Goal: Task Accomplishment & Management: Complete application form

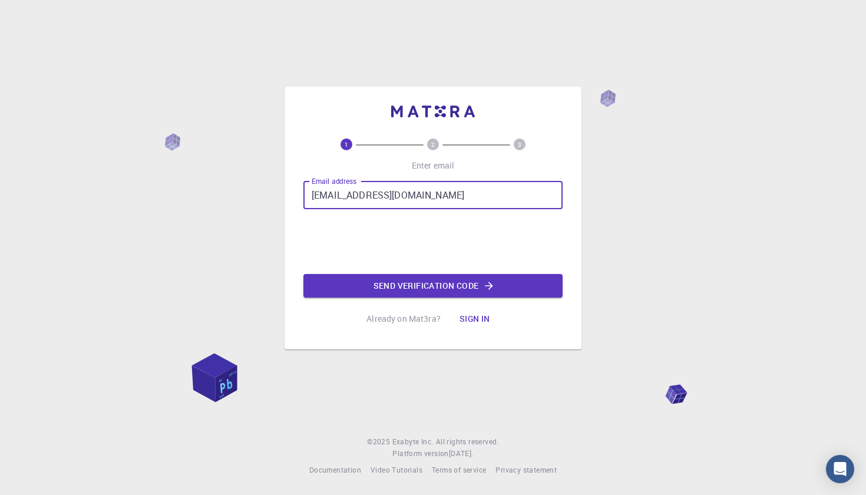
type input "[EMAIL_ADDRESS][DOMAIN_NAME]"
click at [380, 285] on button "Send verification code" at bounding box center [432, 286] width 259 height 24
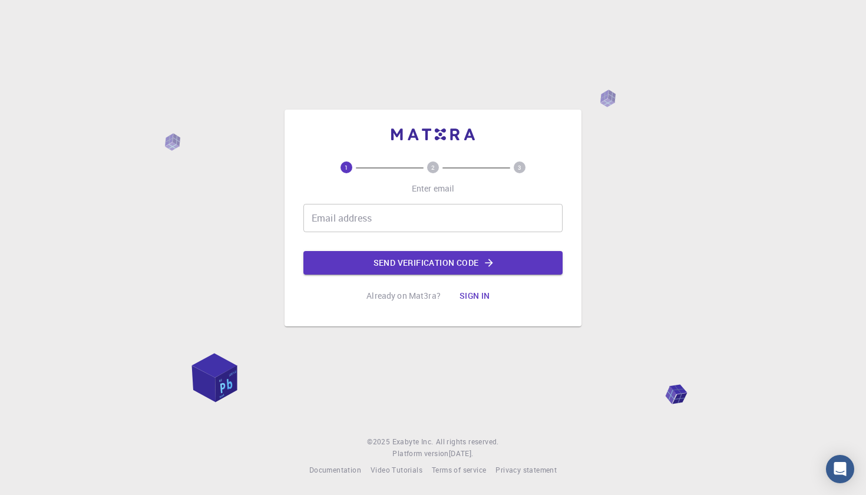
click at [410, 224] on input "Email address" at bounding box center [432, 218] width 259 height 28
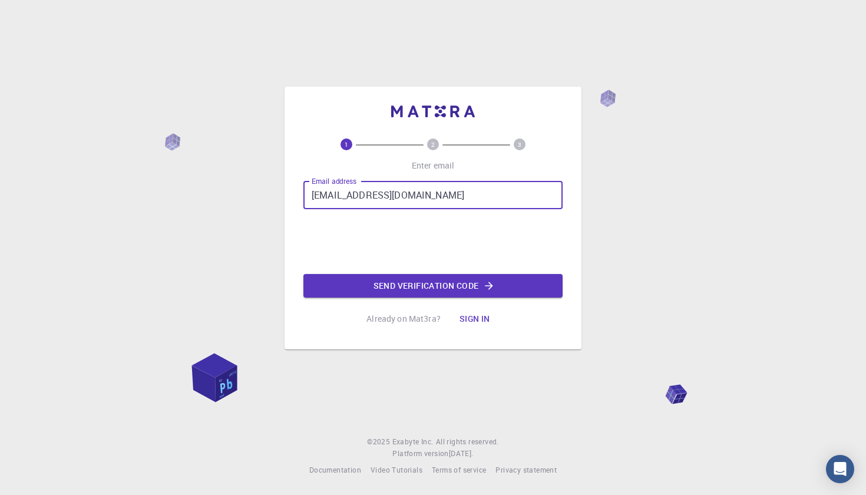
type input "[EMAIL_ADDRESS][DOMAIN_NAME]"
click at [377, 290] on button "Send verification code" at bounding box center [432, 286] width 259 height 24
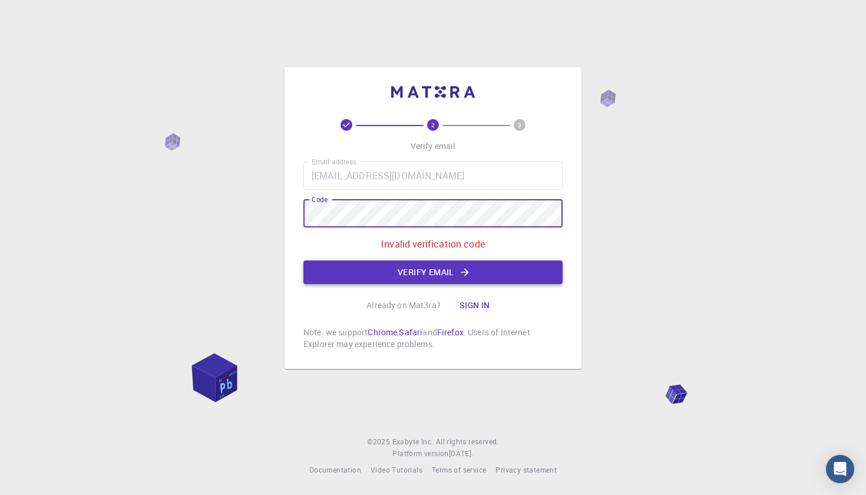
click at [428, 274] on button "Verify email" at bounding box center [432, 272] width 259 height 24
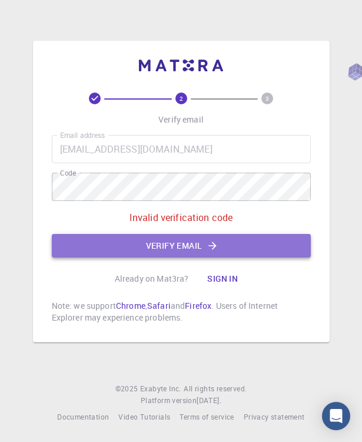
click at [137, 246] on button "Verify email" at bounding box center [181, 246] width 259 height 24
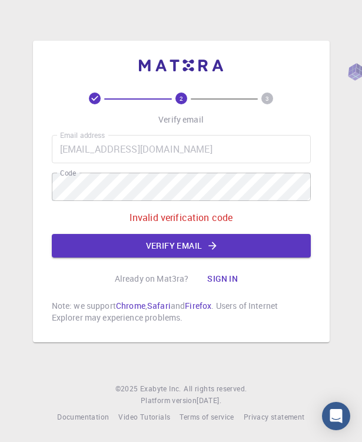
click at [190, 219] on p "Invalid verification code" at bounding box center [182, 217] width 104 height 14
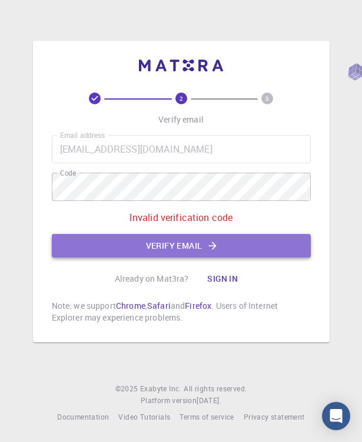
click at [171, 246] on button "Verify email" at bounding box center [181, 246] width 259 height 24
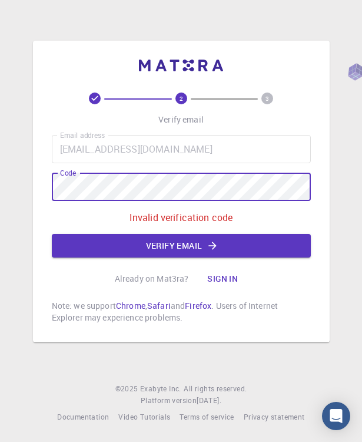
click at [15, 177] on div "2 3 Verify email Email address samueltortorici@gmail.com Email address Code Cod…" at bounding box center [181, 221] width 362 height 442
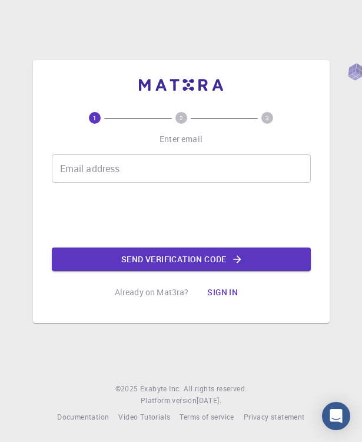
click at [134, 161] on input "Email address" at bounding box center [181, 168] width 259 height 28
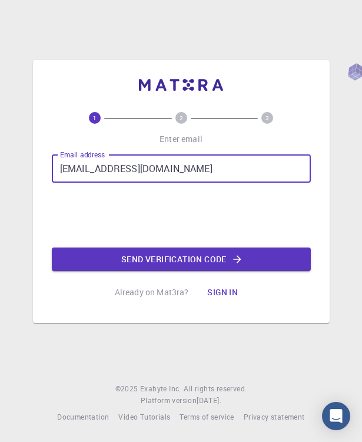
type input "samueltortorici@gmail.com"
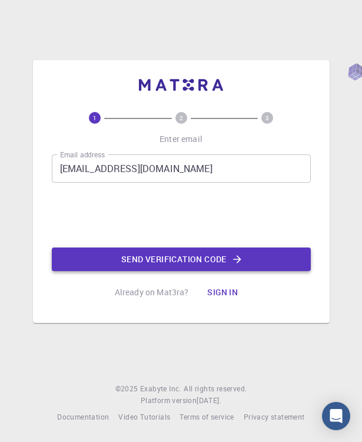
click at [125, 253] on button "Send verification code" at bounding box center [181, 259] width 259 height 24
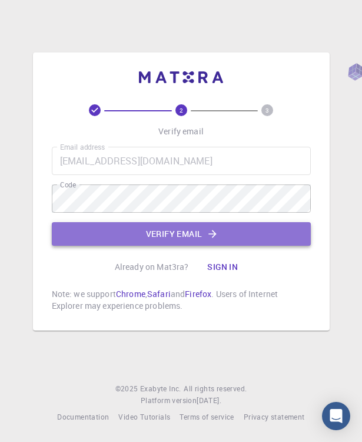
click at [165, 229] on button "Verify email" at bounding box center [181, 234] width 259 height 24
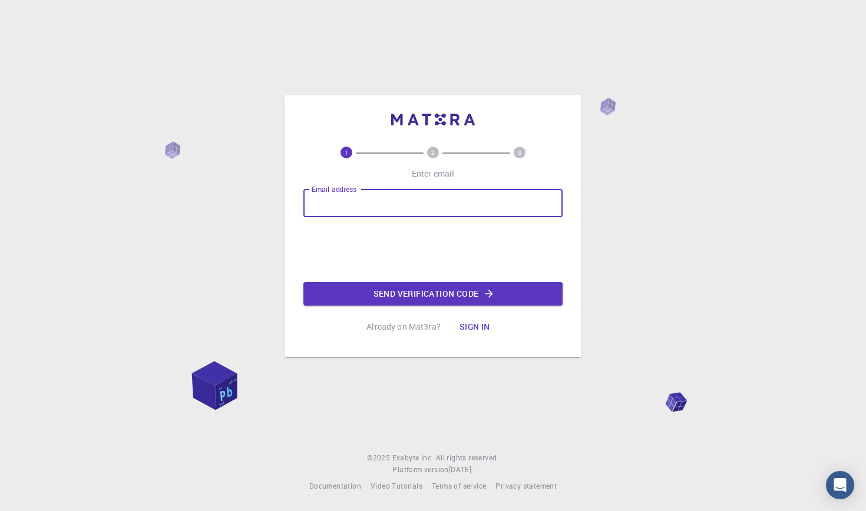
click at [412, 328] on p "Already on Mat3ra?" at bounding box center [403, 327] width 74 height 12
click at [348, 200] on div "Email address Email address" at bounding box center [432, 203] width 259 height 28
type input "[EMAIL_ADDRESS][DOMAIN_NAME]"
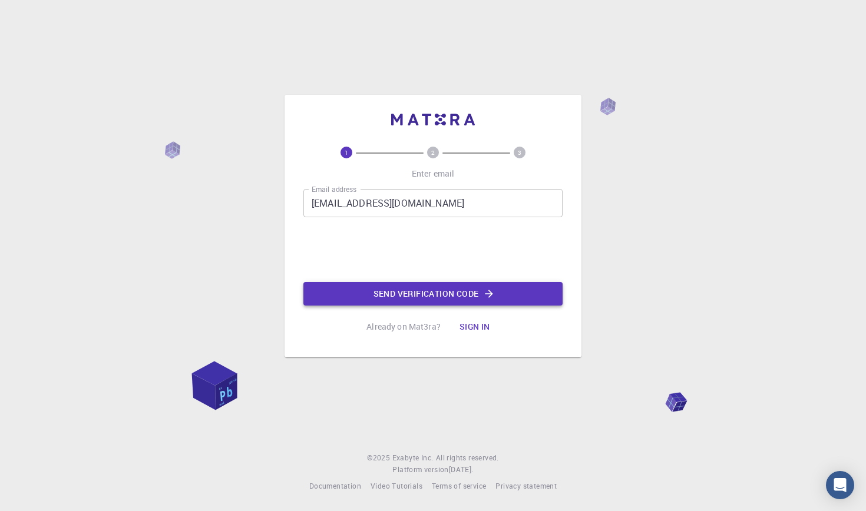
click at [384, 286] on button "Send verification code" at bounding box center [432, 294] width 259 height 24
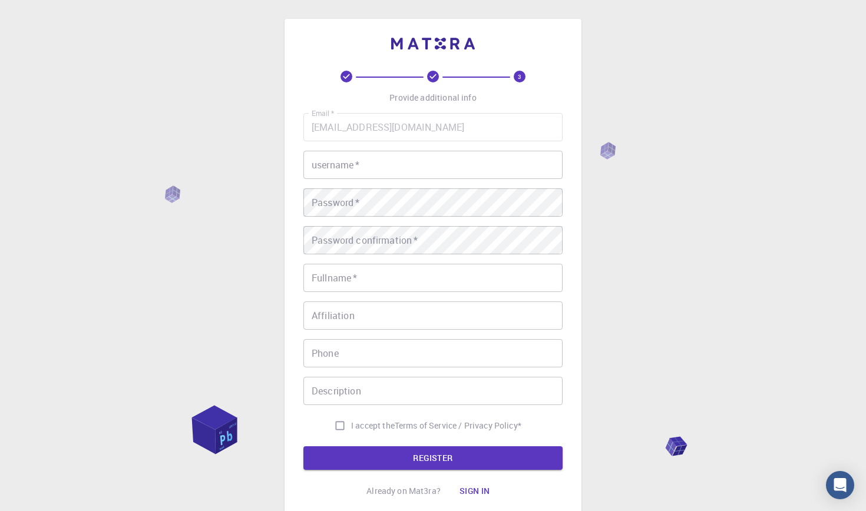
click at [416, 161] on input "username   *" at bounding box center [432, 165] width 259 height 28
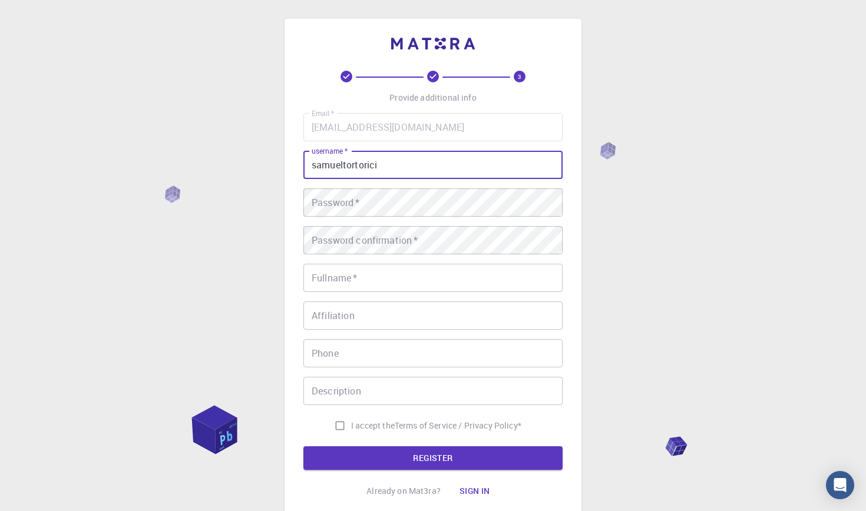
type input "samueltortorici"
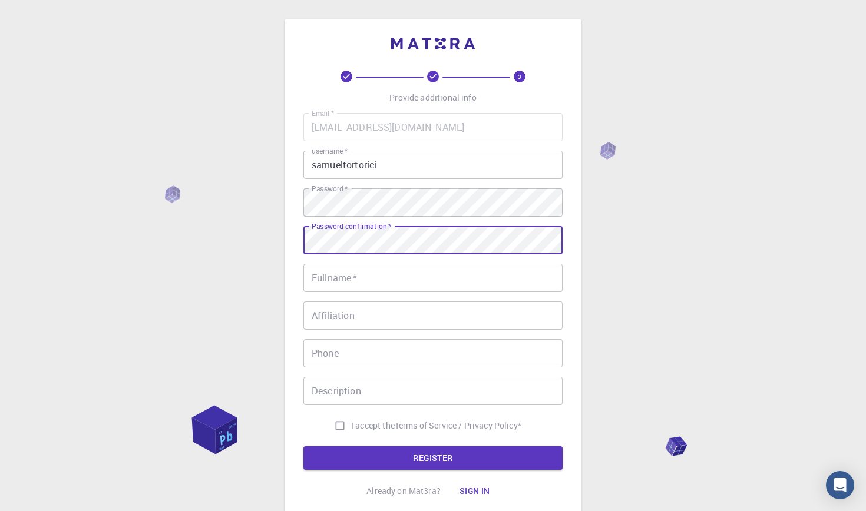
click at [371, 235] on div "Password confirmation   * Password confirmation   *" at bounding box center [432, 240] width 259 height 28
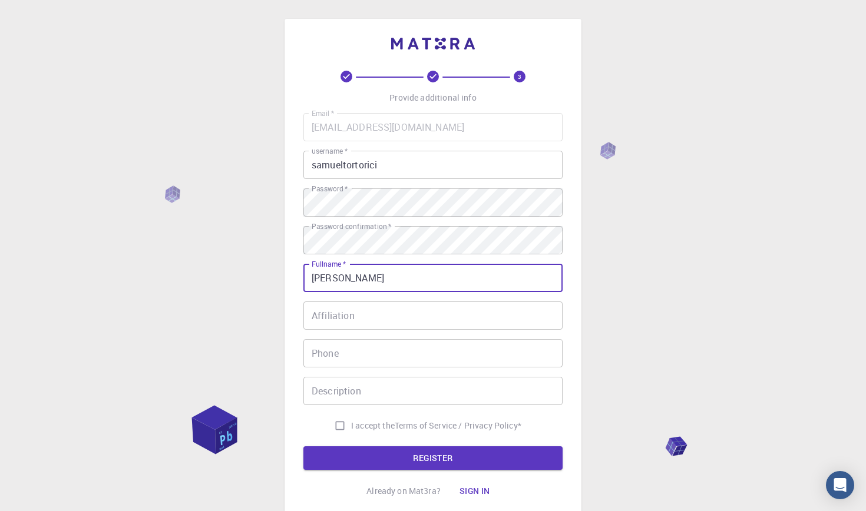
type input "Samuel Tortorici"
click at [336, 431] on input "I accept the Terms of Service / Privacy Policy *" at bounding box center [340, 426] width 22 height 22
checkbox input "true"
click at [352, 459] on button "REGISTER" at bounding box center [432, 459] width 259 height 24
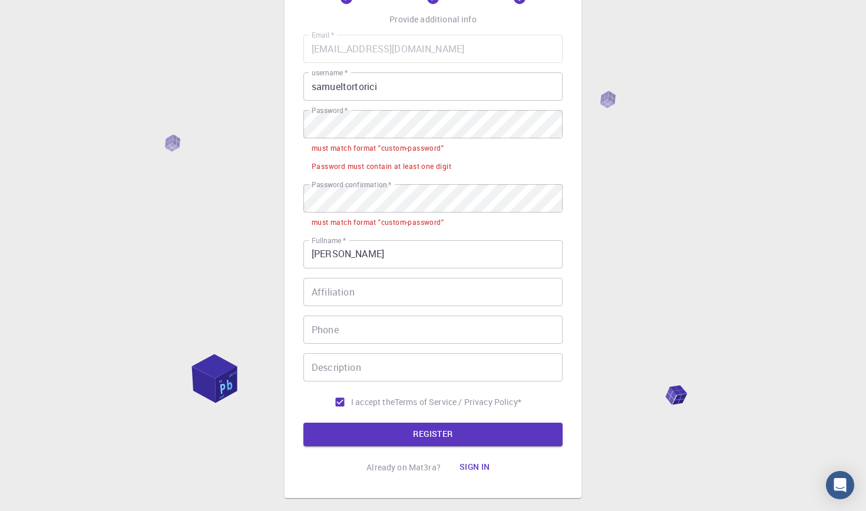
scroll to position [81, 0]
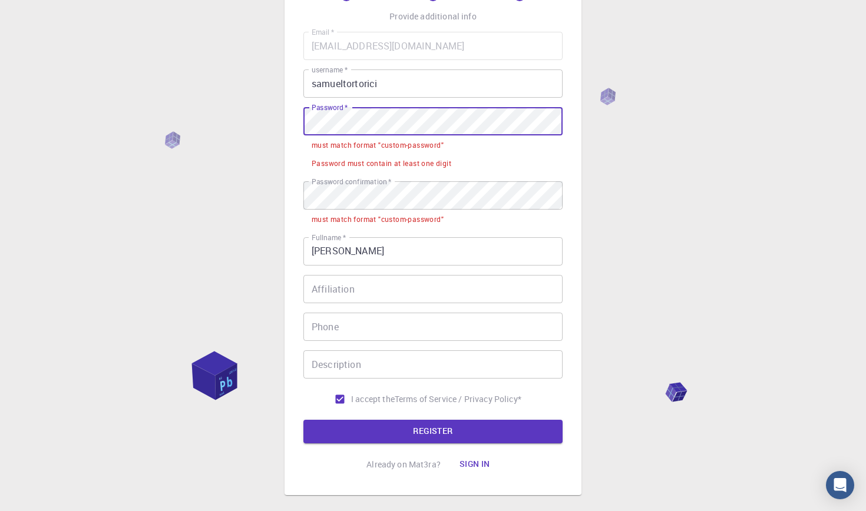
click at [272, 112] on div "3 Provide additional info Email   * samueltortorici@gmail.com Email   * usernam…" at bounding box center [433, 246] width 866 height 654
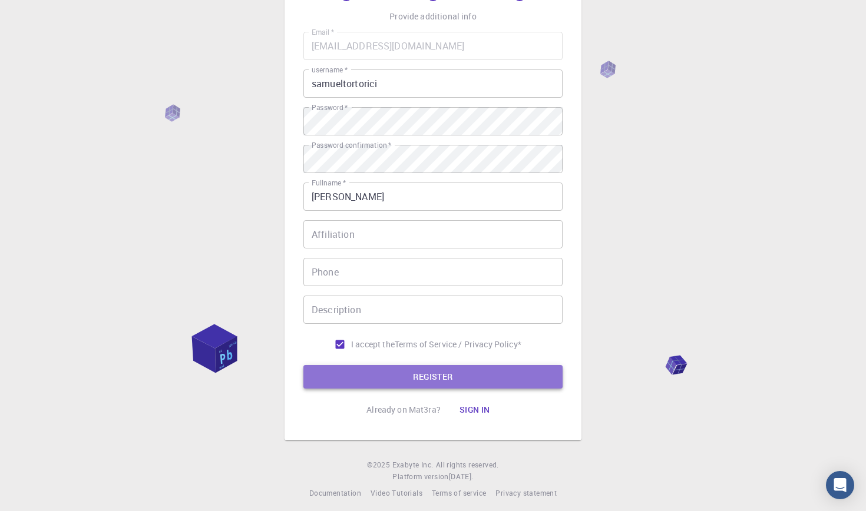
click at [399, 373] on button "REGISTER" at bounding box center [432, 377] width 259 height 24
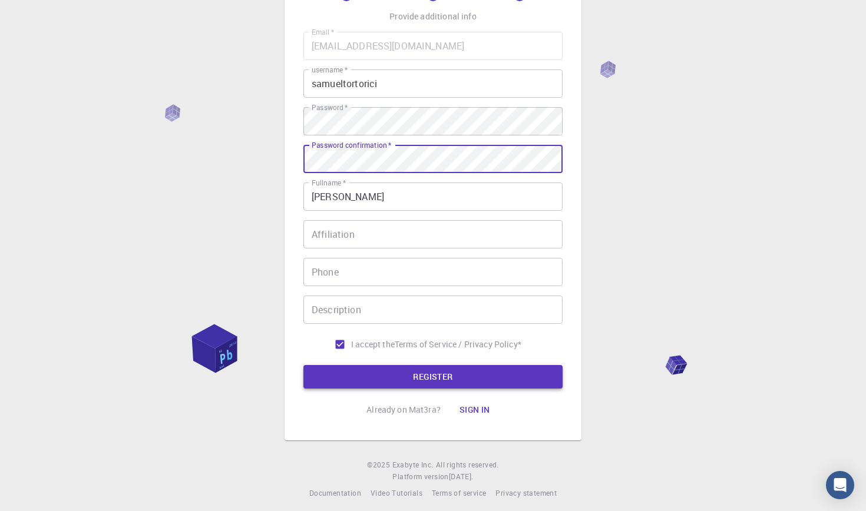
click at [386, 369] on button "REGISTER" at bounding box center [432, 377] width 259 height 24
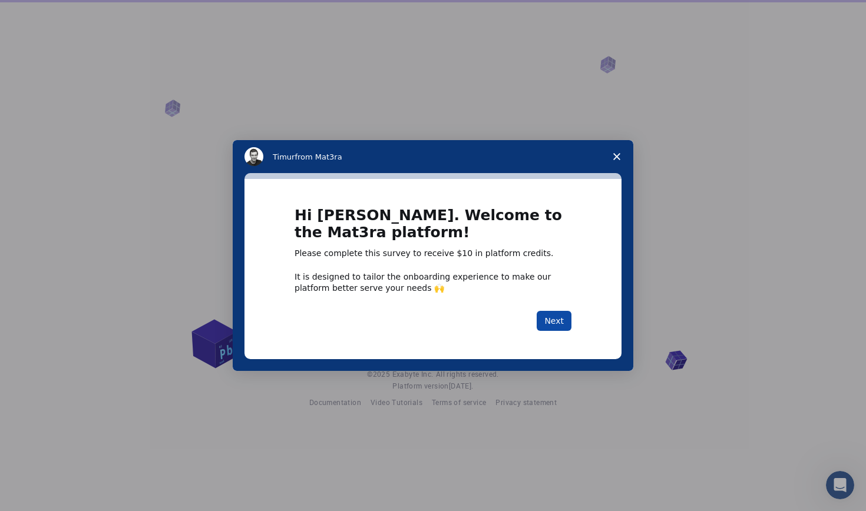
click at [544, 320] on button "Next" at bounding box center [554, 321] width 35 height 20
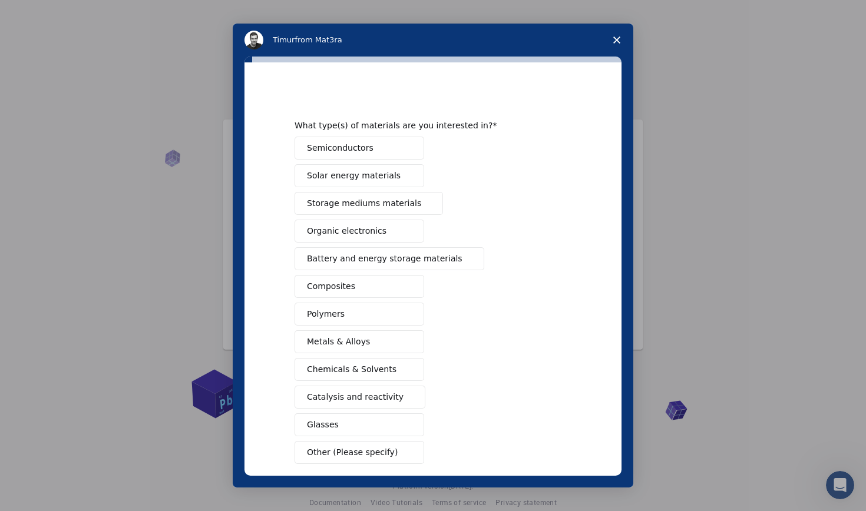
click at [372, 151] on button "Semiconductors" at bounding box center [360, 148] width 130 height 23
click at [372, 182] on button "Solar energy materials" at bounding box center [360, 175] width 130 height 23
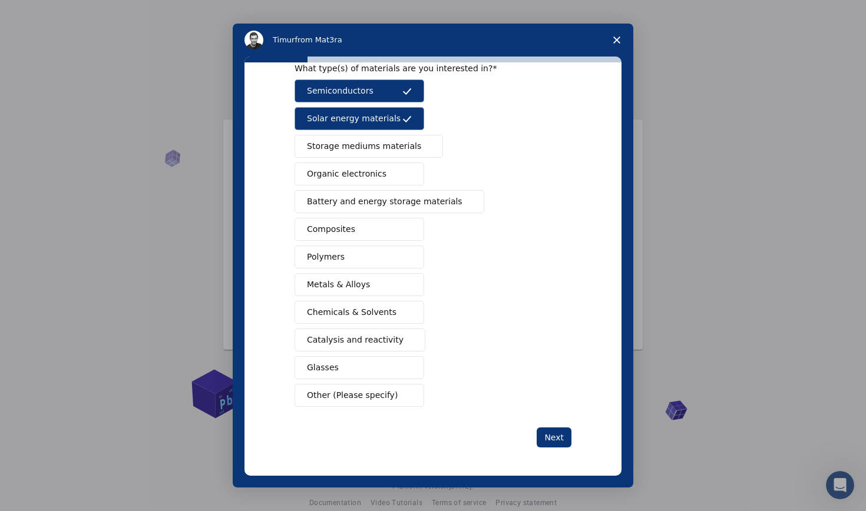
scroll to position [57, 0]
click at [540, 433] on button "Next" at bounding box center [554, 438] width 35 height 20
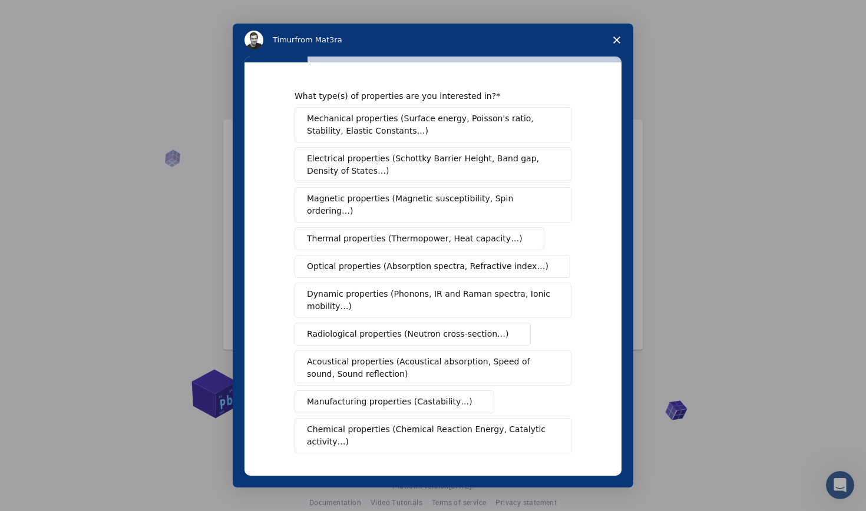
click at [474, 260] on span "Optical properties (Absorption spectra, Refractive index…)" at bounding box center [428, 266] width 242 height 12
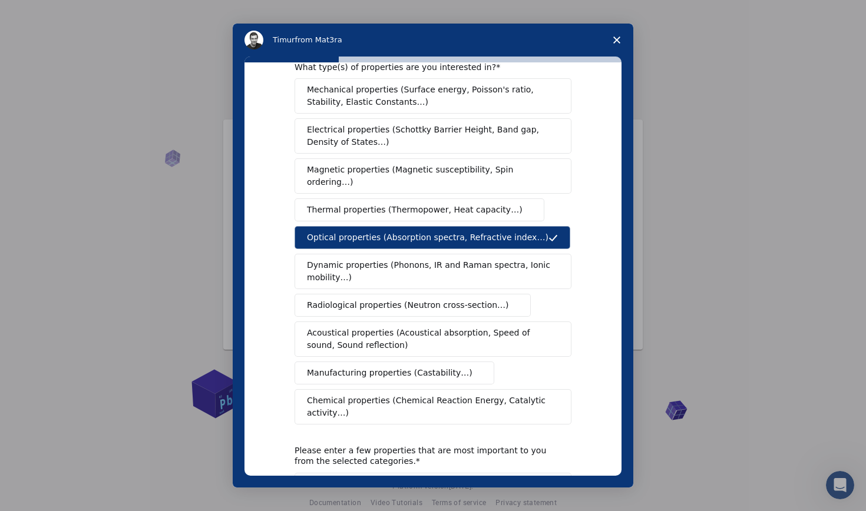
scroll to position [38, 0]
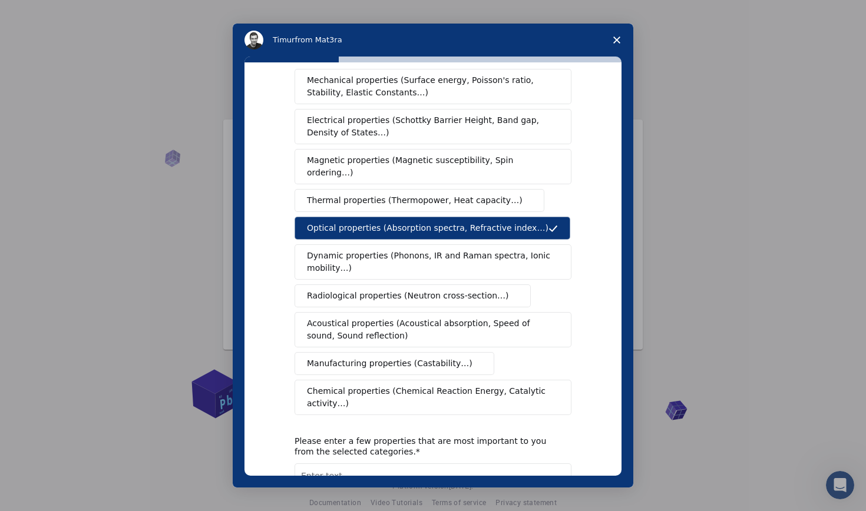
click at [467, 260] on span "Dynamic properties (Phonons, IR and Raman spectra, Ionic mobility…)" at bounding box center [429, 262] width 244 height 25
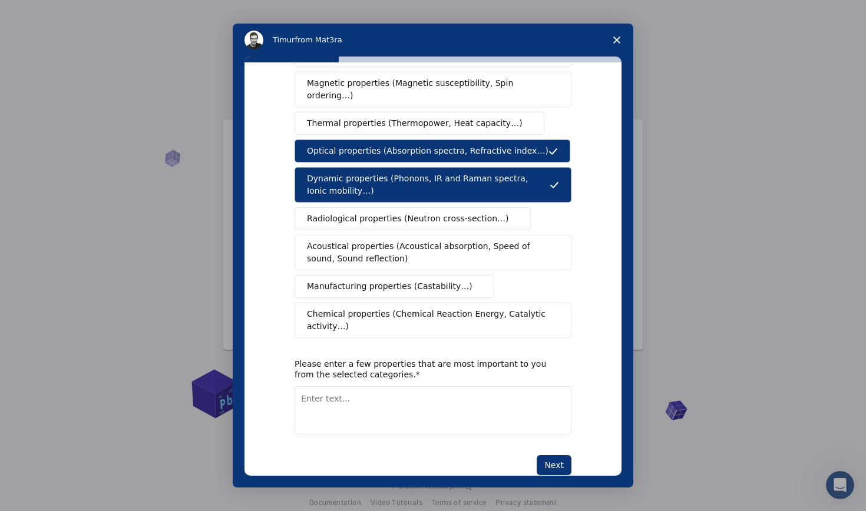
scroll to position [121, 0]
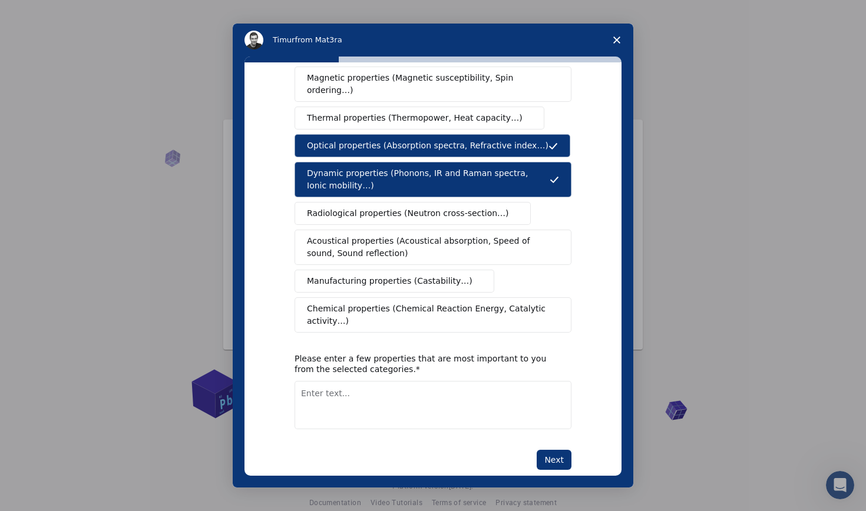
click at [450, 311] on span "Chemical properties (Chemical Reaction Energy, Catalytic activity…)" at bounding box center [429, 315] width 244 height 25
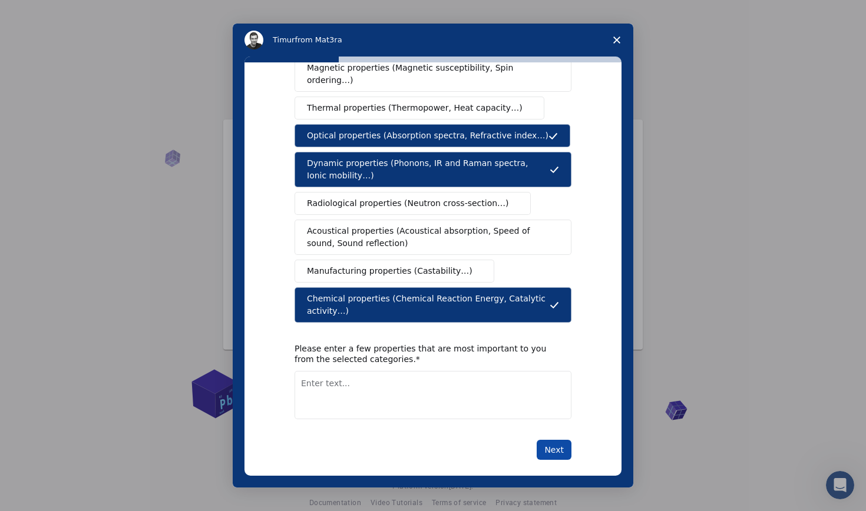
scroll to position [130, 0]
click at [548, 441] on button "Next" at bounding box center [554, 451] width 35 height 20
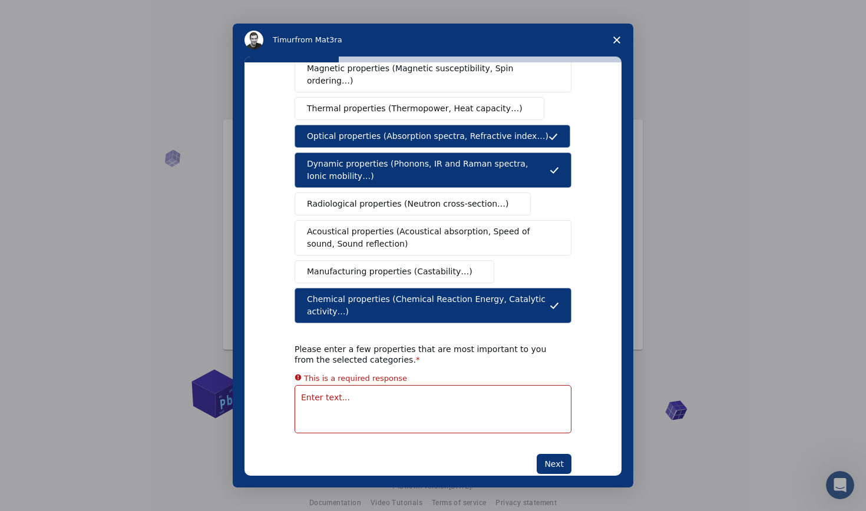
click at [439, 385] on textarea "Enter text..." at bounding box center [433, 409] width 277 height 48
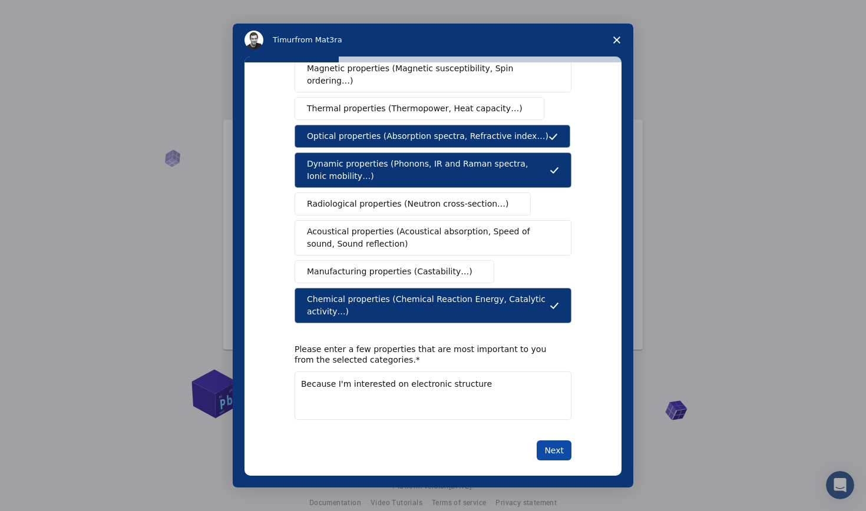
type textarea "Because I'm interested on electronic structure"
click at [561, 445] on button "Next" at bounding box center [554, 451] width 35 height 20
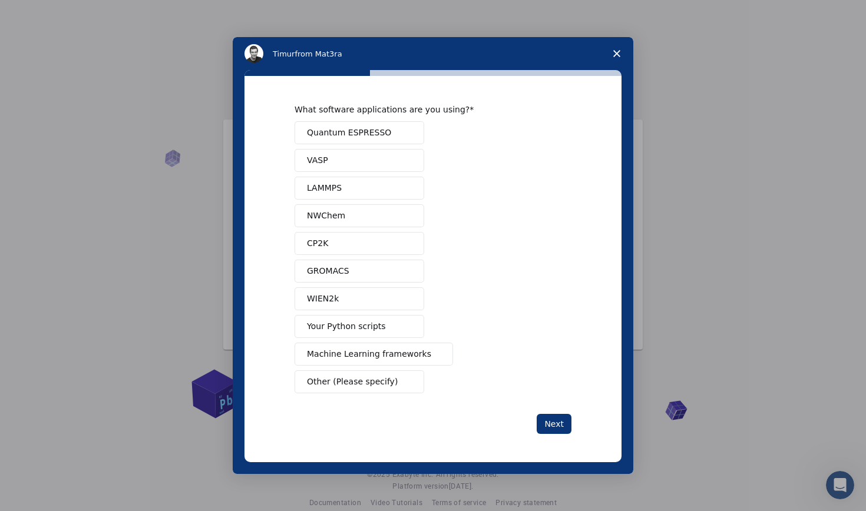
scroll to position [0, 0]
click at [393, 130] on button "Quantum ESPRESSO" at bounding box center [360, 132] width 130 height 23
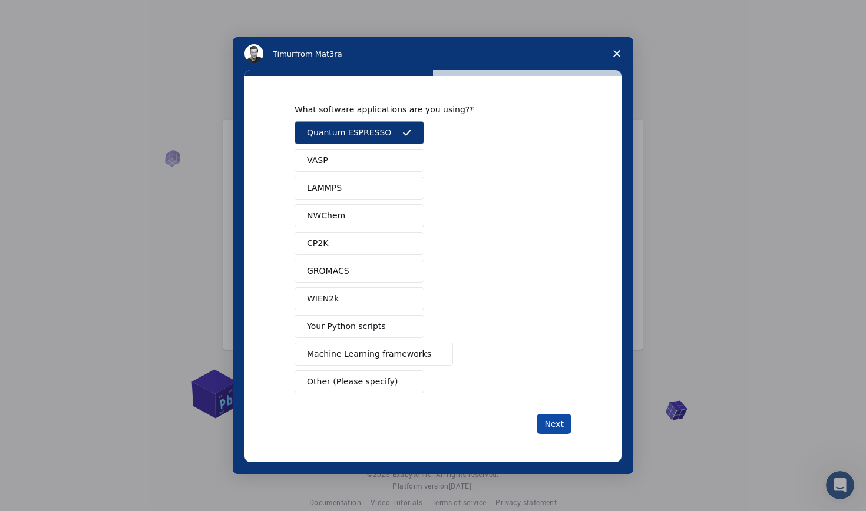
click at [557, 428] on button "Next" at bounding box center [554, 424] width 35 height 20
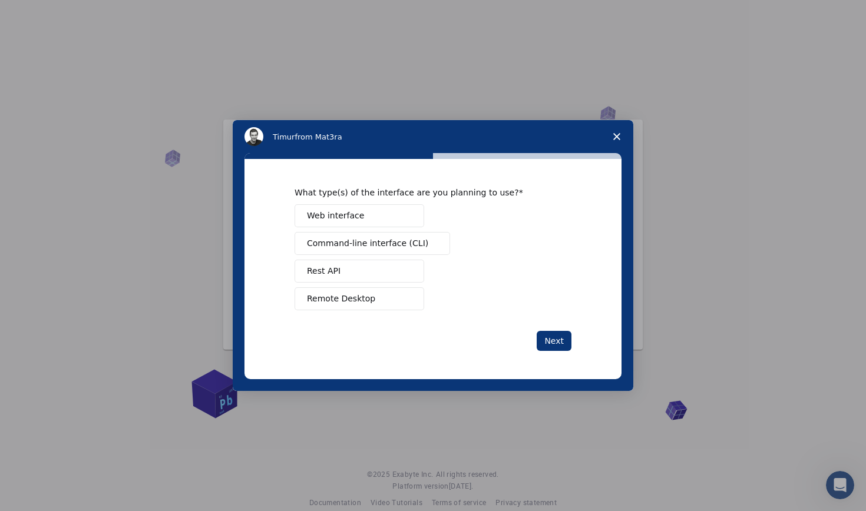
click at [390, 212] on button "Web interface" at bounding box center [360, 215] width 130 height 23
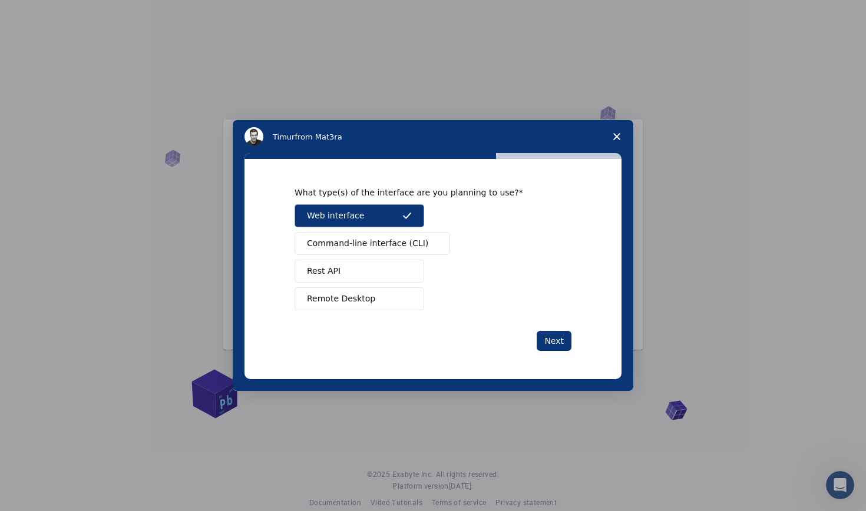
click at [375, 296] on button "Remote Desktop" at bounding box center [360, 298] width 130 height 23
click at [546, 337] on button "Next" at bounding box center [554, 341] width 35 height 20
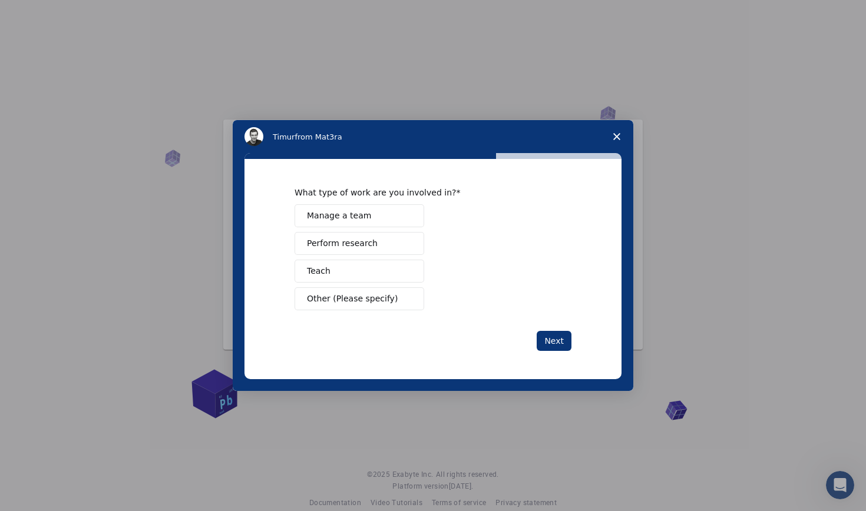
click at [386, 246] on button "Perform research" at bounding box center [360, 243] width 130 height 23
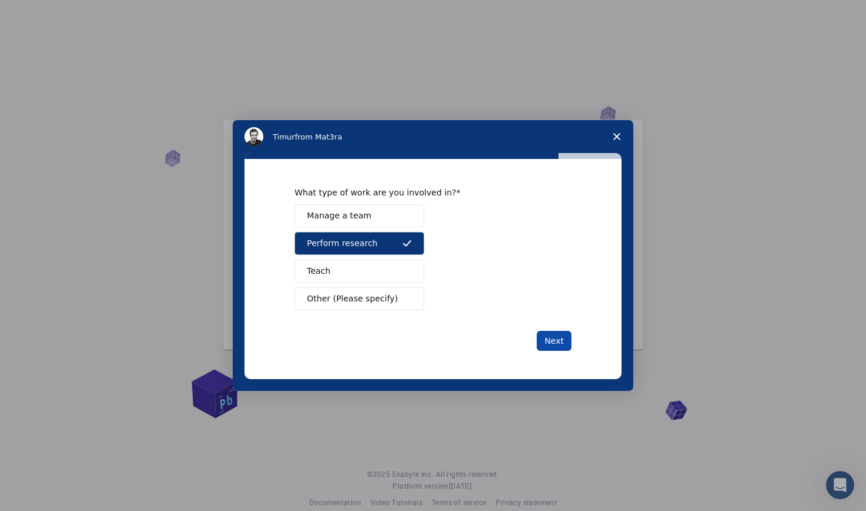
click at [550, 334] on button "Next" at bounding box center [554, 341] width 35 height 20
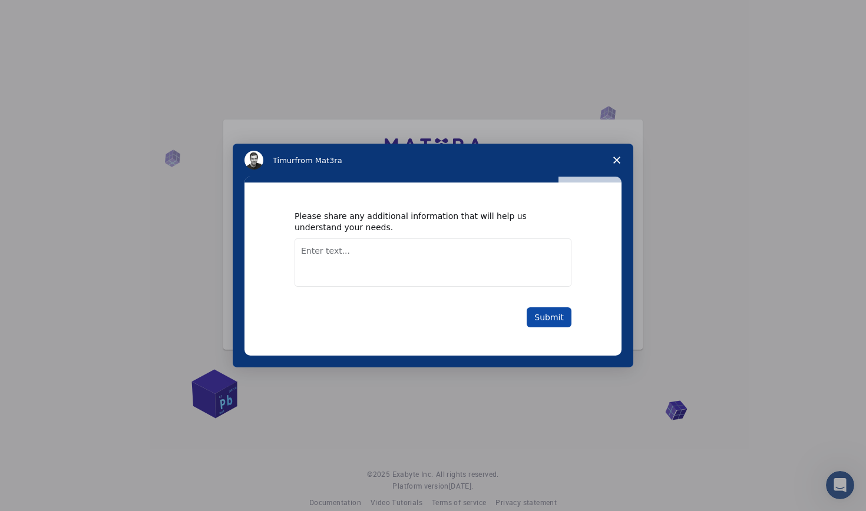
click at [544, 316] on button "Submit" at bounding box center [549, 318] width 45 height 20
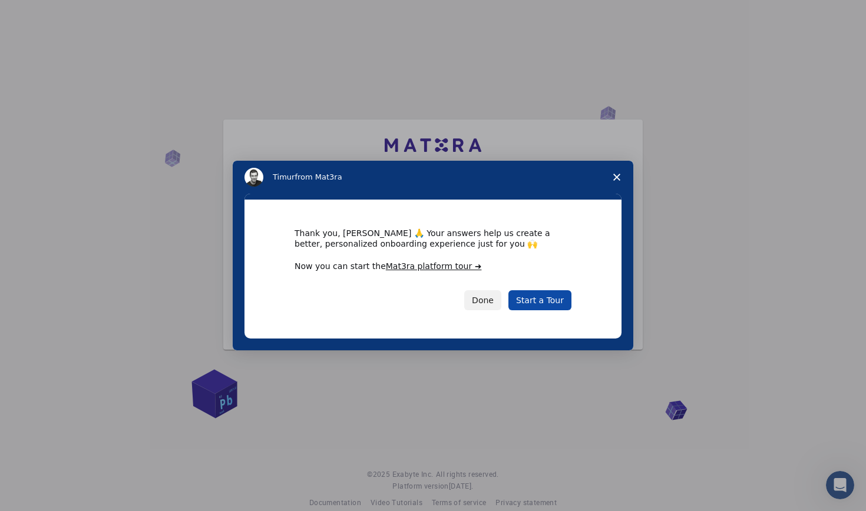
click at [538, 303] on link "Start a Tour" at bounding box center [539, 300] width 63 height 20
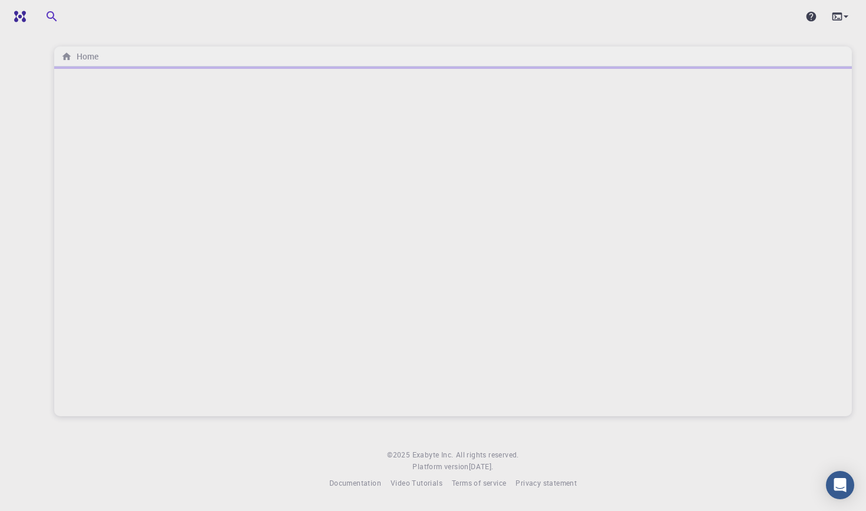
click at [254, 98] on div at bounding box center [453, 242] width 798 height 350
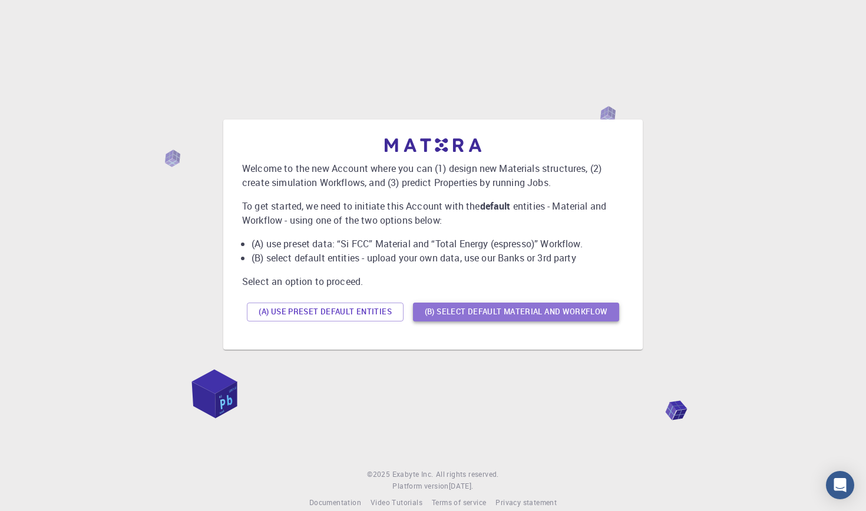
click at [445, 315] on button "(B) Select default material and workflow" at bounding box center [516, 312] width 206 height 19
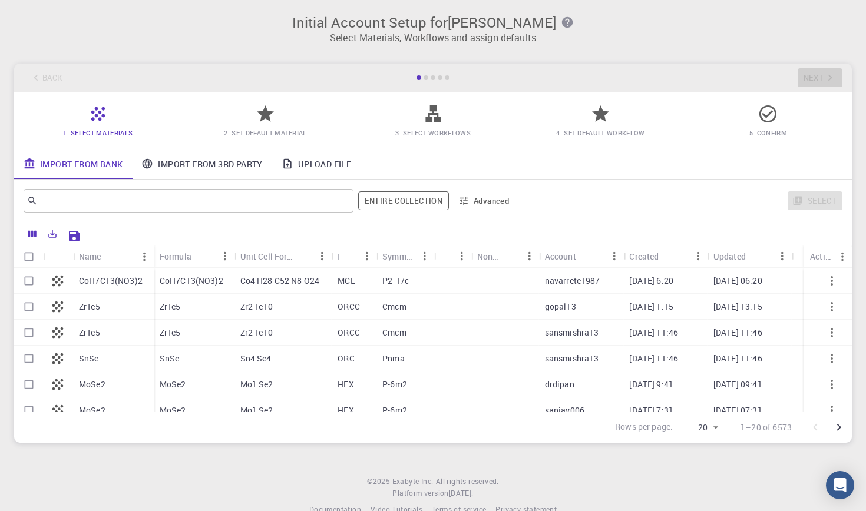
click at [313, 165] on link "Upload File" at bounding box center [316, 163] width 88 height 31
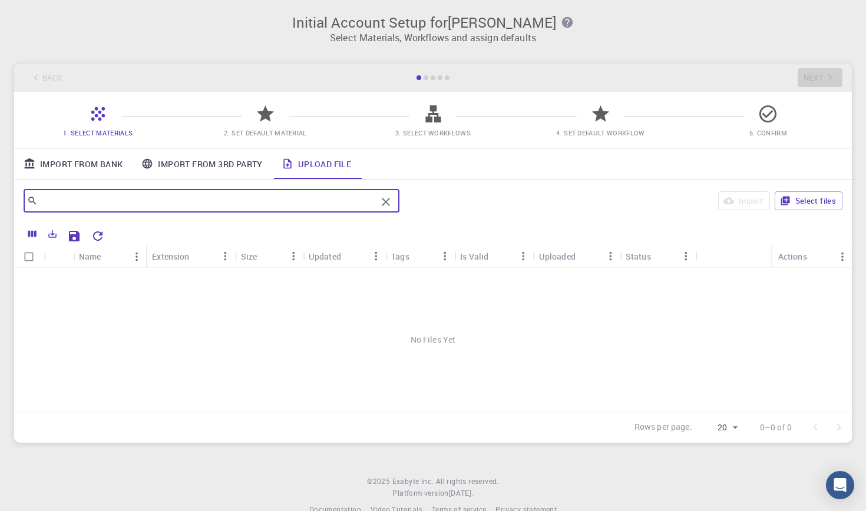
click at [103, 201] on input "text" at bounding box center [207, 201] width 339 height 16
click at [824, 206] on button "Select files" at bounding box center [809, 200] width 68 height 19
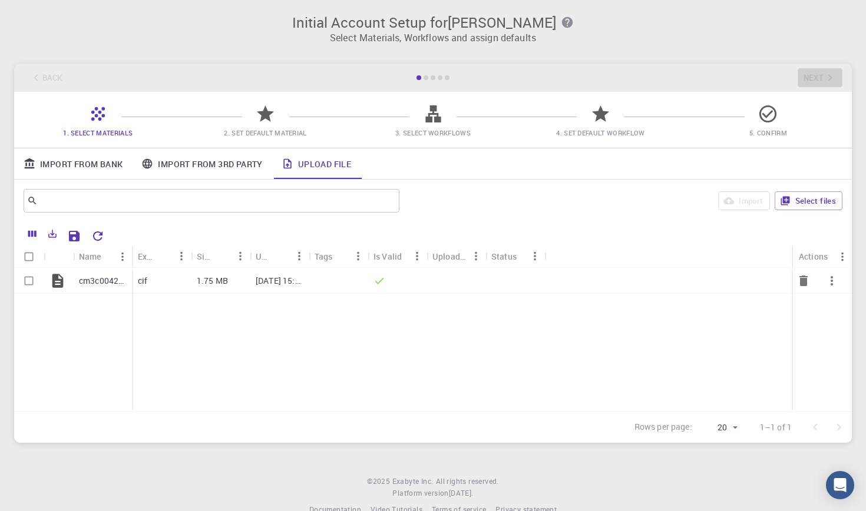
click at [90, 281] on p "cm3c00425_si_002.cif" at bounding box center [102, 281] width 47 height 12
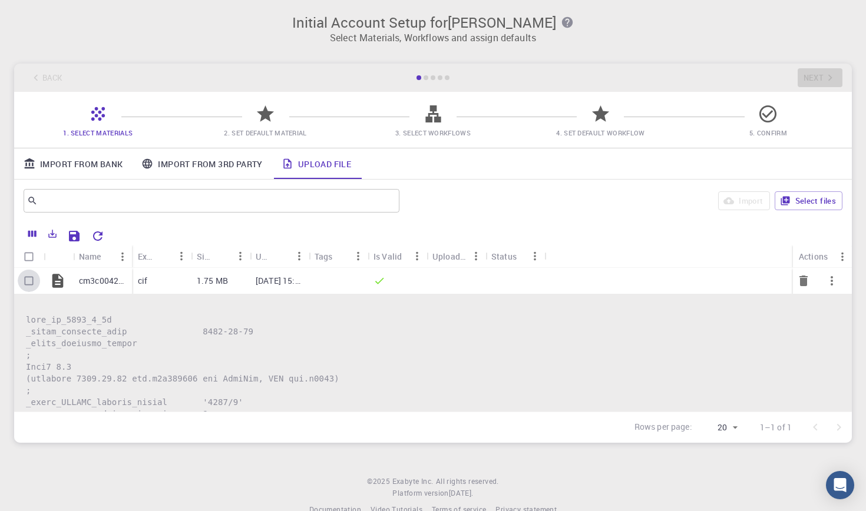
click at [28, 282] on input "Select row" at bounding box center [29, 281] width 22 height 22
checkbox input "true"
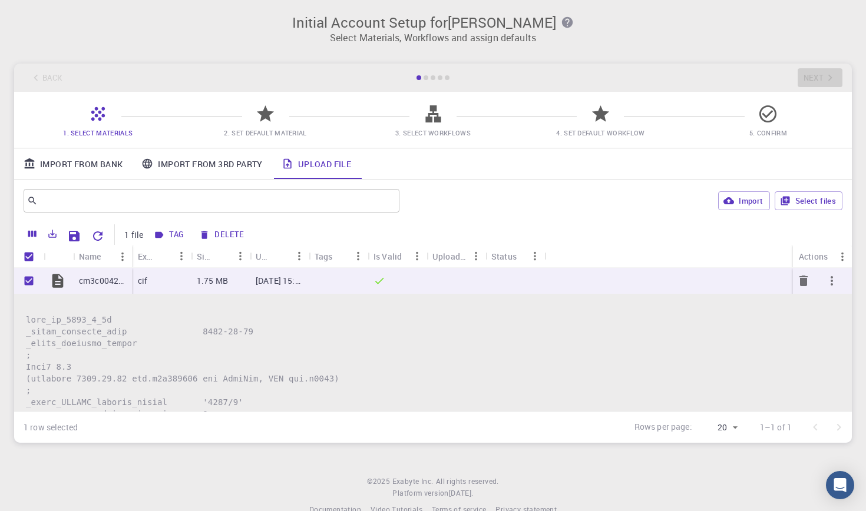
checkbox input "true"
click at [30, 282] on input "Unselect row" at bounding box center [29, 281] width 22 height 22
checkbox input "false"
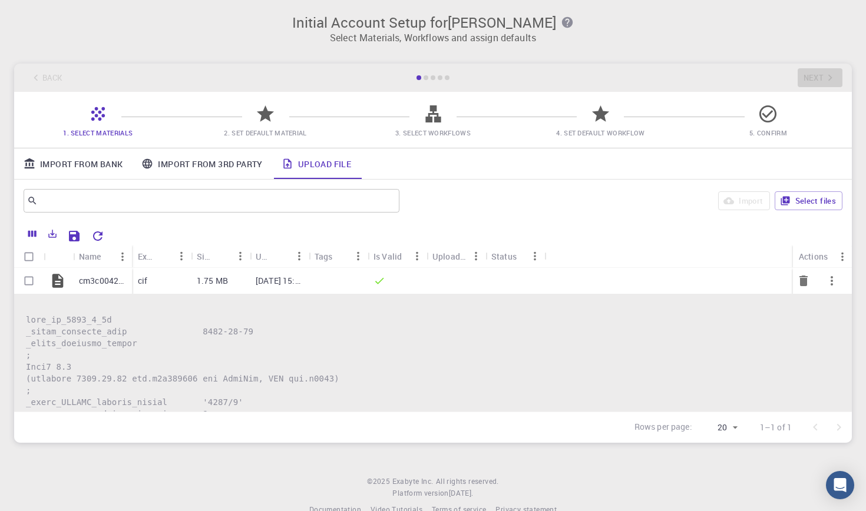
click at [531, 282] on div at bounding box center [514, 281] width 59 height 26
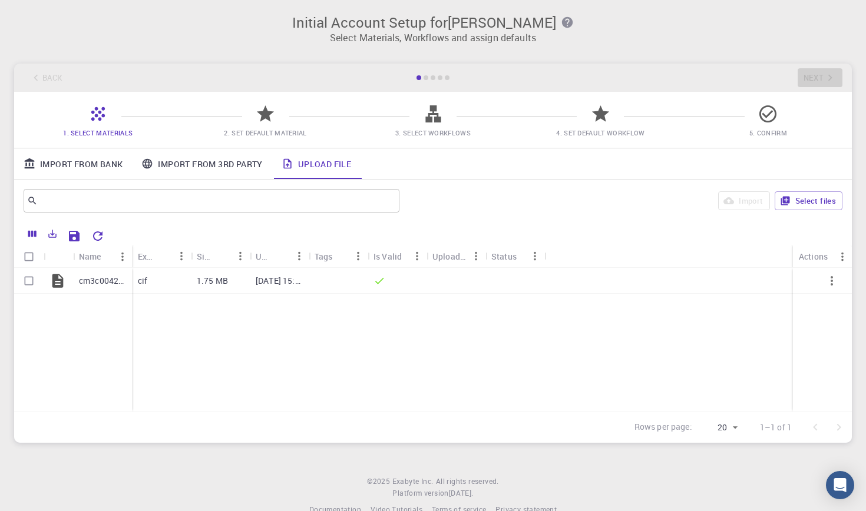
click at [201, 167] on link "Import From 3rd Party" at bounding box center [202, 163] width 140 height 31
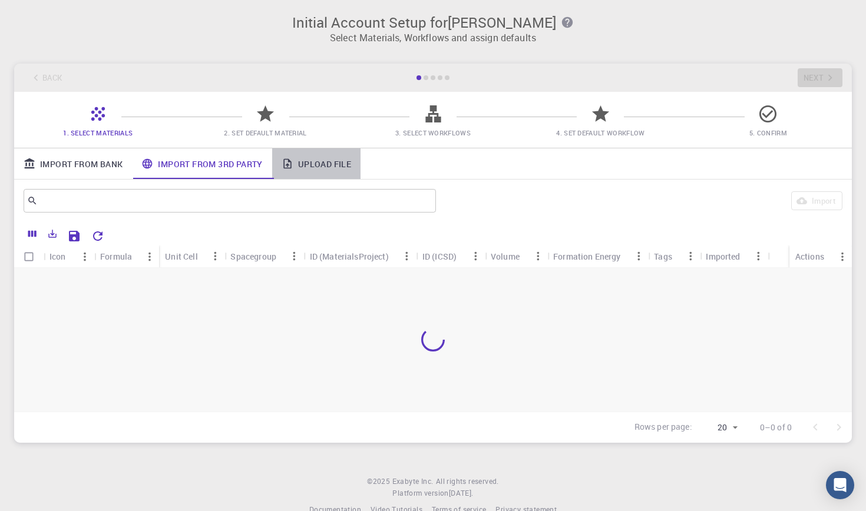
click at [320, 171] on link "Upload File" at bounding box center [316, 163] width 88 height 31
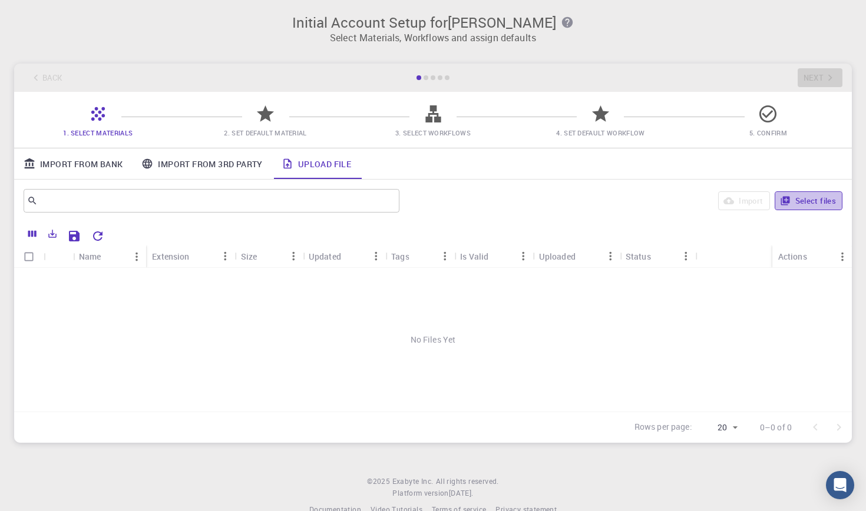
click at [792, 204] on button "Select files" at bounding box center [809, 200] width 68 height 19
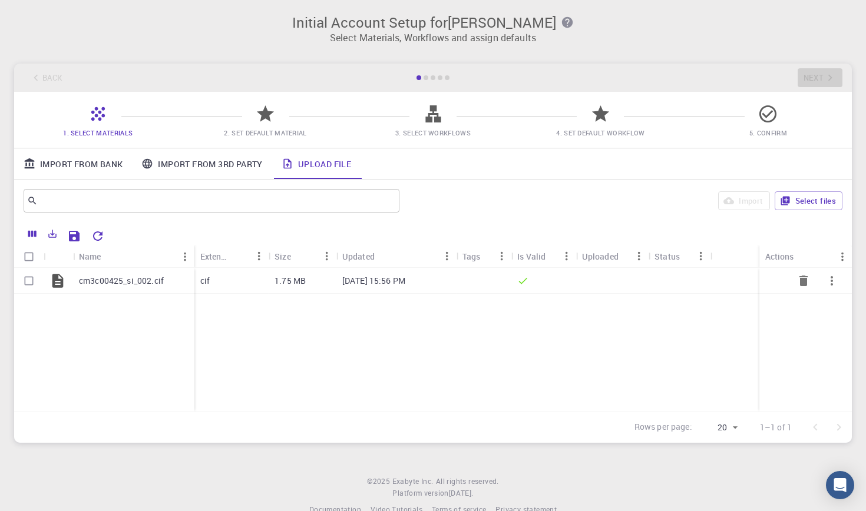
click at [828, 281] on icon "button" at bounding box center [832, 281] width 14 height 14
click at [641, 327] on div at bounding box center [433, 255] width 866 height 511
click at [72, 237] on icon "Save Explorer Settings" at bounding box center [74, 236] width 11 height 11
click at [50, 233] on icon "Export" at bounding box center [52, 234] width 11 height 11
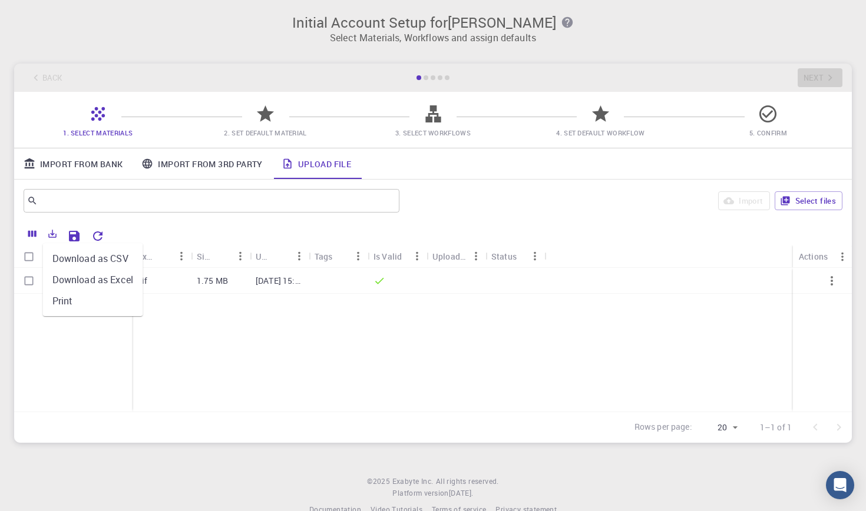
click at [51, 232] on icon "Export" at bounding box center [52, 234] width 11 height 11
click at [197, 280] on p "1.75 MB" at bounding box center [212, 281] width 31 height 12
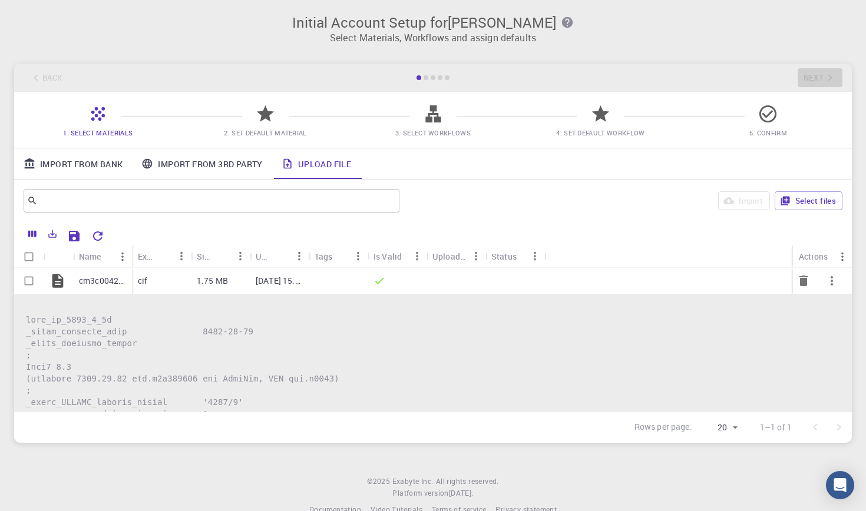
click at [197, 273] on div "1.75 MB" at bounding box center [220, 281] width 59 height 26
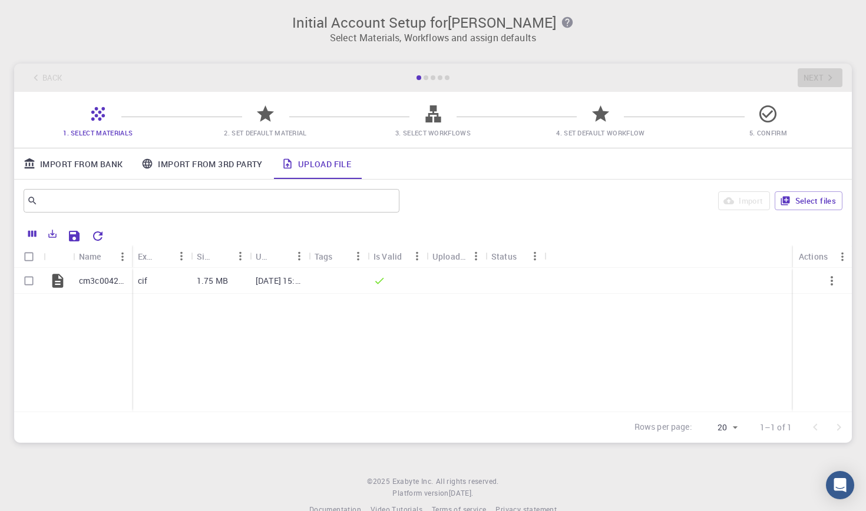
click at [262, 120] on icon at bounding box center [265, 113] width 17 height 16
click at [215, 167] on link "Import From 3rd Party" at bounding box center [202, 163] width 140 height 31
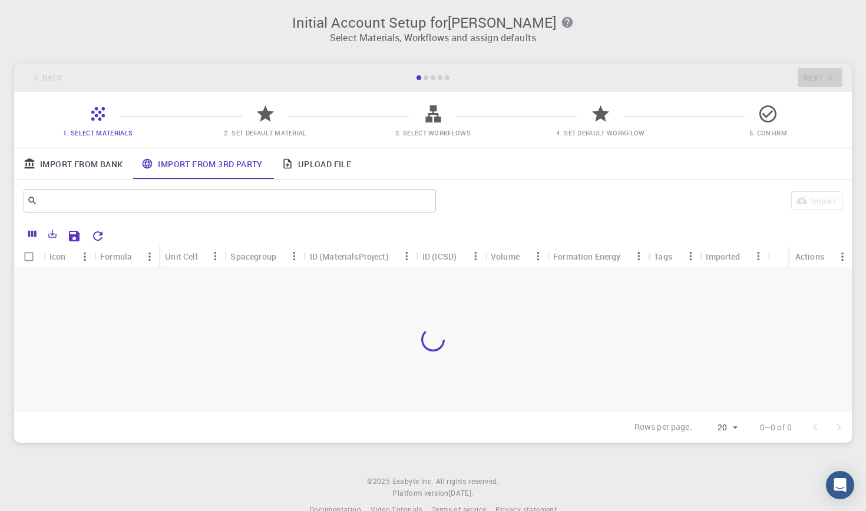
click at [110, 161] on link "Import From Bank" at bounding box center [73, 163] width 118 height 31
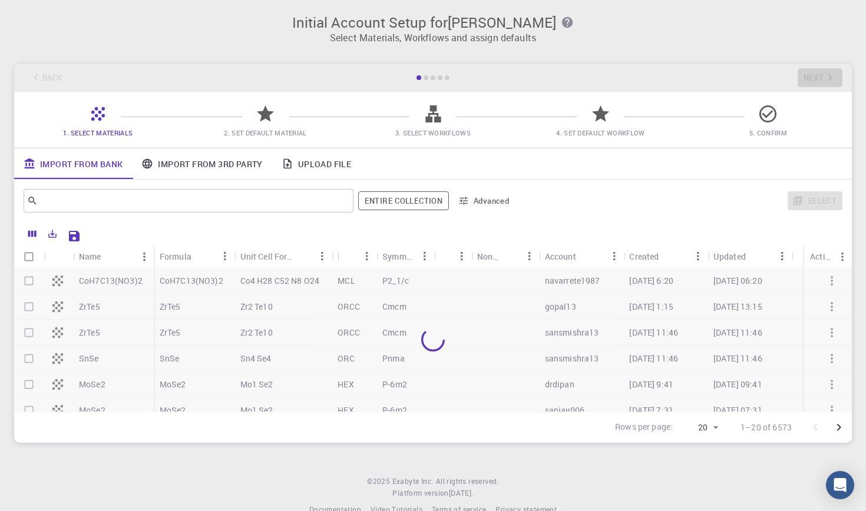
click at [303, 164] on link "Upload File" at bounding box center [316, 163] width 88 height 31
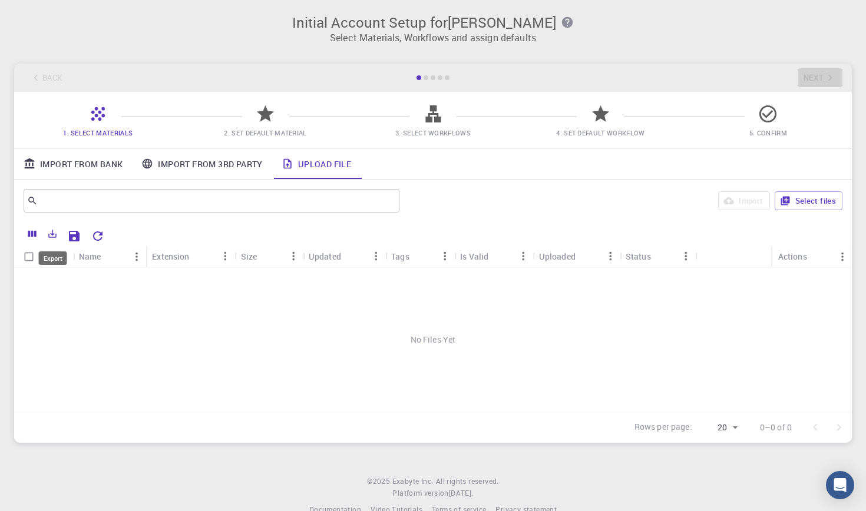
click at [49, 232] on icon "Export" at bounding box center [52, 234] width 11 height 11
click at [89, 159] on link "Import From Bank" at bounding box center [73, 163] width 118 height 31
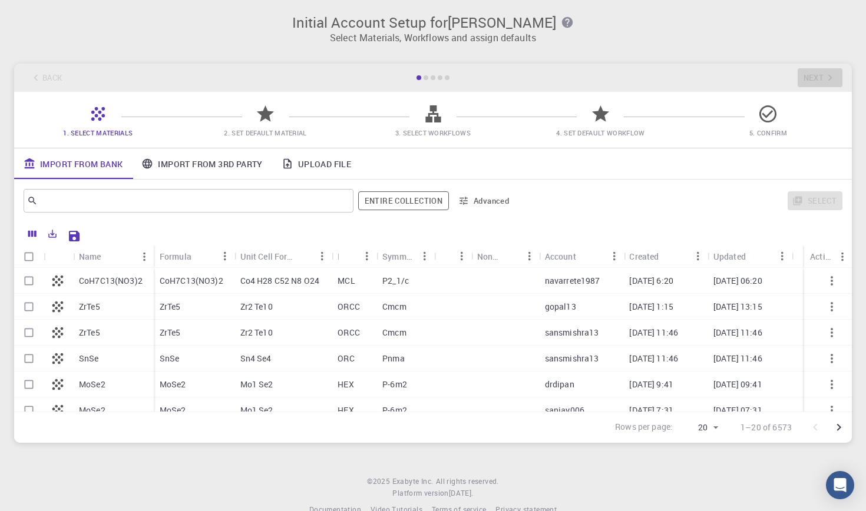
click at [26, 280] on input "Select row" at bounding box center [29, 281] width 22 height 22
checkbox input "true"
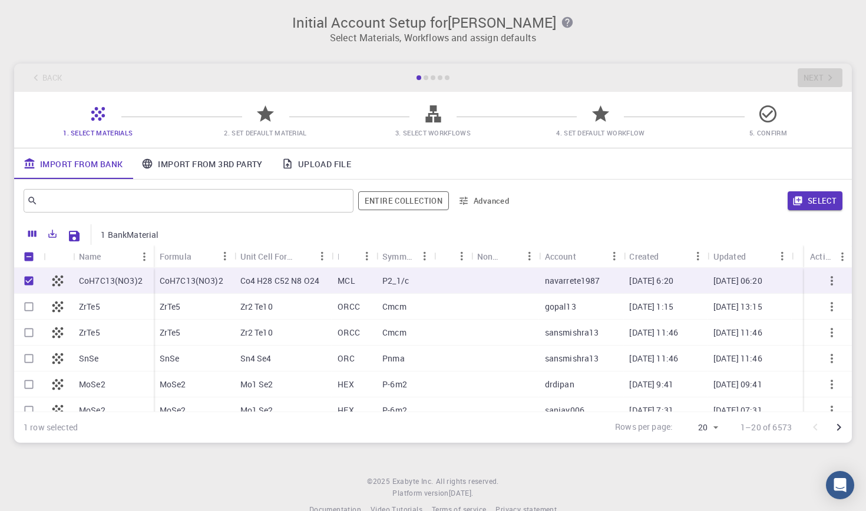
checkbox input "true"
click at [26, 280] on input "Unselect row" at bounding box center [29, 281] width 22 height 22
checkbox input "false"
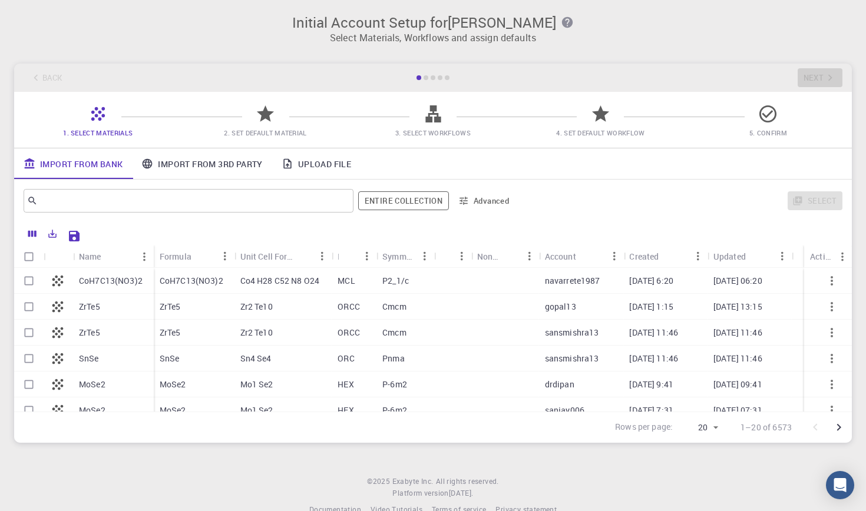
click at [214, 163] on link "Import From 3rd Party" at bounding box center [202, 163] width 140 height 31
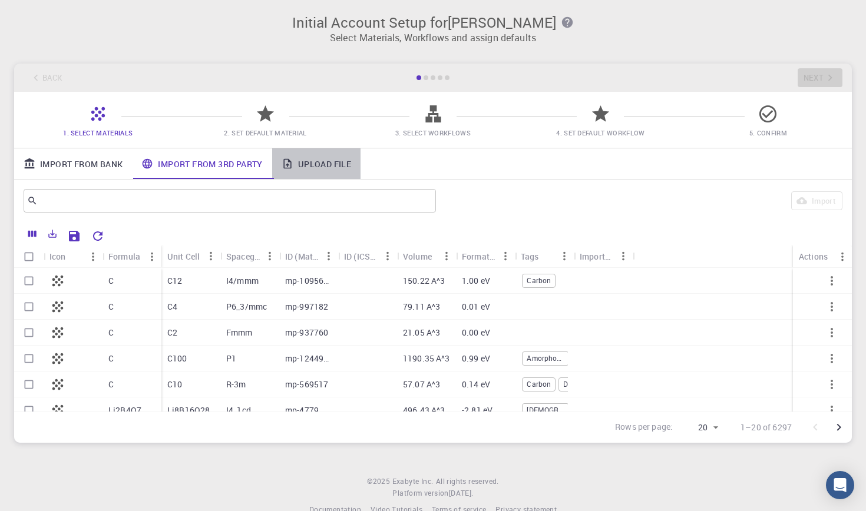
click at [321, 166] on link "Upload File" at bounding box center [316, 163] width 88 height 31
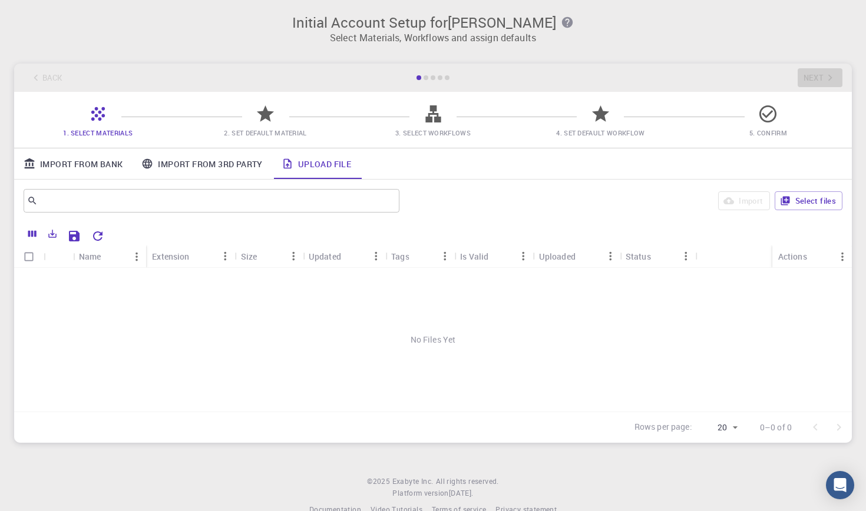
click at [817, 214] on div "Import Select files" at bounding box center [623, 201] width 438 height 28
click at [812, 207] on button "Select files" at bounding box center [809, 200] width 68 height 19
click at [29, 278] on input "Select row" at bounding box center [29, 281] width 22 height 22
checkbox input "true"
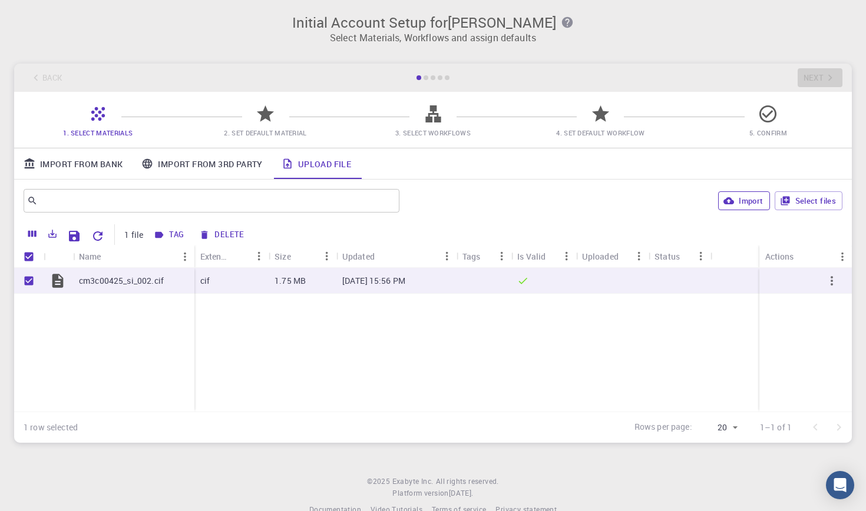
click at [751, 202] on button "Import" at bounding box center [743, 200] width 51 height 19
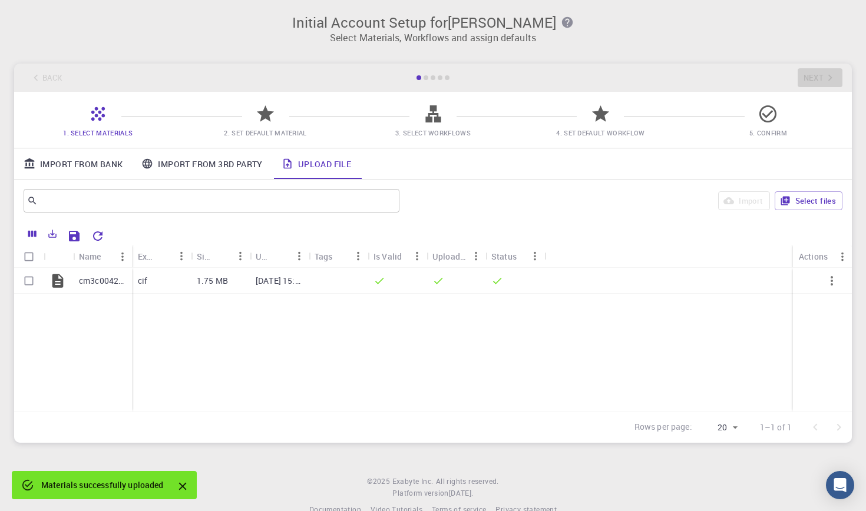
checkbox input "false"
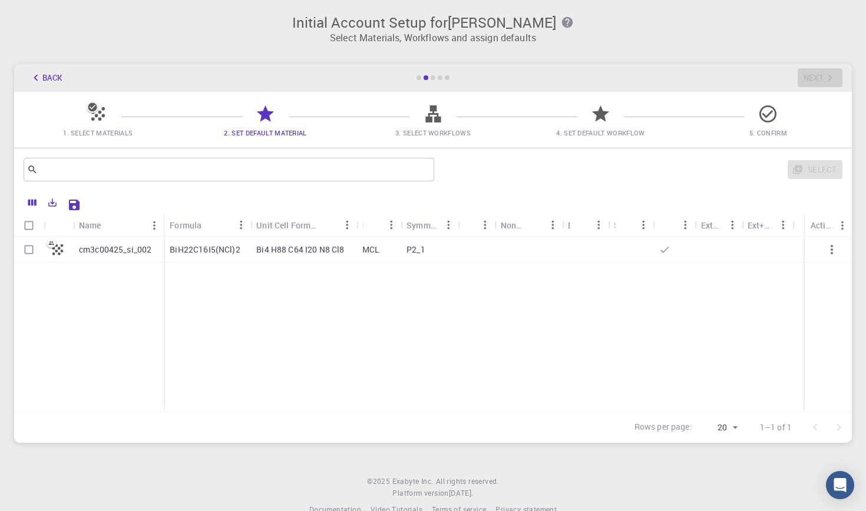
click at [527, 254] on div at bounding box center [528, 250] width 67 height 26
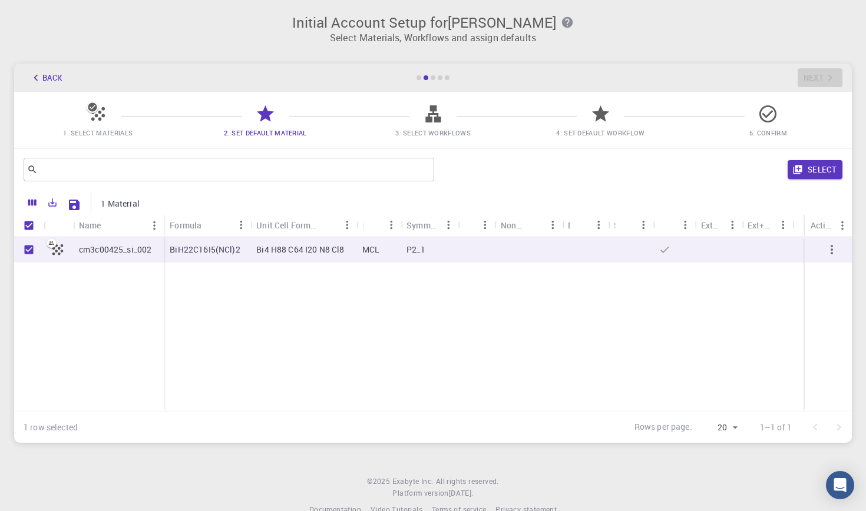
checkbox input "true"
click at [813, 165] on button "Select" at bounding box center [815, 169] width 55 height 19
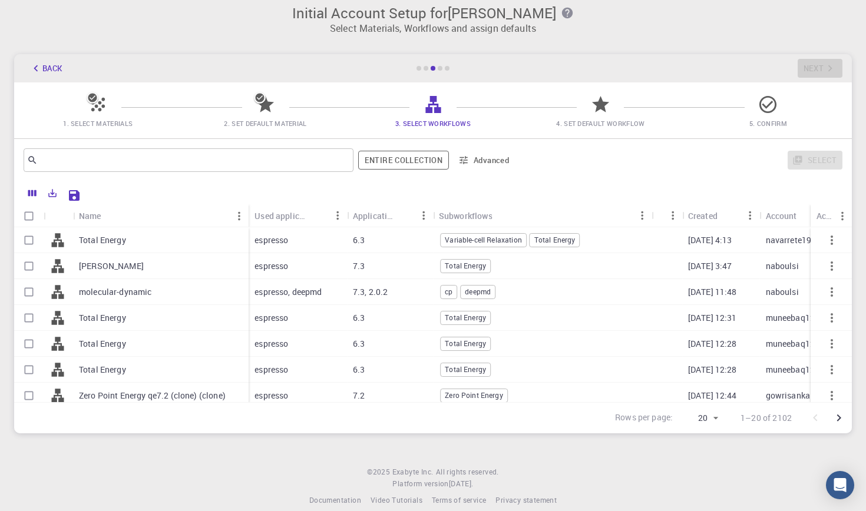
click at [461, 159] on icon "button" at bounding box center [463, 160] width 11 height 11
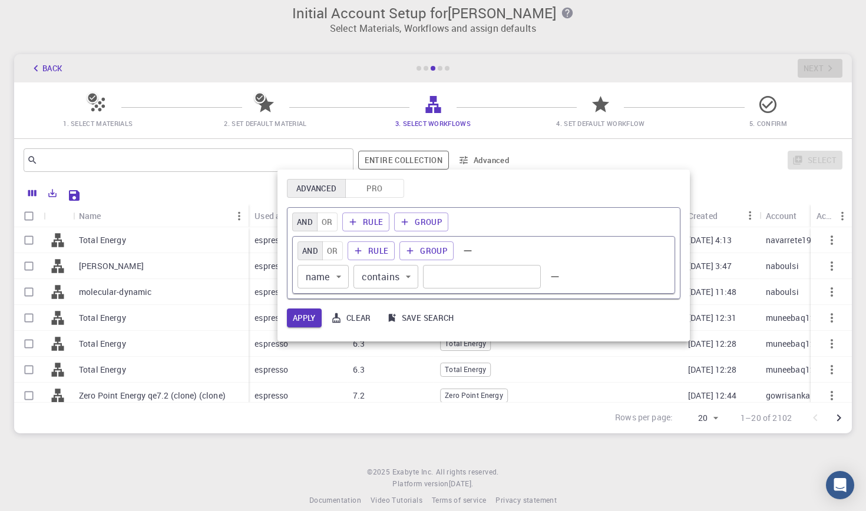
click at [461, 159] on div at bounding box center [433, 255] width 866 height 511
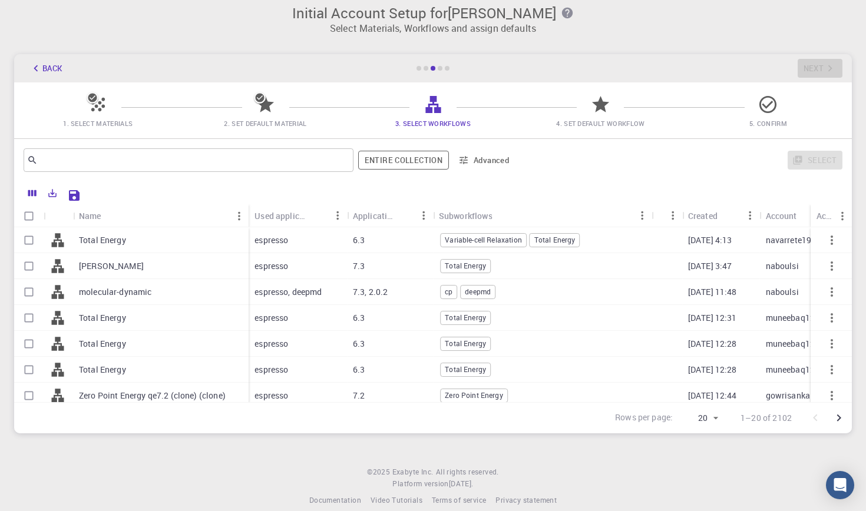
click at [28, 262] on input "Select row" at bounding box center [29, 266] width 22 height 22
checkbox input "true"
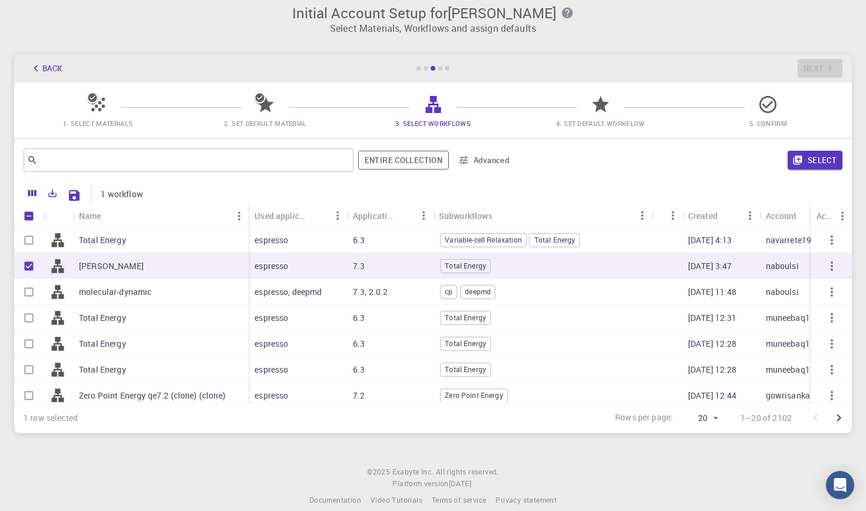
checkbox input "true"
click at [28, 268] on input "Unselect row" at bounding box center [29, 266] width 22 height 22
checkbox input "false"
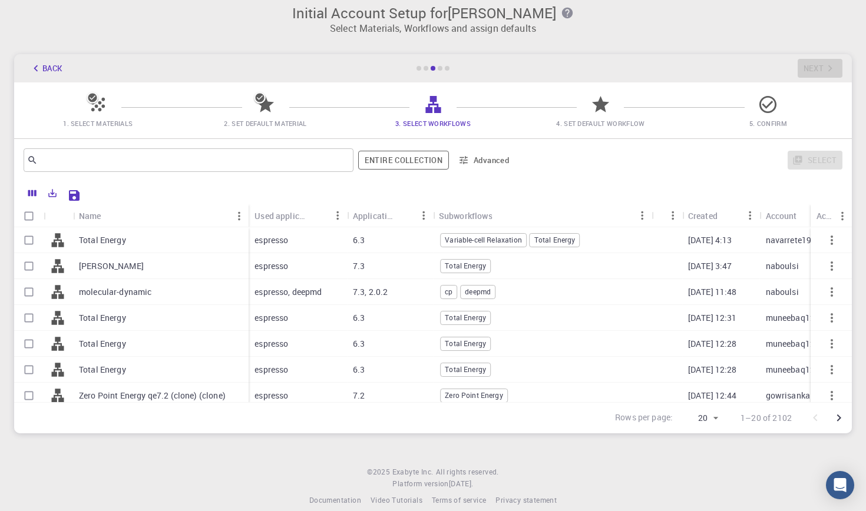
click at [28, 287] on input "Select row" at bounding box center [29, 292] width 22 height 22
checkbox input "true"
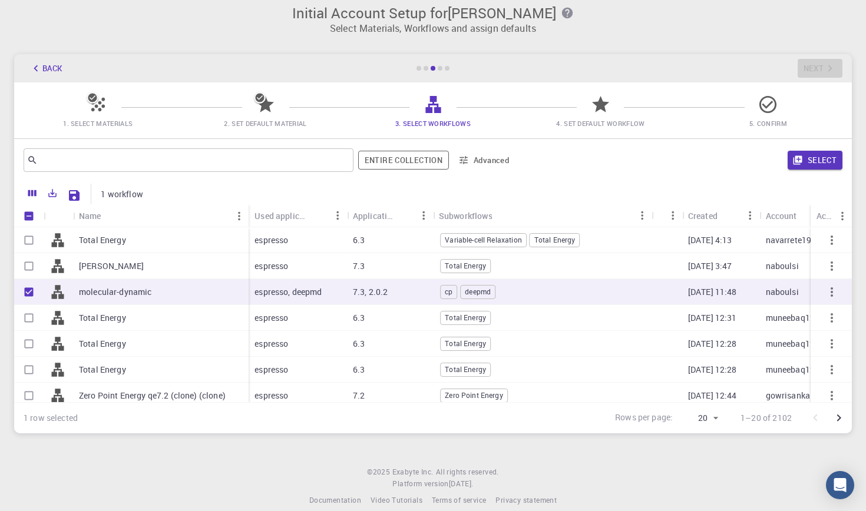
click at [28, 269] on input "Select row" at bounding box center [29, 266] width 22 height 22
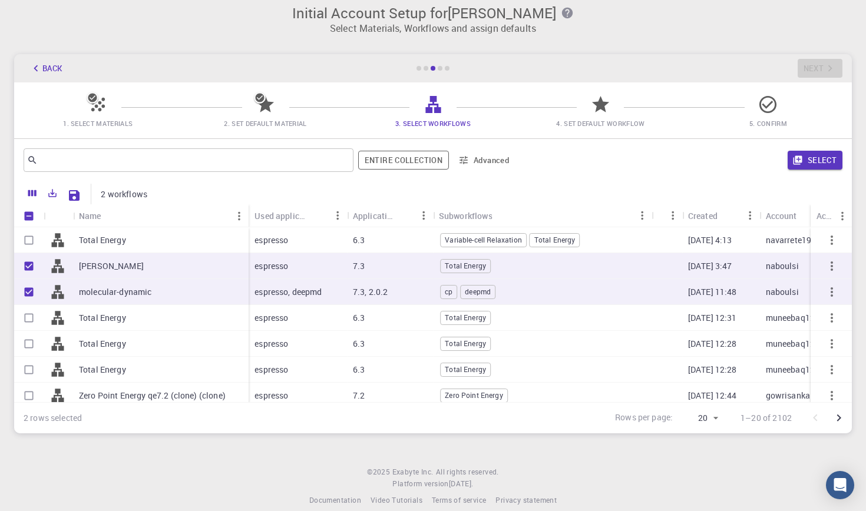
click at [27, 267] on input "Unselect row" at bounding box center [29, 266] width 22 height 22
checkbox input "false"
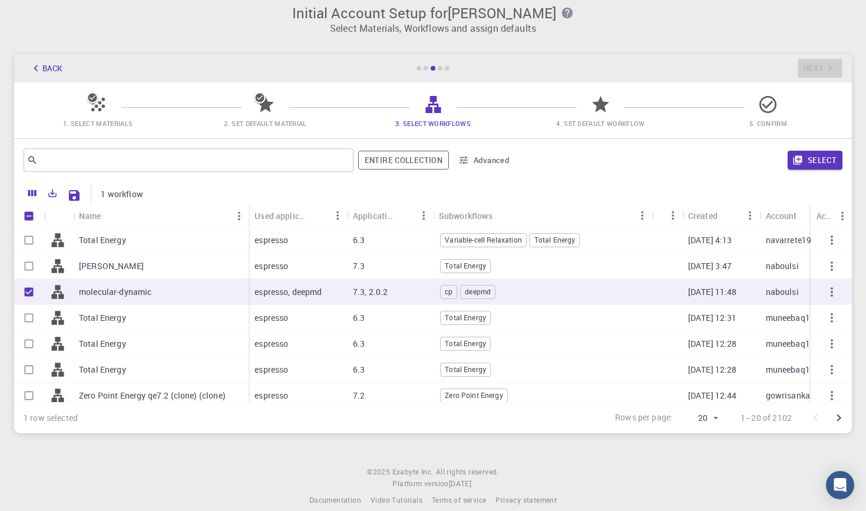
click at [27, 289] on input "Unselect row" at bounding box center [29, 292] width 22 height 22
checkbox input "false"
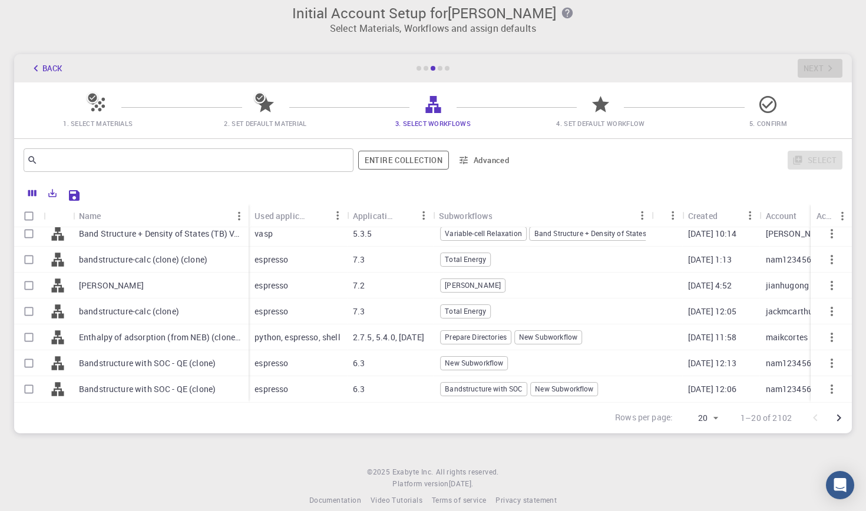
scroll to position [22, 0]
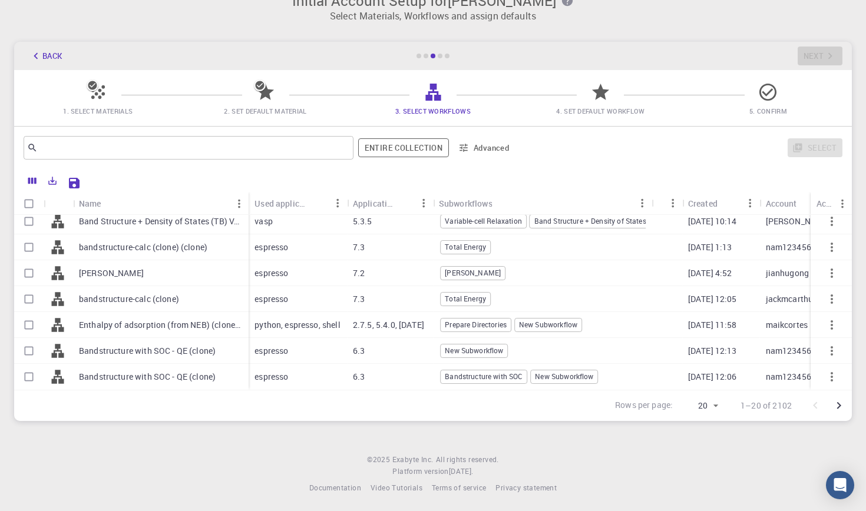
click at [714, 402] on body "Initial Account Setup for [PERSON_NAME] Select Materials, Workflows and assign …" at bounding box center [433, 245] width 866 height 535
click at [710, 487] on li "500" at bounding box center [700, 486] width 44 height 21
type input "500"
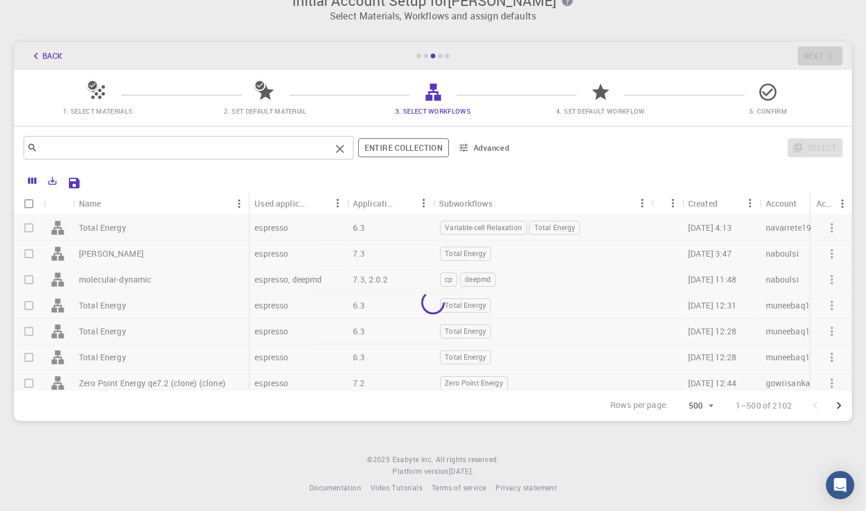
click at [187, 148] on input "text" at bounding box center [184, 148] width 293 height 16
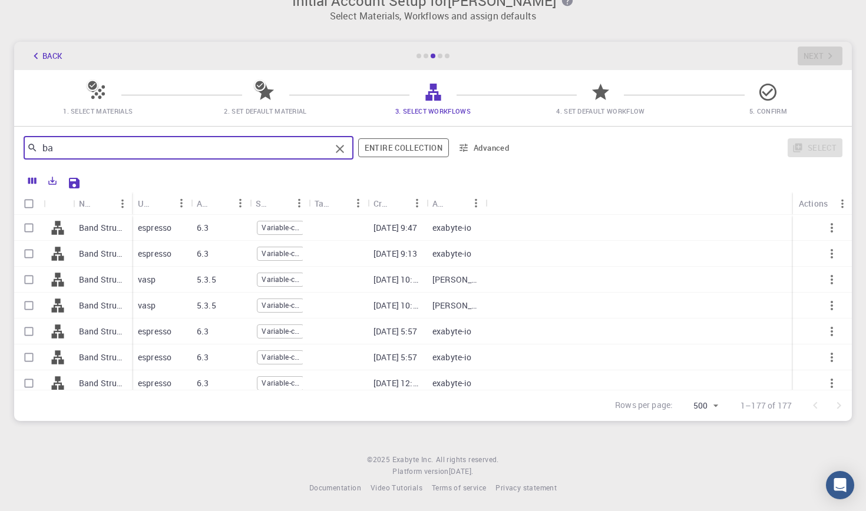
type input "b"
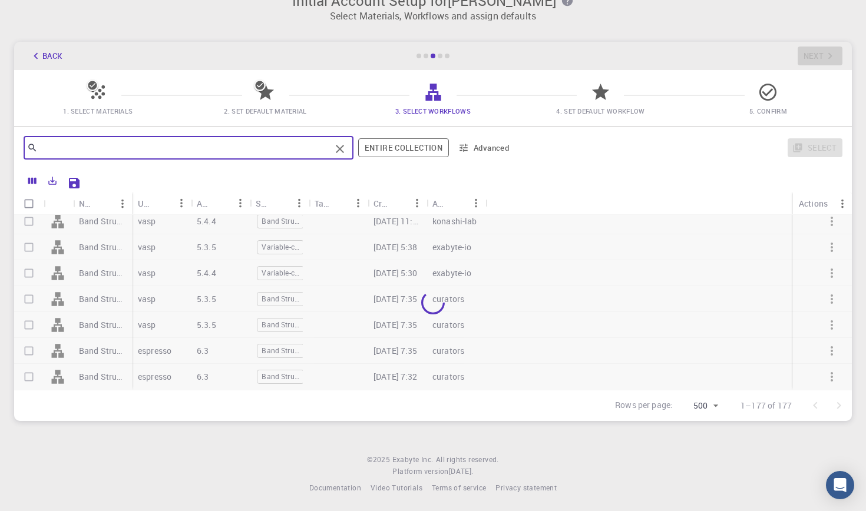
scroll to position [4413, 0]
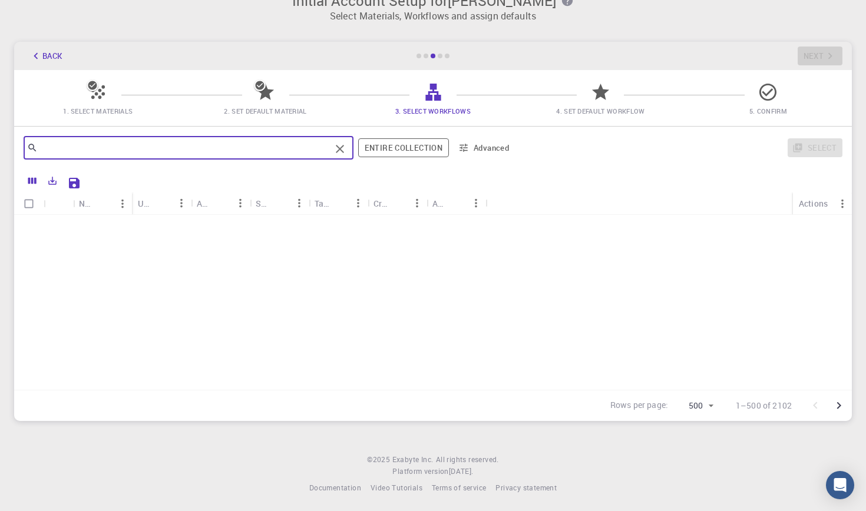
click at [115, 143] on input "text" at bounding box center [184, 148] width 293 height 16
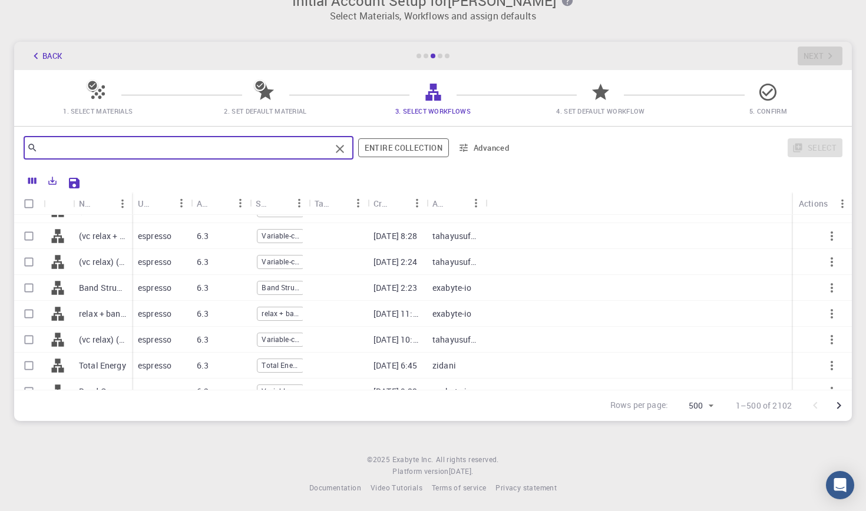
scroll to position [1032, 0]
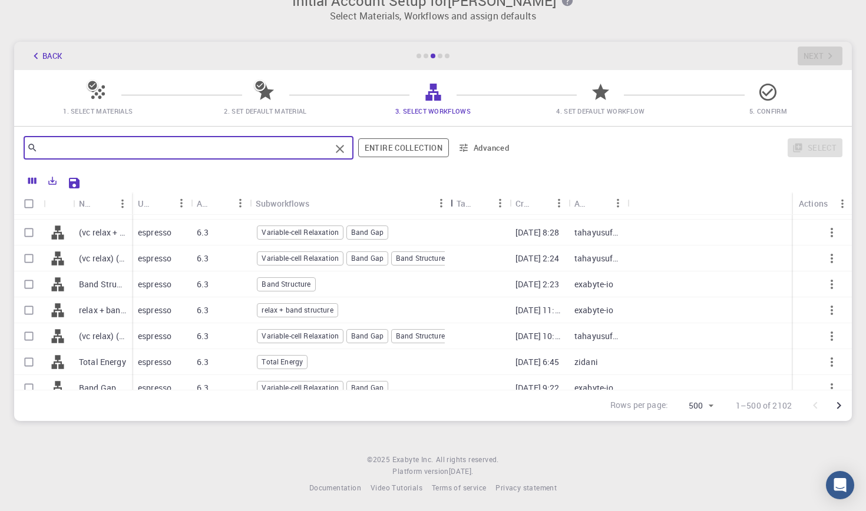
drag, startPoint x: 305, startPoint y: 201, endPoint x: 447, endPoint y: 200, distance: 142.0
click at [447, 200] on div "Subworkflows" at bounding box center [452, 203] width 12 height 23
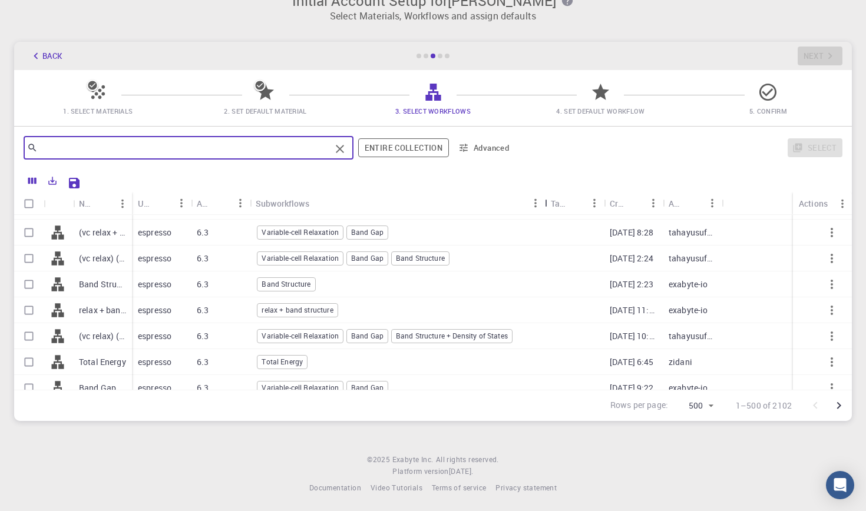
drag, startPoint x: 453, startPoint y: 202, endPoint x: 547, endPoint y: 201, distance: 94.3
click at [547, 201] on div "Subworkflows" at bounding box center [546, 203] width 12 height 23
drag, startPoint x: 131, startPoint y: 201, endPoint x: 191, endPoint y: 214, distance: 61.6
click at [191, 214] on div "Name Used application Application Version Subworkflows Tags Created Account Act…" at bounding box center [433, 203] width 838 height 23
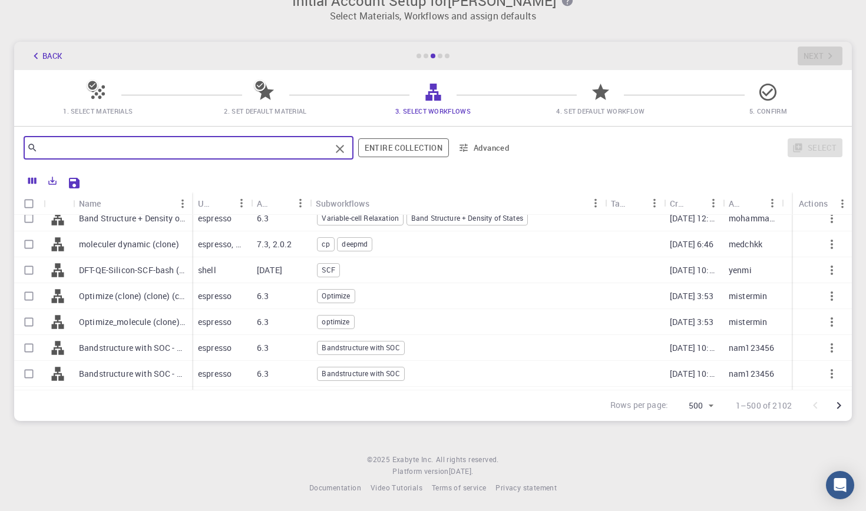
scroll to position [1744, 0]
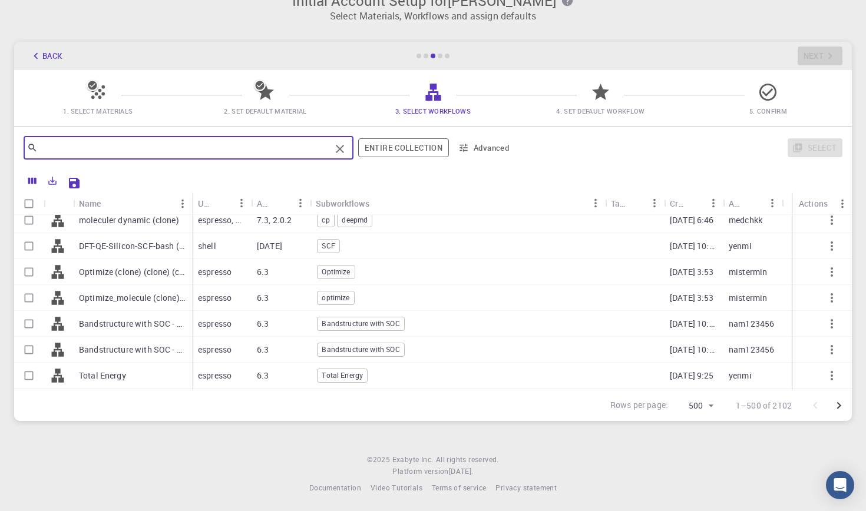
click at [141, 328] on p "Bandstructure with SOC - QE (clone)" at bounding box center [132, 324] width 107 height 12
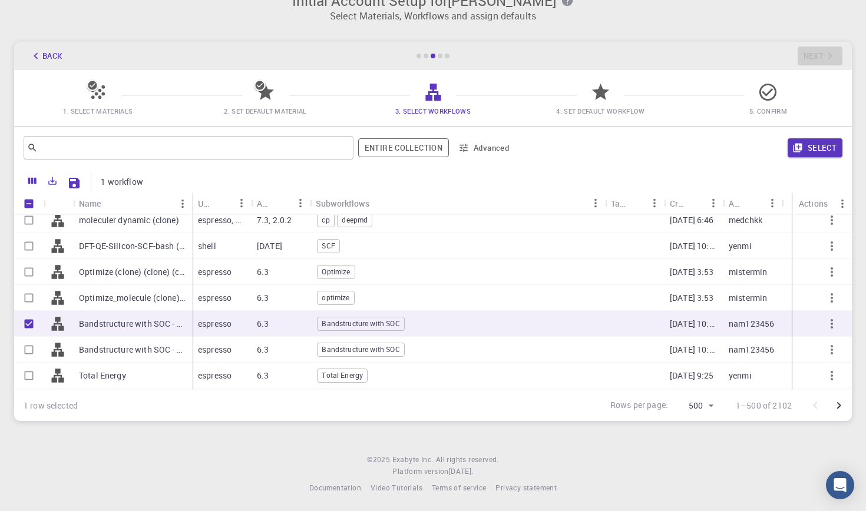
checkbox input "true"
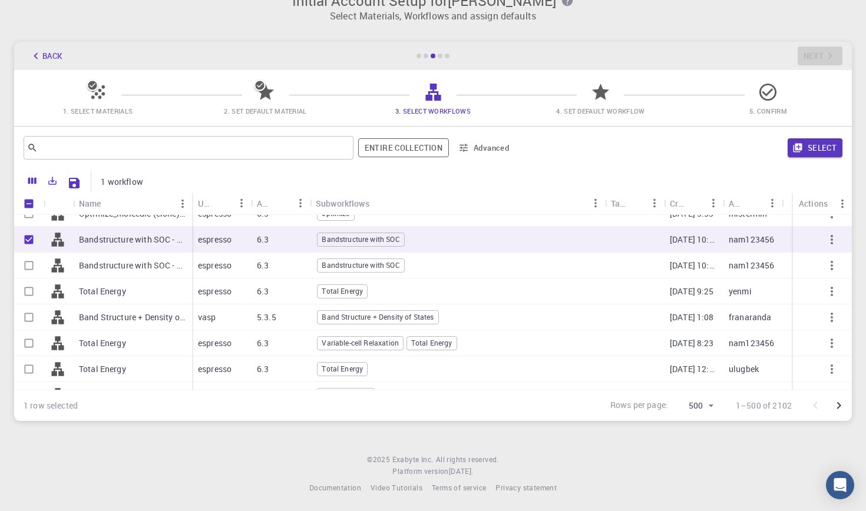
scroll to position [1829, 0]
click at [173, 317] on p "Band Structure + Density of States (clone)" at bounding box center [132, 317] width 107 height 12
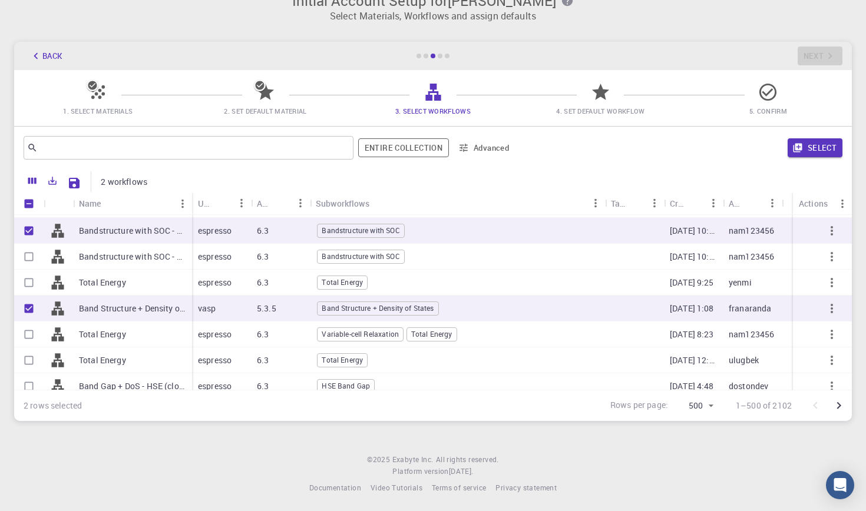
scroll to position [1838, 0]
click at [28, 310] on input "Unselect row" at bounding box center [29, 308] width 22 height 22
checkbox input "false"
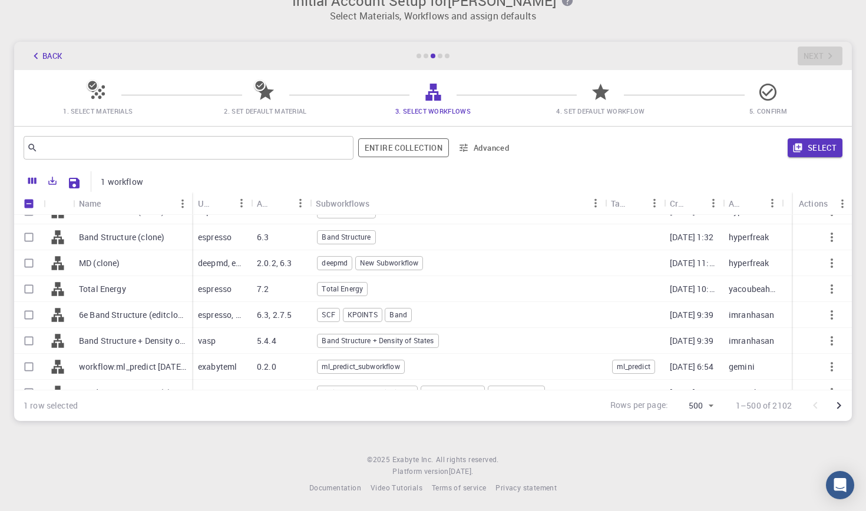
scroll to position [2039, 0]
click at [129, 339] on p "Band Structure + Density of States (clone) (clone) (clone)" at bounding box center [132, 340] width 107 height 12
checkbox input "true"
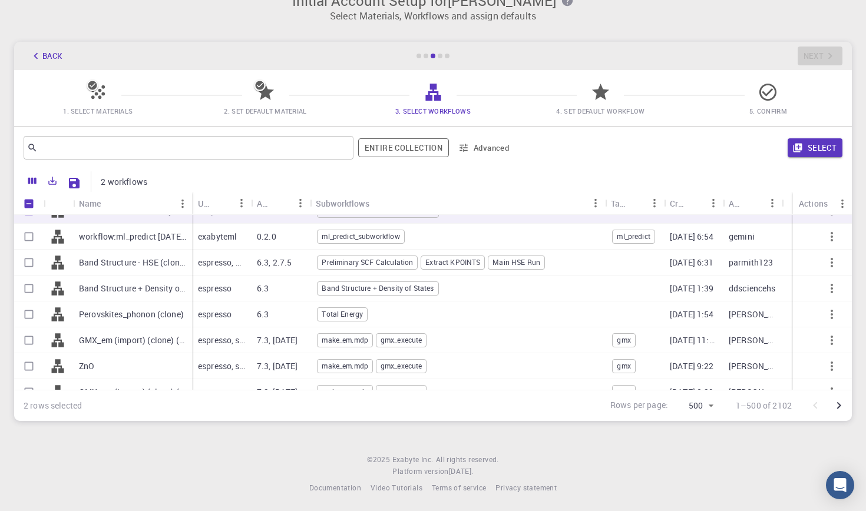
scroll to position [2173, 0]
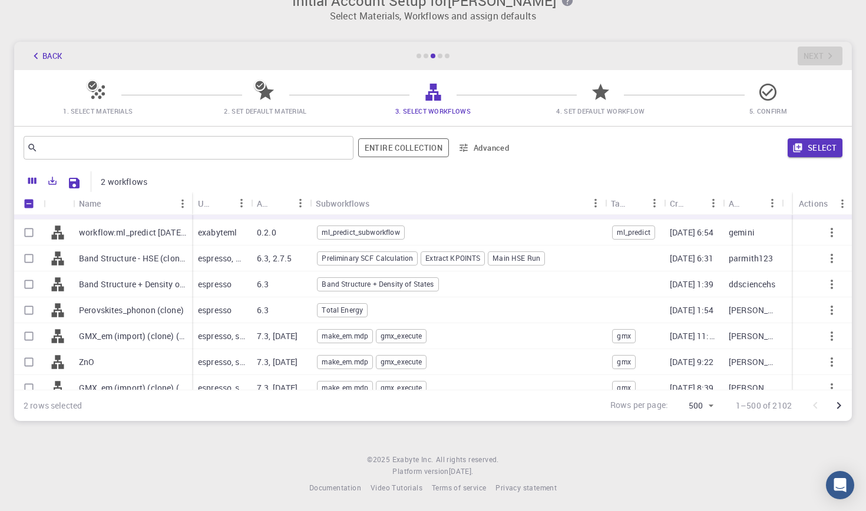
click at [138, 283] on p "Band Structure + Density of States (no spin split) (clone) (clone)" at bounding box center [132, 285] width 107 height 12
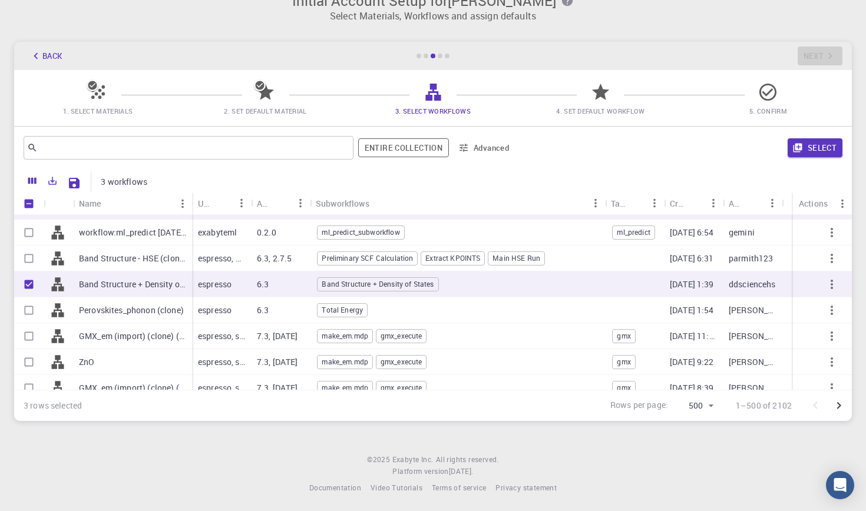
checkbox input "true"
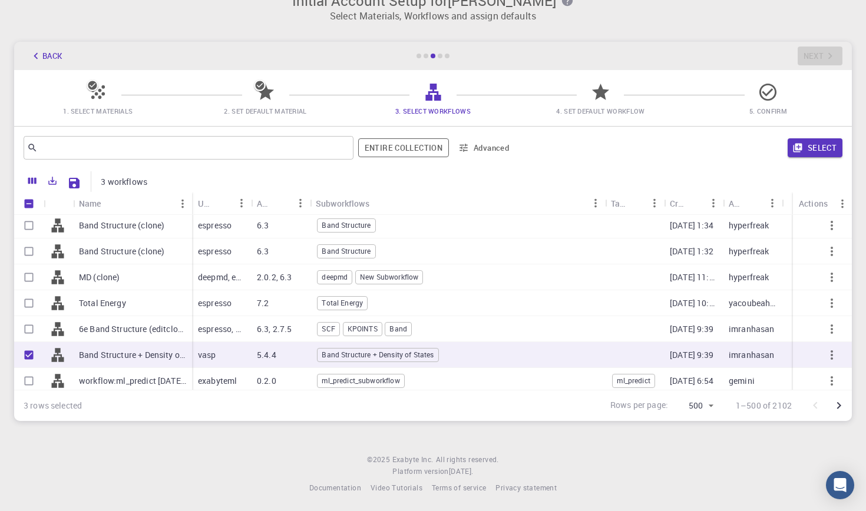
scroll to position [2021, 0]
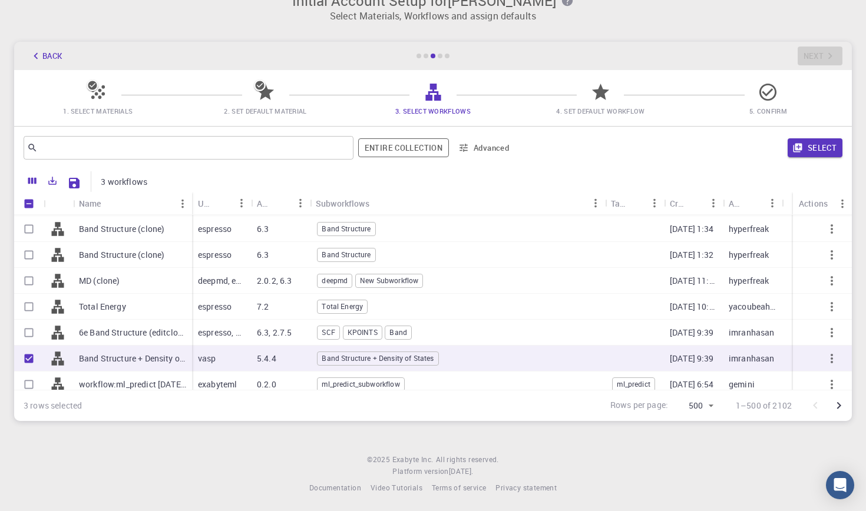
click at [116, 356] on p "Band Structure + Density of States (clone) (clone) (clone)" at bounding box center [132, 359] width 107 height 12
checkbox input "false"
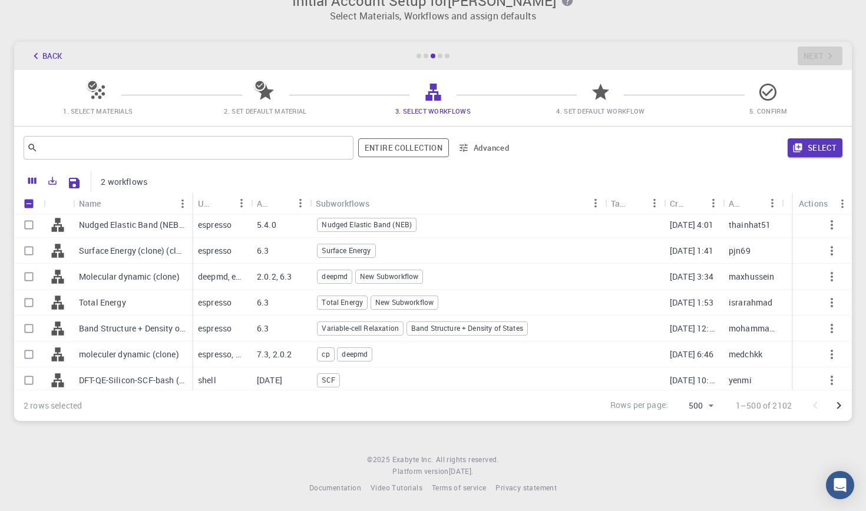
scroll to position [1604, 0]
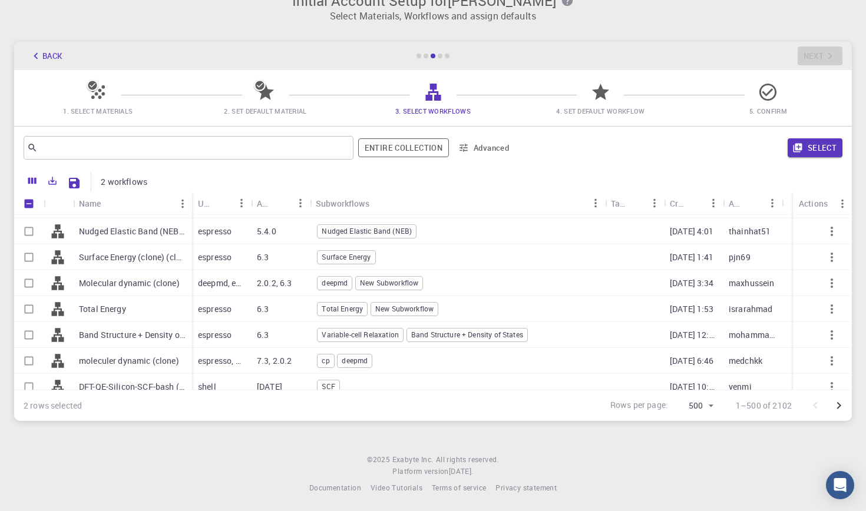
click at [136, 330] on p "Band Structure + Density of States (clone)" at bounding box center [132, 335] width 107 height 12
checkbox input "true"
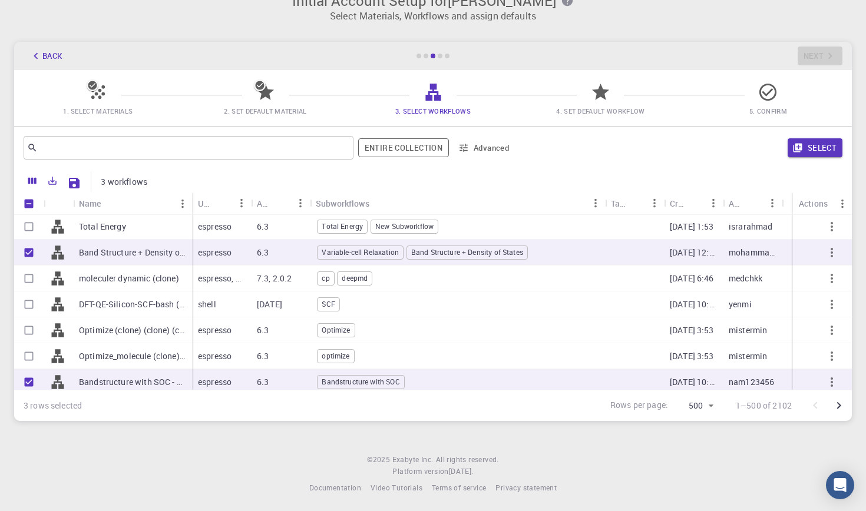
scroll to position [1687, 0]
click at [827, 150] on button "Select" at bounding box center [815, 147] width 55 height 19
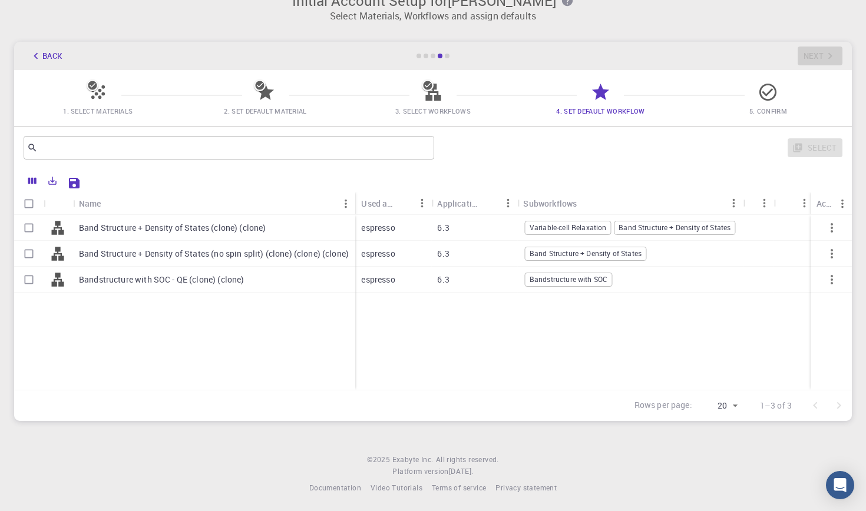
click at [764, 225] on div at bounding box center [758, 228] width 31 height 26
checkbox input "true"
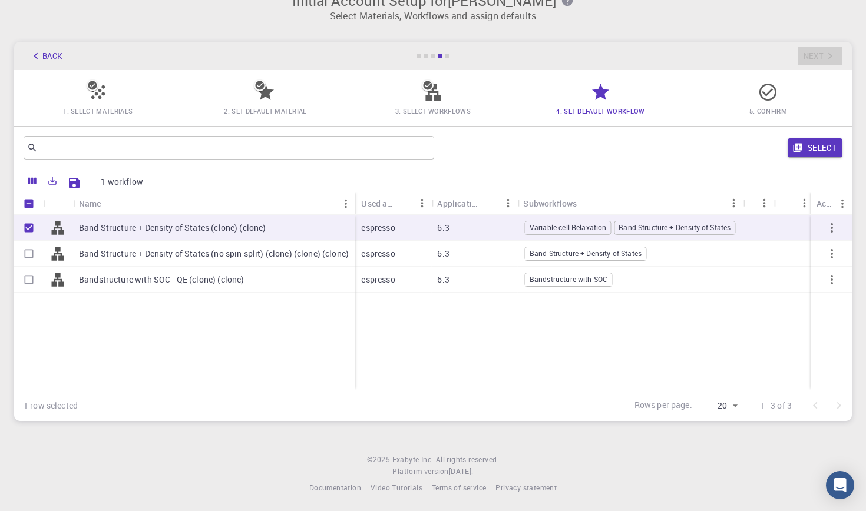
click at [455, 252] on div "6.3" at bounding box center [474, 254] width 86 height 26
checkbox input "true"
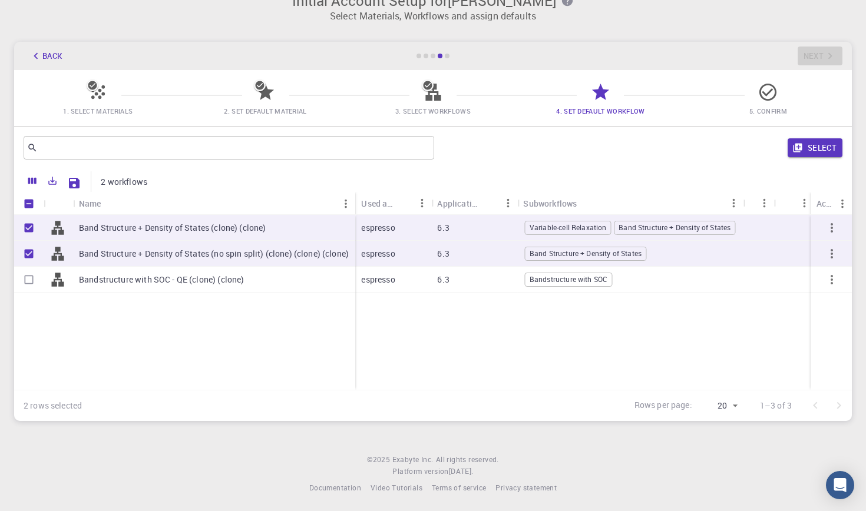
click at [447, 274] on p "6.3" at bounding box center [443, 280] width 12 height 12
checkbox input "true"
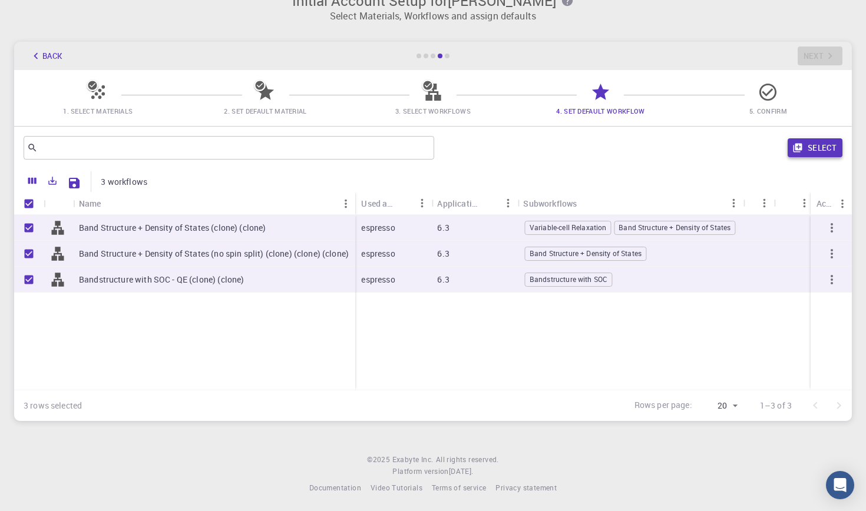
click at [809, 140] on button "Select" at bounding box center [815, 147] width 55 height 19
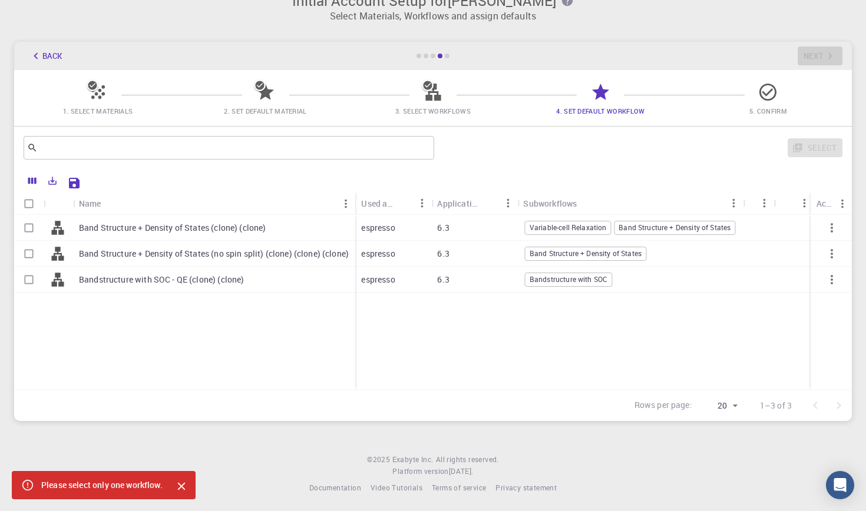
checkbox input "false"
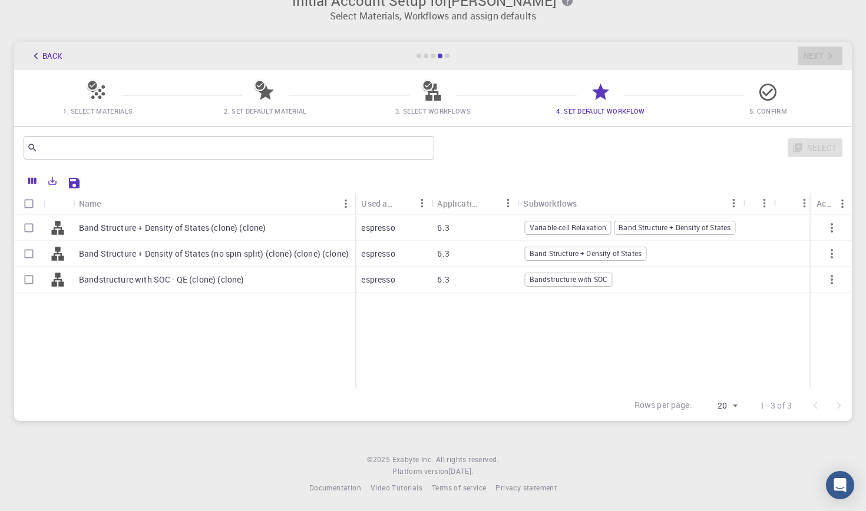
click at [185, 224] on p "Band Structure + Density of States (clone) (clone)" at bounding box center [172, 228] width 187 height 12
checkbox input "true"
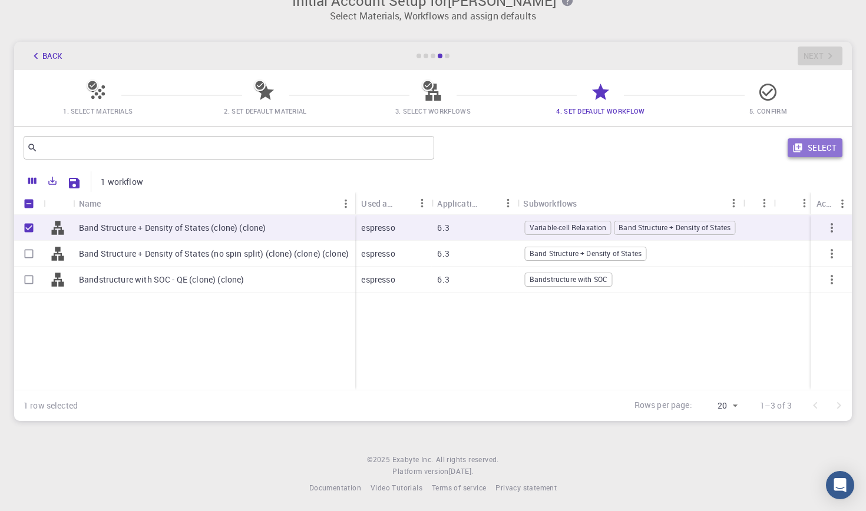
click at [813, 154] on button "Select" at bounding box center [815, 147] width 55 height 19
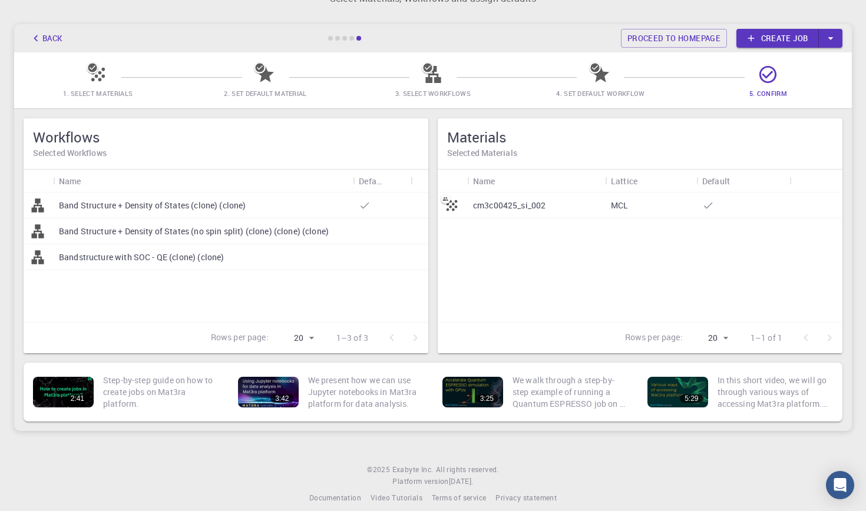
scroll to position [42, 0]
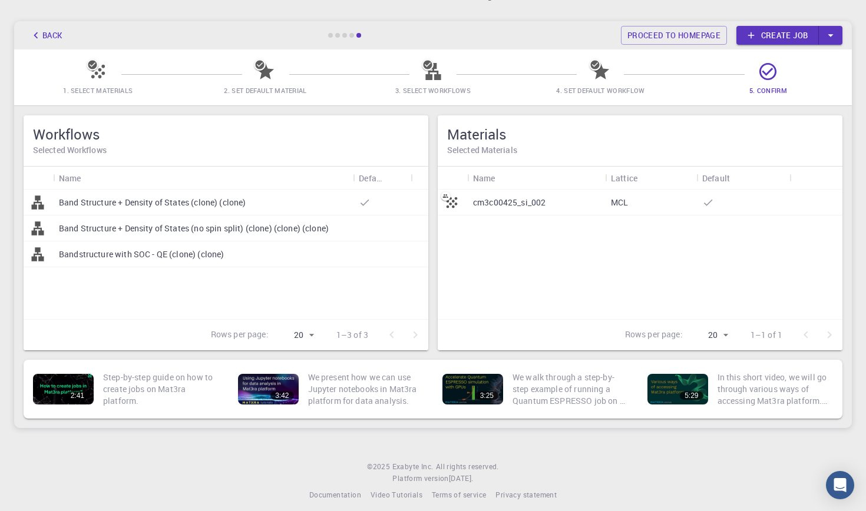
click at [534, 199] on p "cm3c00425_si_002" at bounding box center [509, 203] width 72 height 12
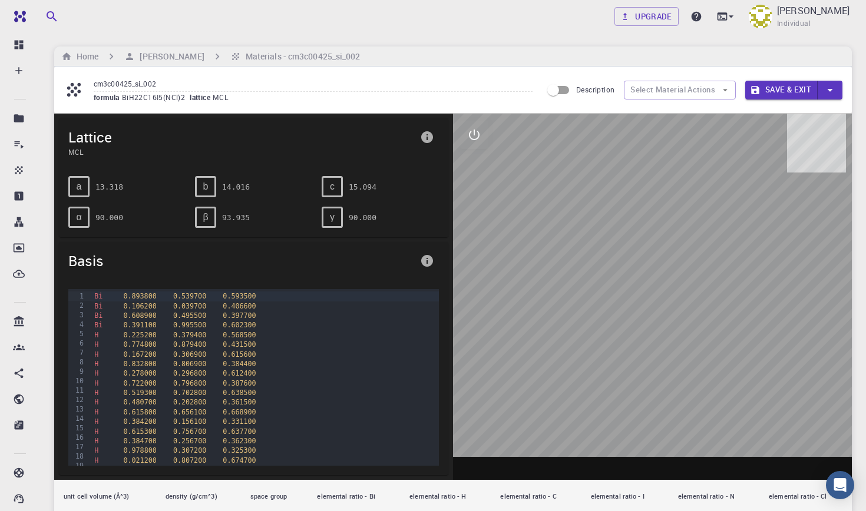
drag, startPoint x: 638, startPoint y: 273, endPoint x: 673, endPoint y: 266, distance: 35.5
click at [673, 266] on div at bounding box center [652, 297] width 399 height 366
click at [600, 256] on div at bounding box center [652, 297] width 399 height 366
click at [477, 130] on icon "interactive" at bounding box center [474, 135] width 14 height 14
click at [470, 219] on icon "measurements" at bounding box center [474, 219] width 9 height 9
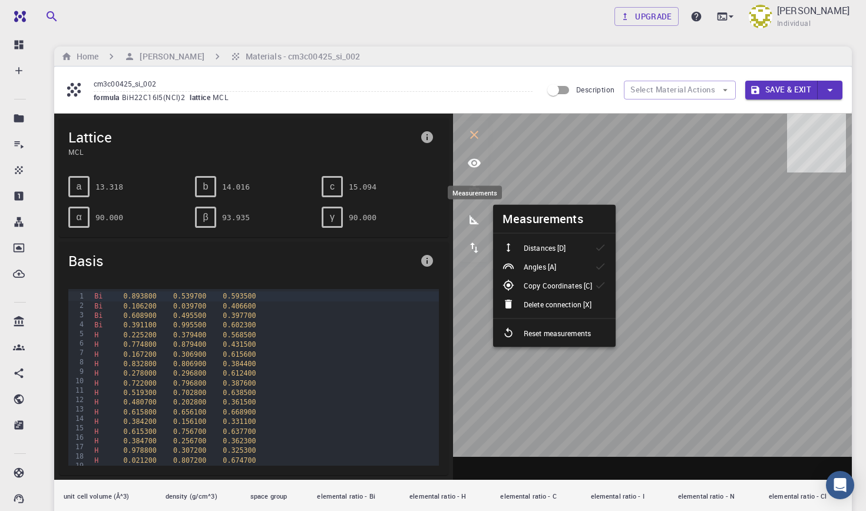
click at [475, 230] on button "measurements" at bounding box center [474, 220] width 28 height 28
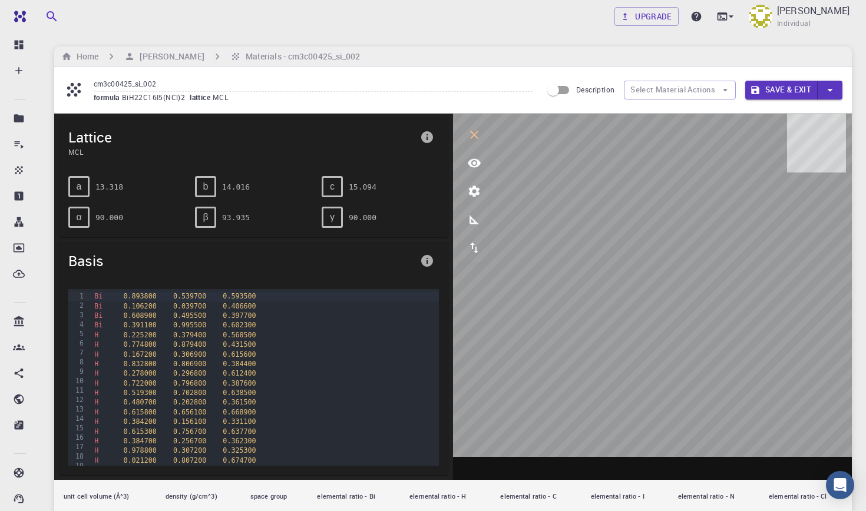
click at [796, 90] on button "Save & Exit" at bounding box center [781, 90] width 72 height 19
click at [773, 90] on button "Save & Exit" at bounding box center [781, 90] width 72 height 19
click at [834, 91] on icon "button" at bounding box center [830, 90] width 13 height 13
click at [772, 114] on li "Save & Exit" at bounding box center [772, 112] width 54 height 18
click at [303, 57] on h6 "Materials - cm3c00425_si_002" at bounding box center [301, 56] width 120 height 13
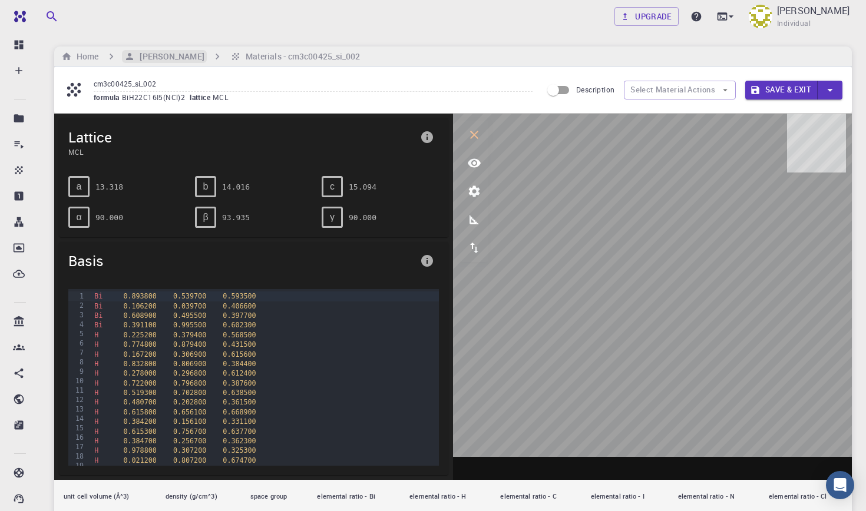
click at [181, 57] on h6 "[PERSON_NAME]" at bounding box center [169, 56] width 69 height 13
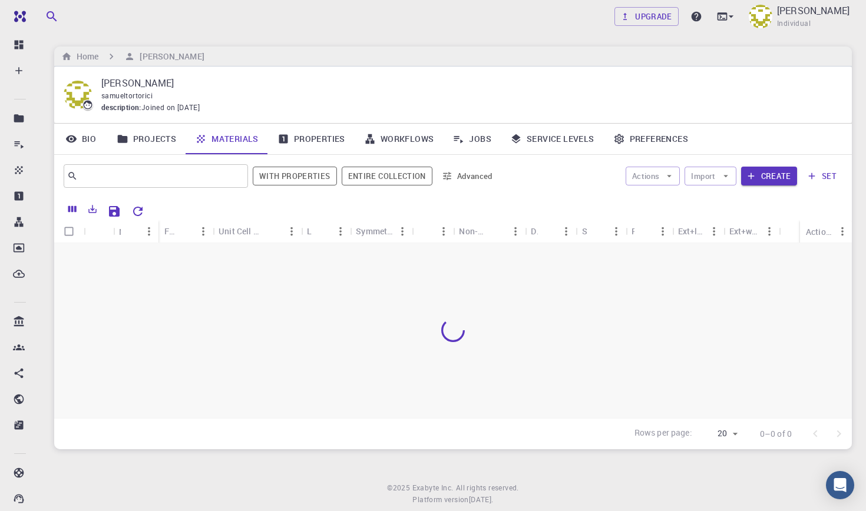
click at [308, 134] on link "Properties" at bounding box center [311, 139] width 87 height 31
click at [839, 260] on button "button" at bounding box center [832, 256] width 28 height 28
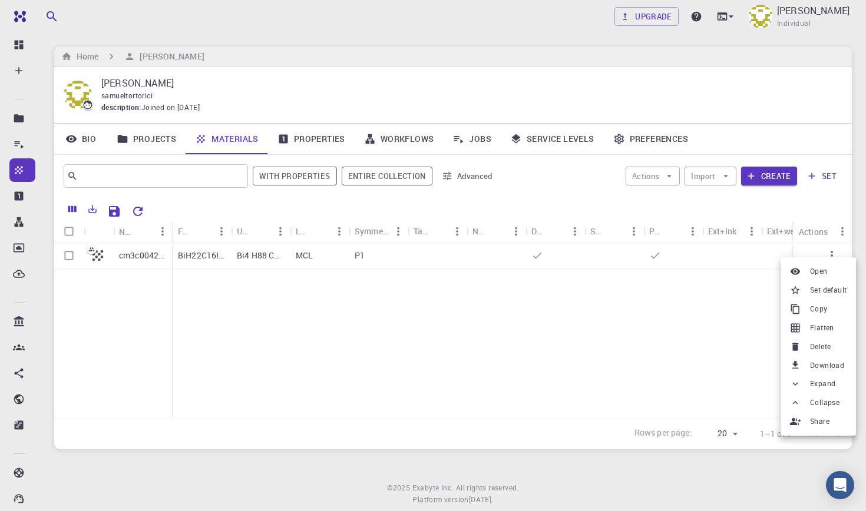
click at [539, 315] on div at bounding box center [433, 255] width 866 height 511
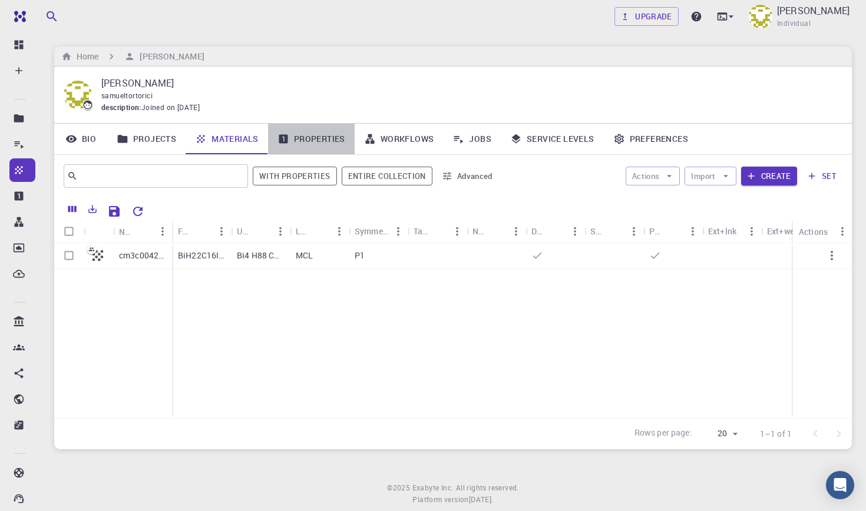
click at [316, 130] on link "Properties" at bounding box center [311, 139] width 87 height 31
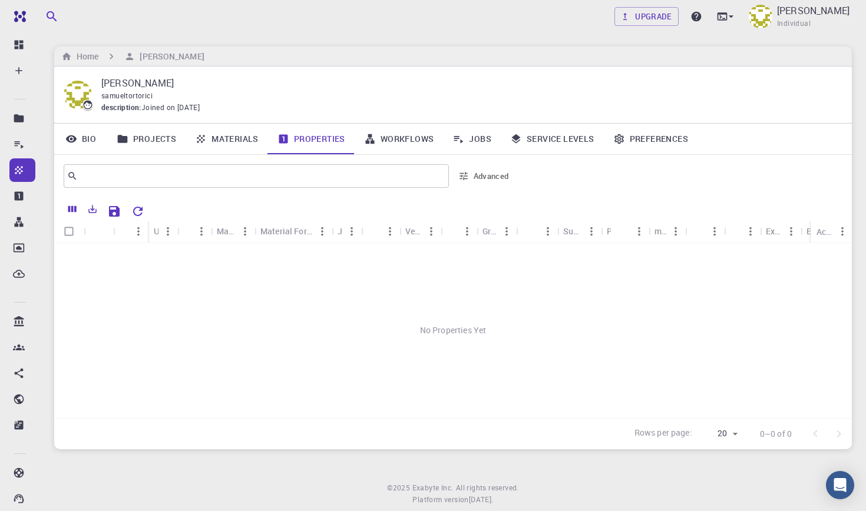
click at [260, 136] on link "Materials" at bounding box center [227, 139] width 82 height 31
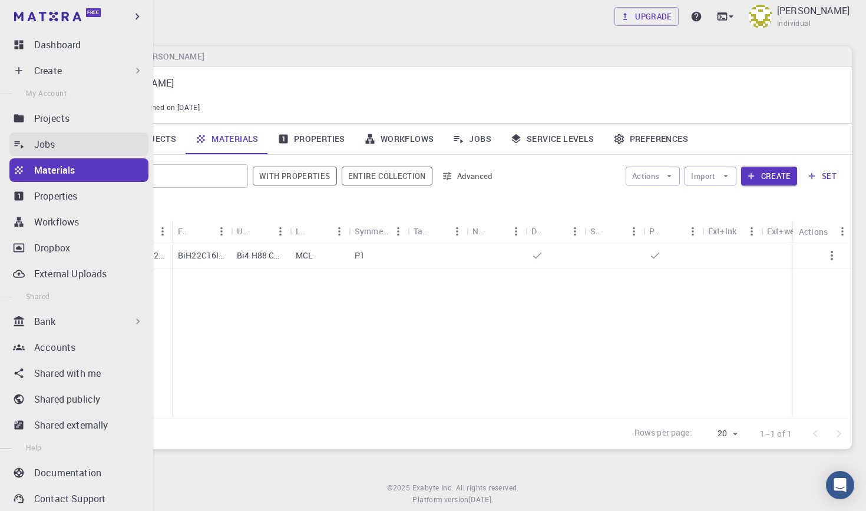
click at [61, 140] on div "Jobs" at bounding box center [91, 144] width 114 height 14
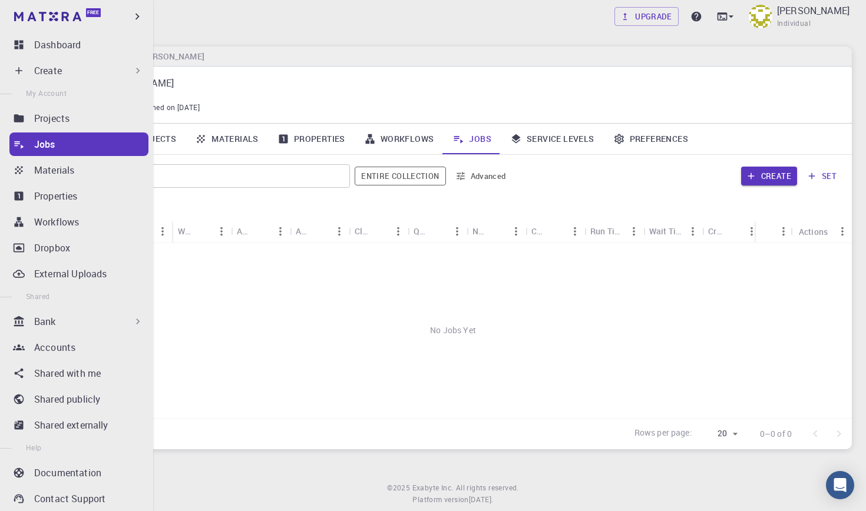
click at [66, 130] on ul "Dashboard Create New Job New Material Create Material Upload File Import from B…" at bounding box center [76, 310] width 153 height 554
click at [64, 120] on p "Projects" at bounding box center [51, 118] width 35 height 14
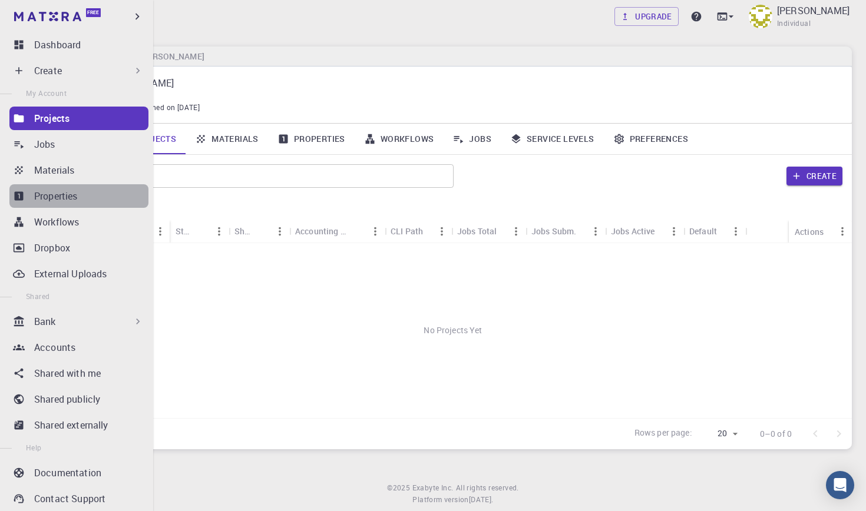
click at [85, 196] on div "Properties" at bounding box center [91, 196] width 114 height 14
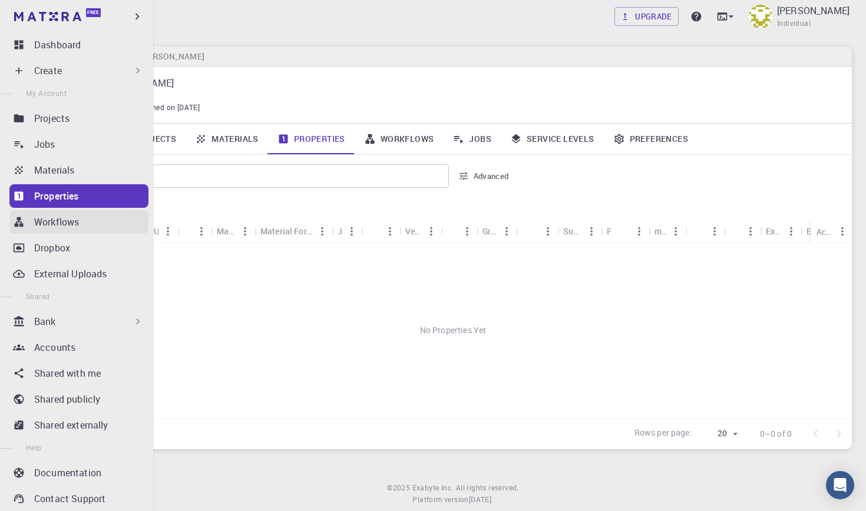
click at [87, 229] on link "Workflows" at bounding box center [78, 222] width 139 height 24
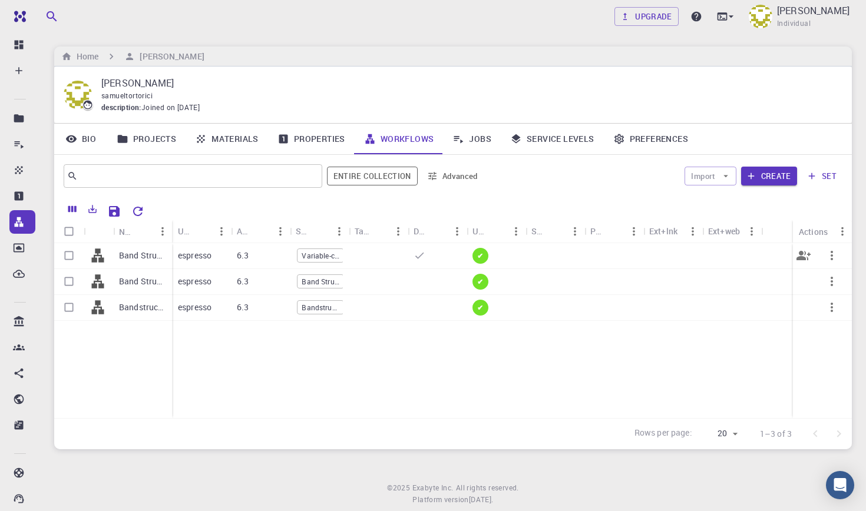
click at [416, 251] on icon at bounding box center [420, 256] width 12 height 12
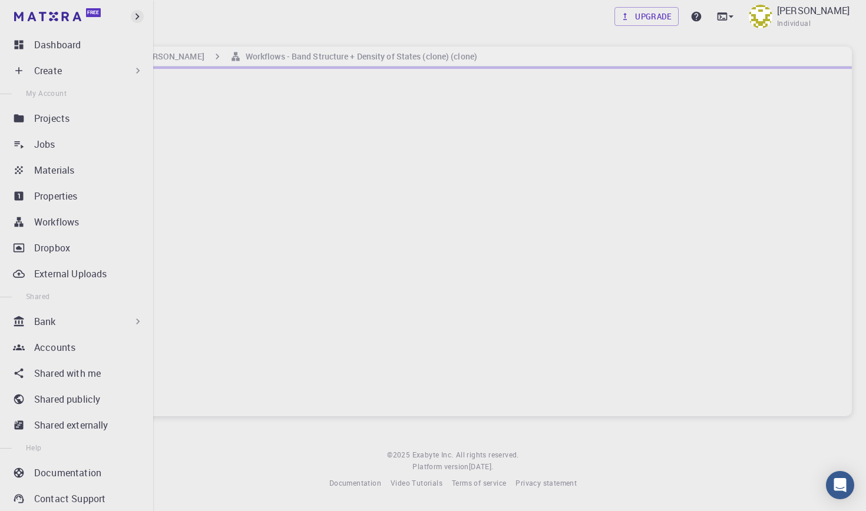
click at [134, 20] on icon "button" at bounding box center [137, 16] width 13 height 13
click at [77, 124] on div "Projects" at bounding box center [91, 118] width 114 height 14
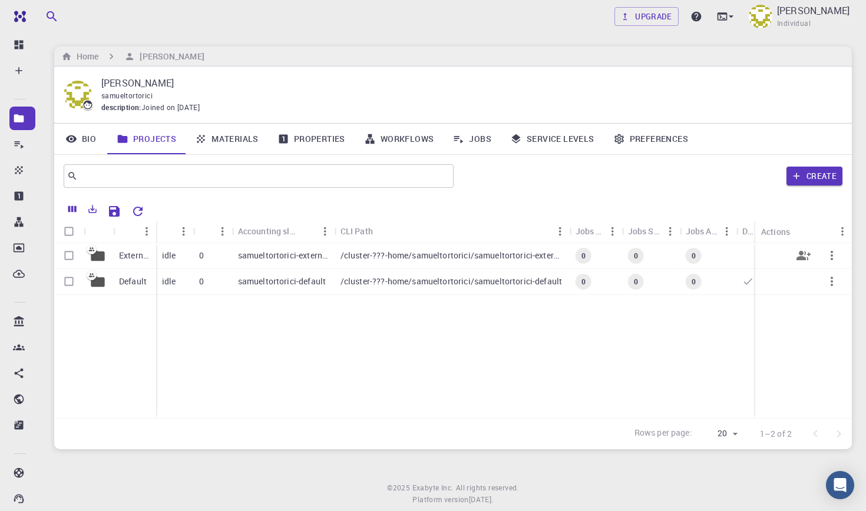
click at [146, 257] on p "External" at bounding box center [134, 256] width 31 height 12
click at [136, 283] on p "Default" at bounding box center [133, 282] width 28 height 12
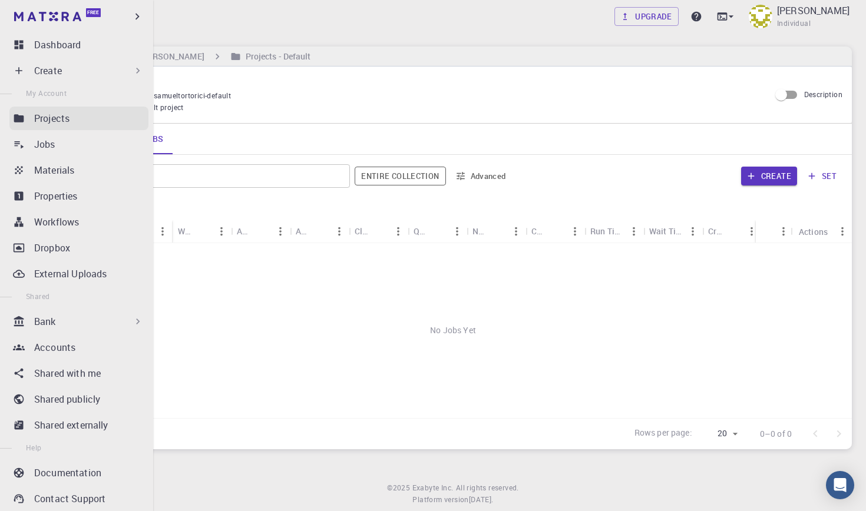
click at [29, 121] on link "Projects" at bounding box center [78, 119] width 139 height 24
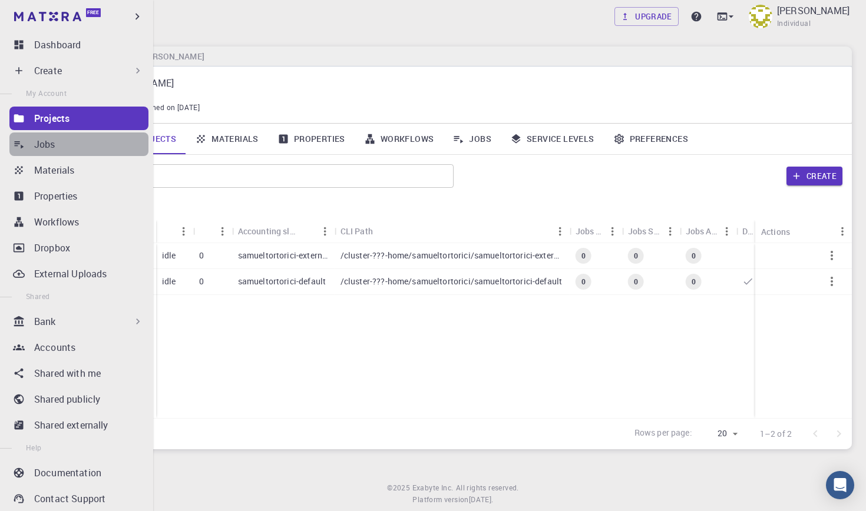
click at [35, 149] on p "Jobs" at bounding box center [44, 144] width 21 height 14
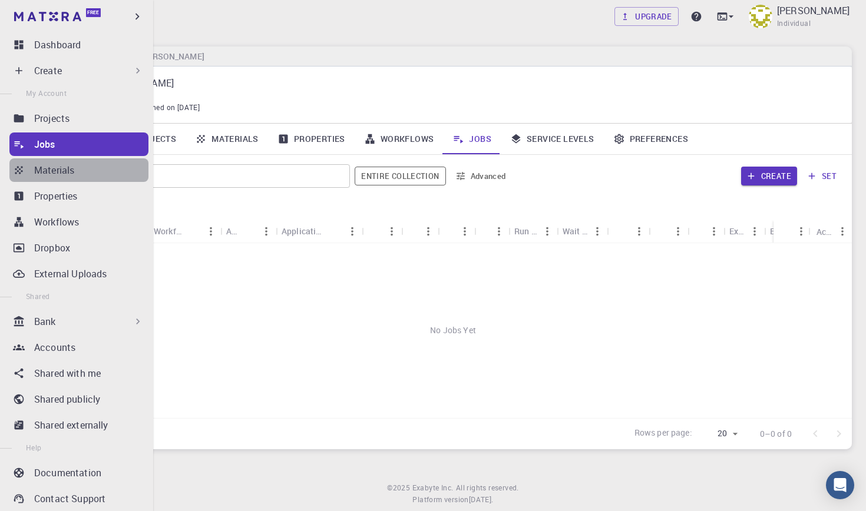
click at [68, 176] on p "Materials" at bounding box center [54, 170] width 40 height 14
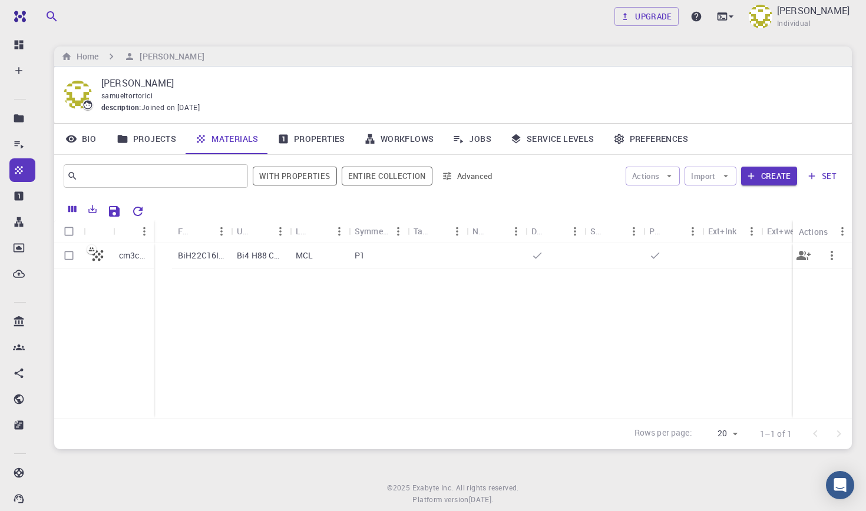
drag, startPoint x: 171, startPoint y: 241, endPoint x: 154, endPoint y: 249, distance: 19.5
click at [154, 249] on div "Name Formula Unit Cell Formula Lattice Symmetry Tags Non-periodic Default Share…" at bounding box center [453, 319] width 798 height 198
drag, startPoint x: 272, startPoint y: 229, endPoint x: 381, endPoint y: 235, distance: 108.6
click at [381, 235] on div "Unit Cell Formula" at bounding box center [386, 231] width 12 height 23
click at [827, 249] on icon "button" at bounding box center [832, 256] width 14 height 14
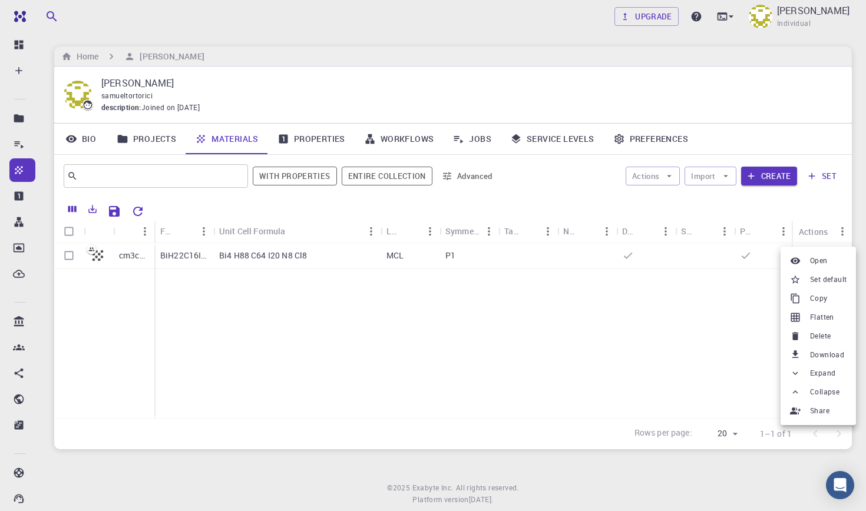
click at [799, 368] on icon at bounding box center [795, 373] width 11 height 11
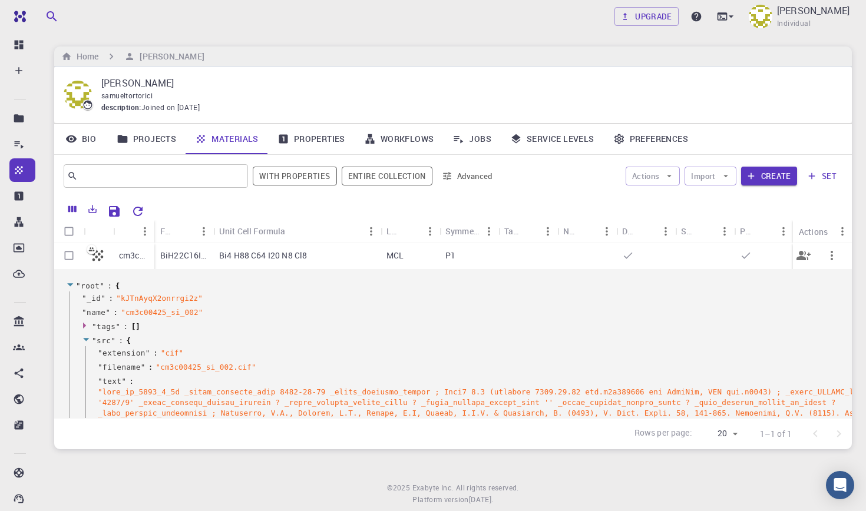
click at [831, 259] on icon "button" at bounding box center [832, 256] width 14 height 14
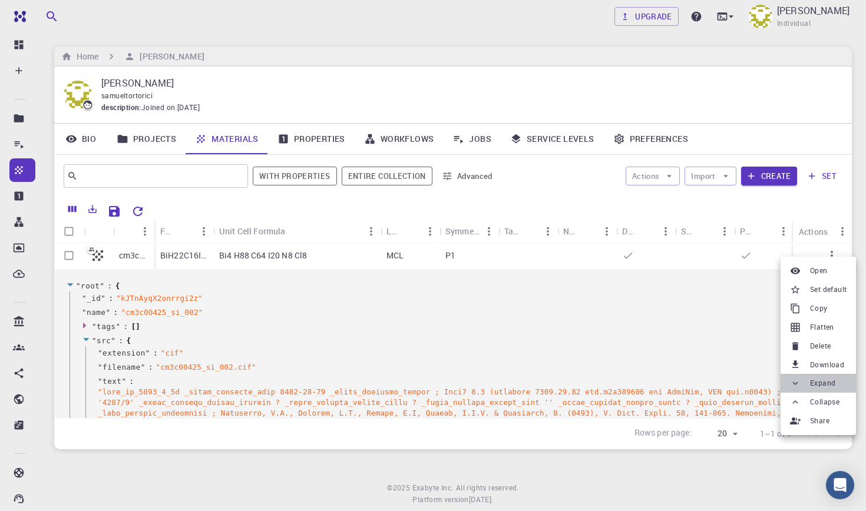
click at [815, 385] on span "Expand" at bounding box center [822, 384] width 25 height 12
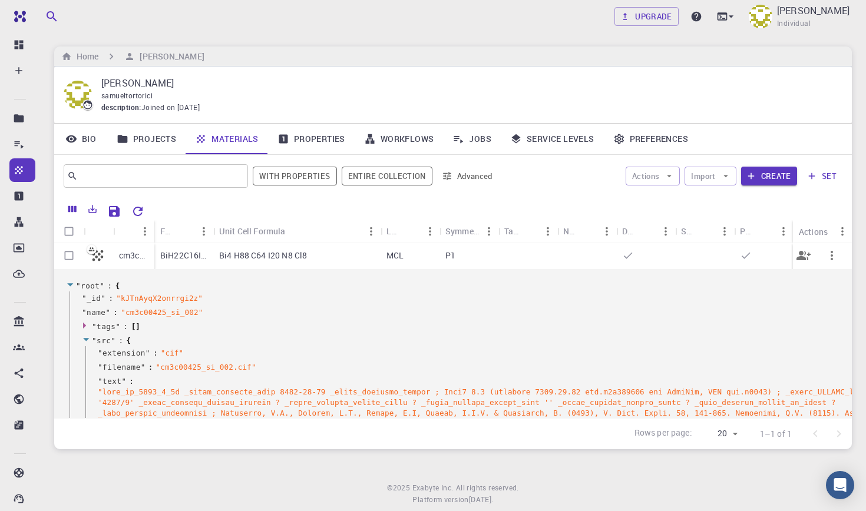
click at [838, 253] on icon "button" at bounding box center [832, 256] width 14 height 14
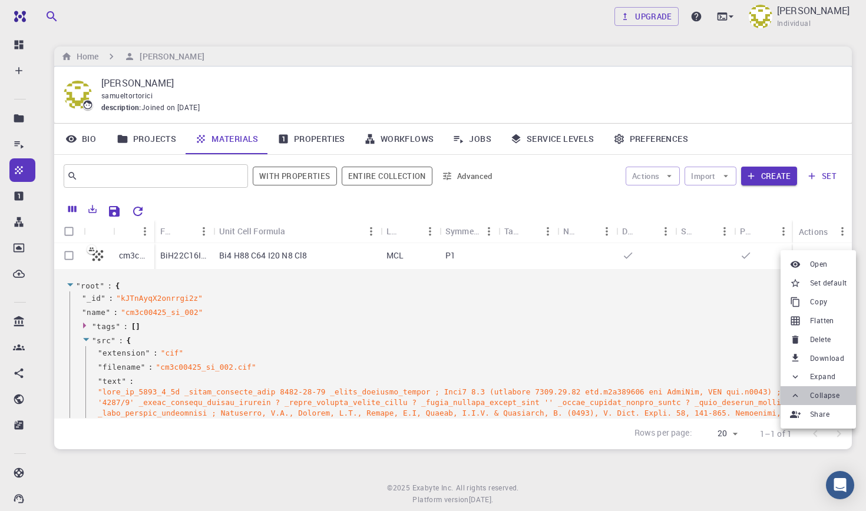
click at [822, 392] on span "Collapse" at bounding box center [824, 396] width 29 height 12
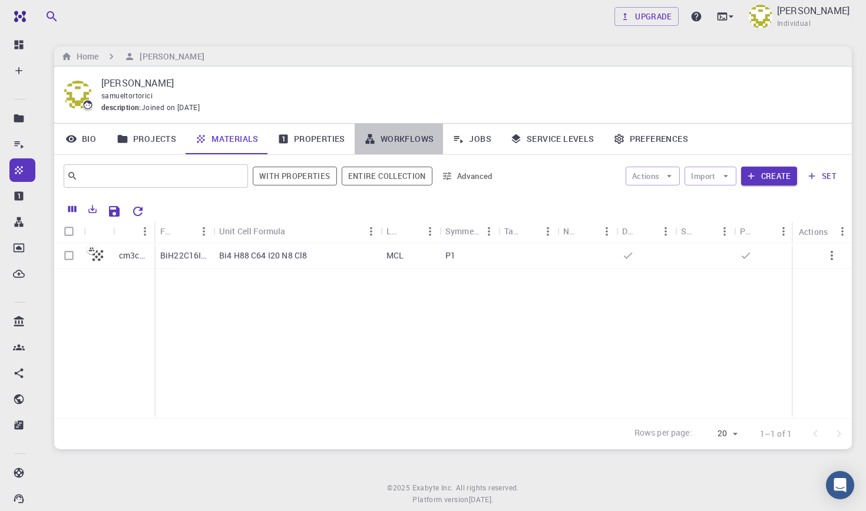
click at [406, 134] on link "Workflows" at bounding box center [399, 139] width 89 height 31
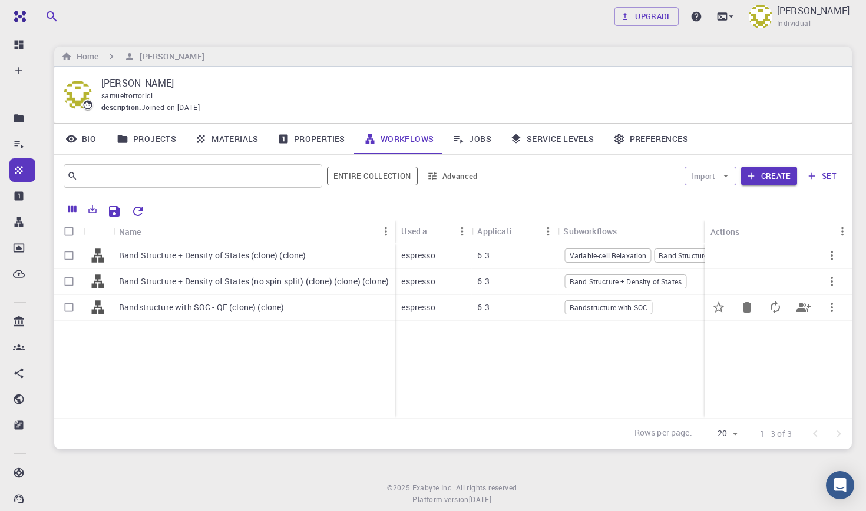
click at [203, 308] on p "Bandstructure with SOC - QE (clone) (clone)" at bounding box center [201, 308] width 165 height 12
click at [69, 305] on input "Select row" at bounding box center [69, 307] width 22 height 22
checkbox input "true"
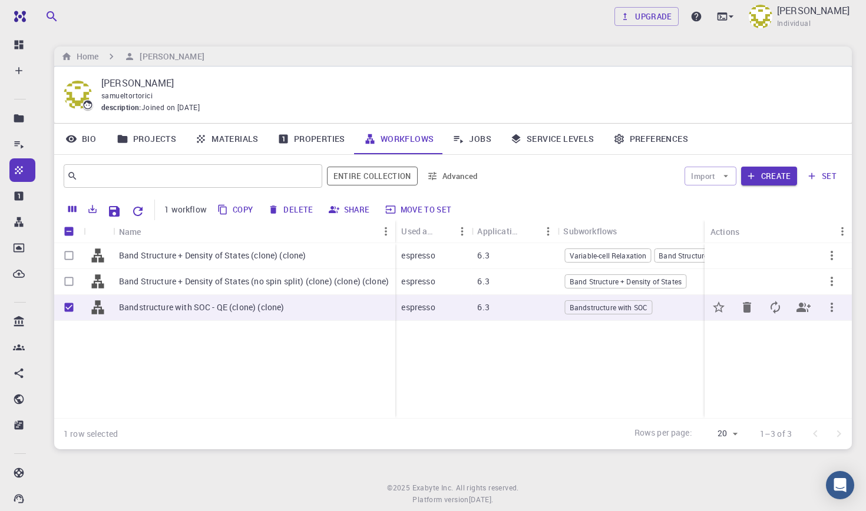
click at [455, 310] on div "espresso" at bounding box center [433, 308] width 76 height 26
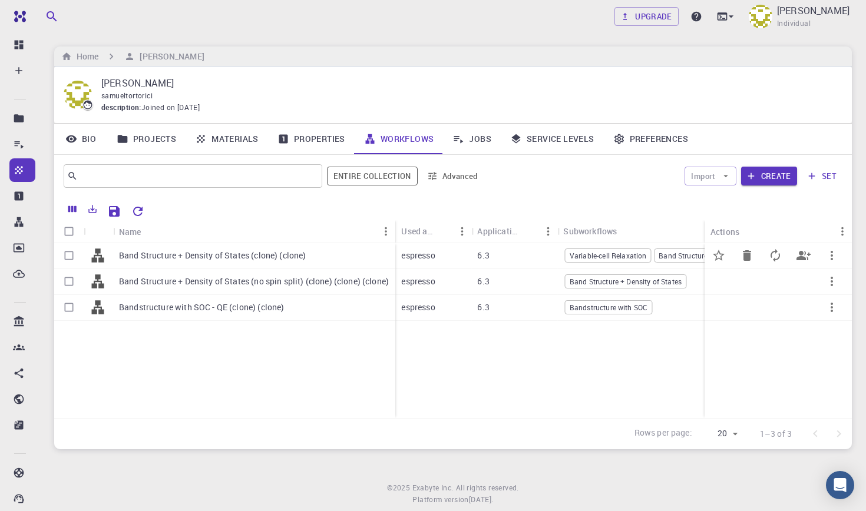
click at [127, 248] on div "Band Structure + Density of States (clone) (clone)" at bounding box center [254, 256] width 282 height 26
click at [468, 143] on link "Jobs" at bounding box center [472, 139] width 58 height 31
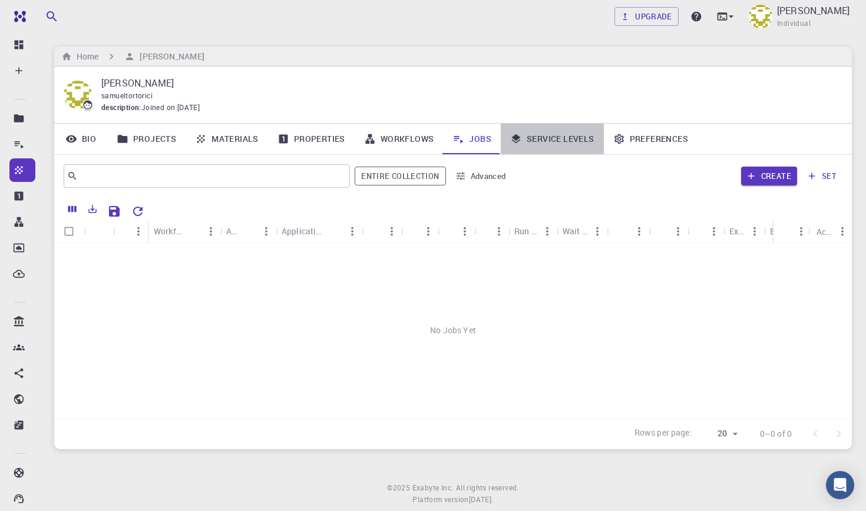
click at [530, 143] on link "Service Levels" at bounding box center [552, 139] width 103 height 31
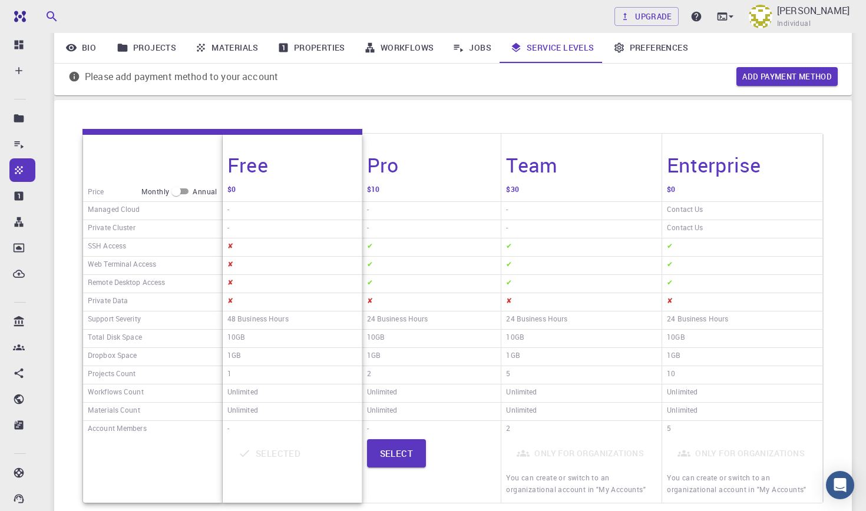
scroll to position [127, 0]
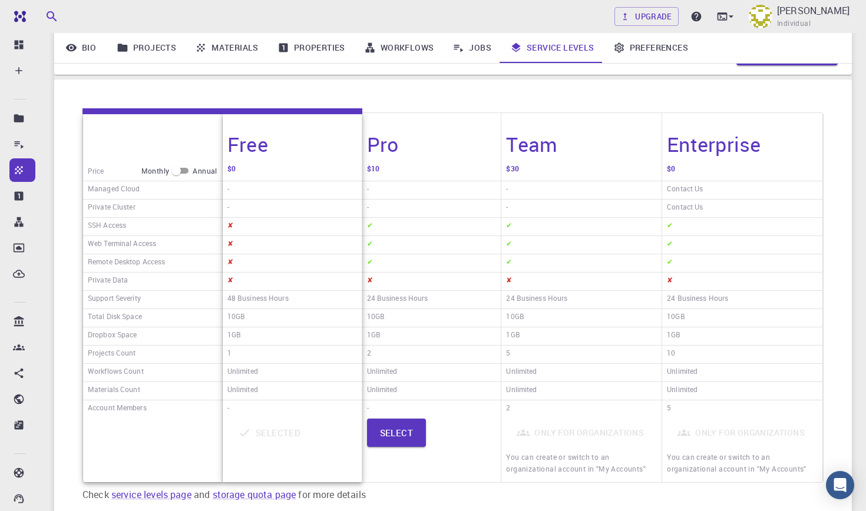
click at [140, 39] on link "Projects" at bounding box center [146, 47] width 78 height 31
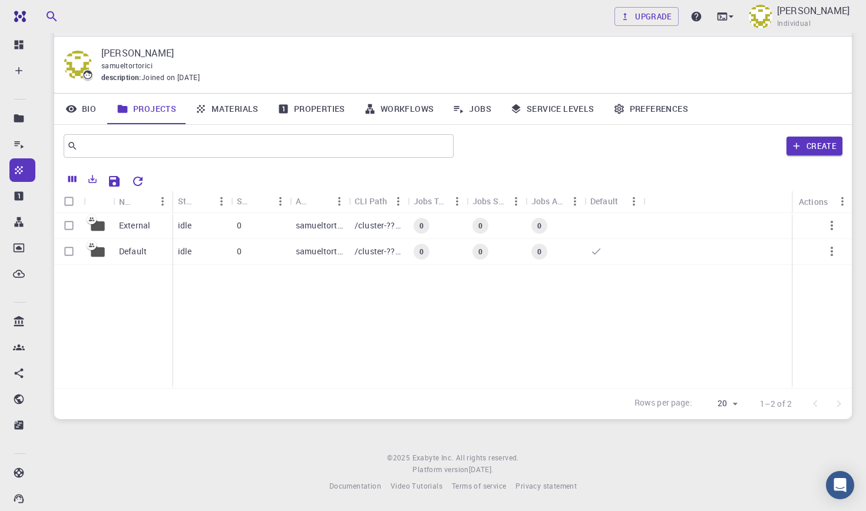
scroll to position [26, 0]
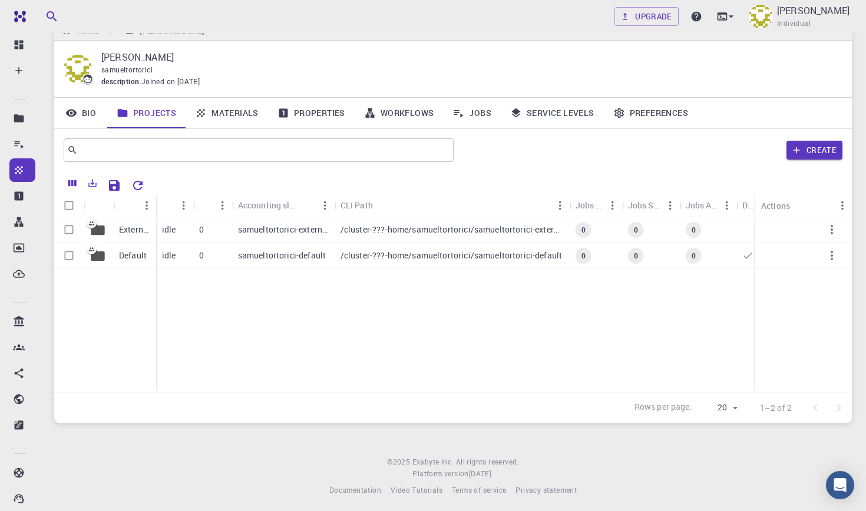
click at [424, 113] on link "Workflows" at bounding box center [399, 113] width 89 height 31
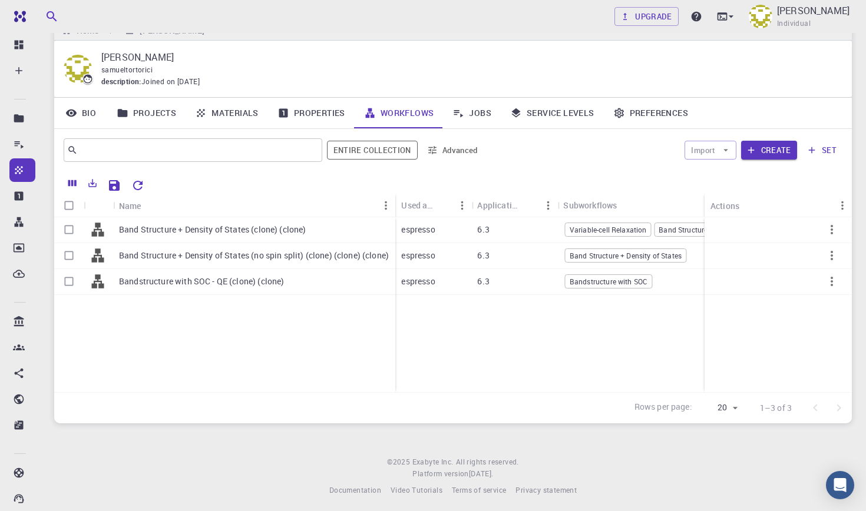
click at [467, 111] on link "Jobs" at bounding box center [472, 113] width 58 height 31
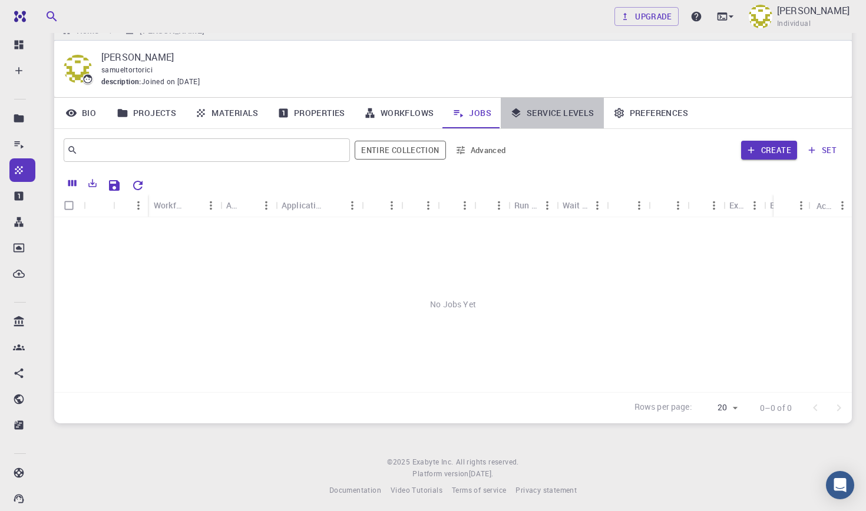
click at [525, 113] on link "Service Levels" at bounding box center [552, 113] width 103 height 31
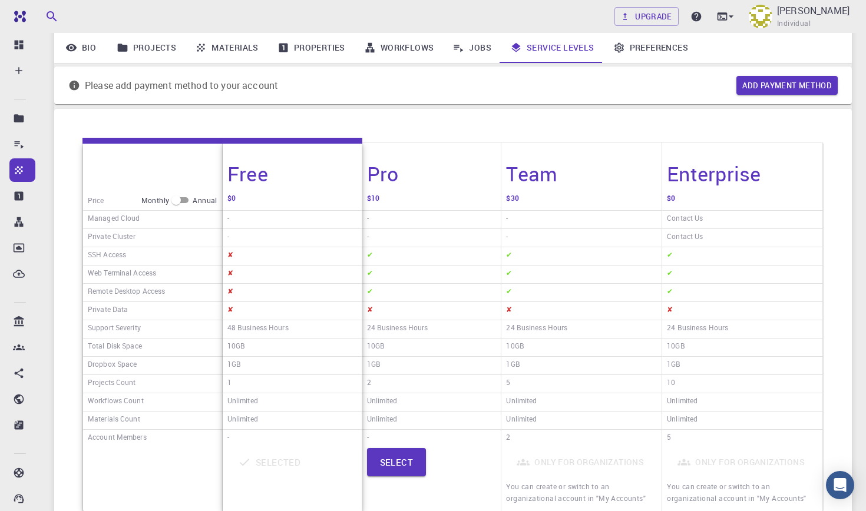
scroll to position [130, 0]
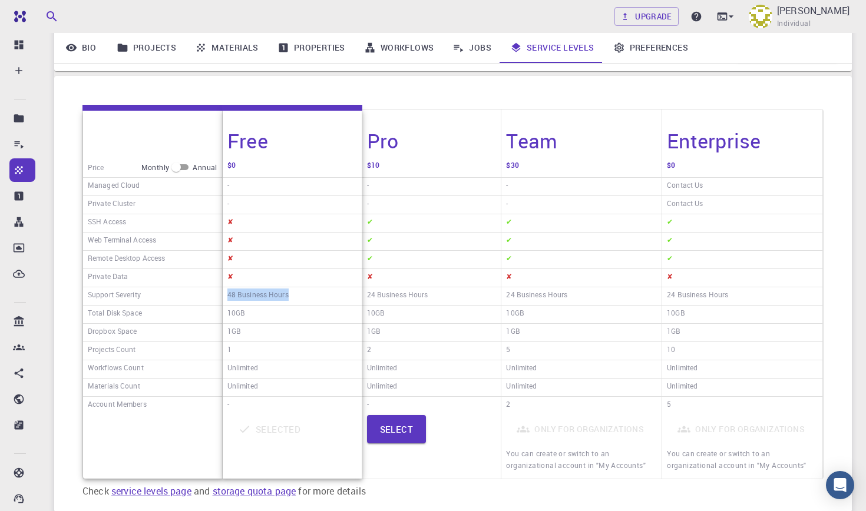
drag, startPoint x: 229, startPoint y: 294, endPoint x: 295, endPoint y: 291, distance: 66.6
click at [295, 291] on div "48 Business Hours" at bounding box center [292, 296] width 139 height 18
click at [178, 162] on input "checkbox" at bounding box center [176, 167] width 42 height 14
checkbox input "true"
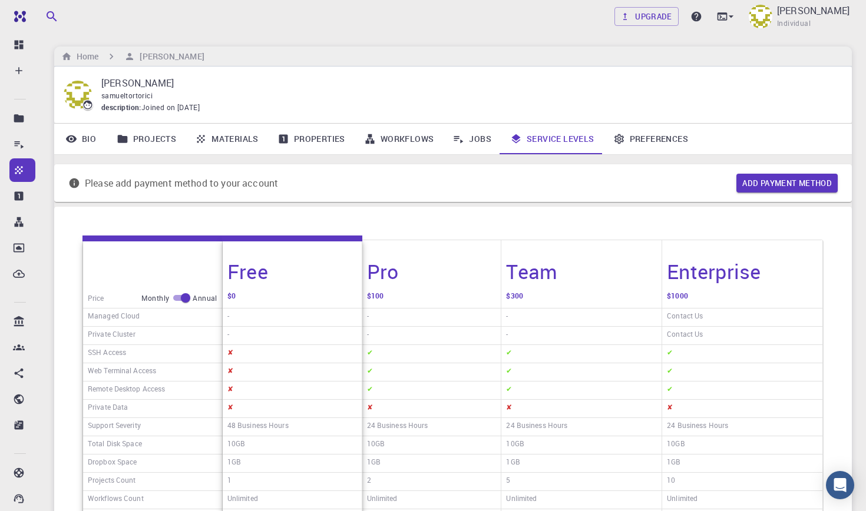
scroll to position [0, 0]
click at [650, 134] on link "Preferences" at bounding box center [651, 139] width 94 height 31
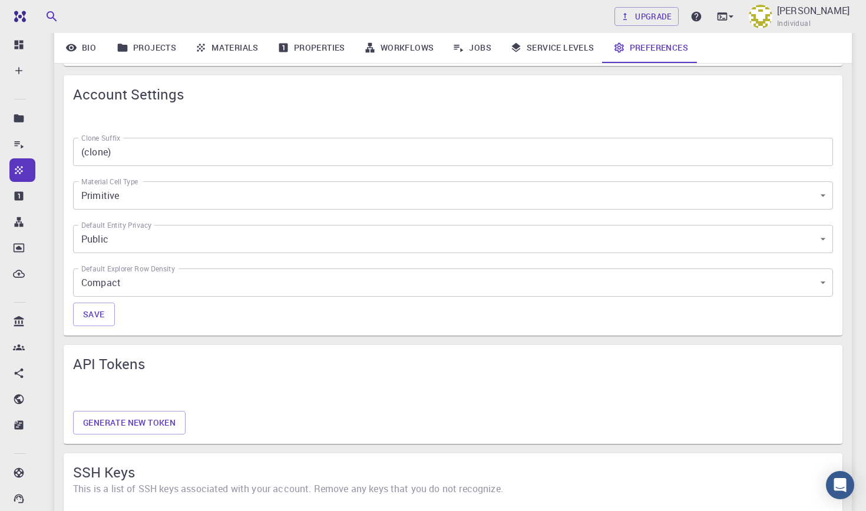
scroll to position [535, 0]
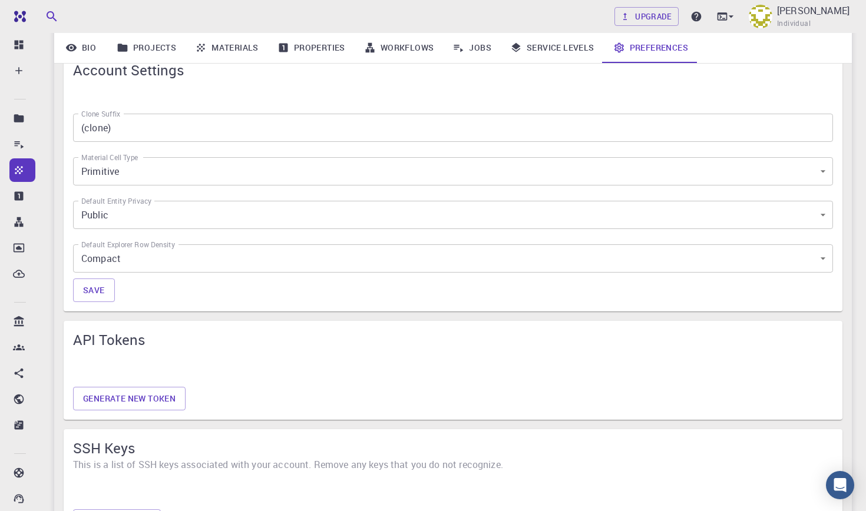
click at [346, 50] on link "Properties" at bounding box center [311, 47] width 87 height 31
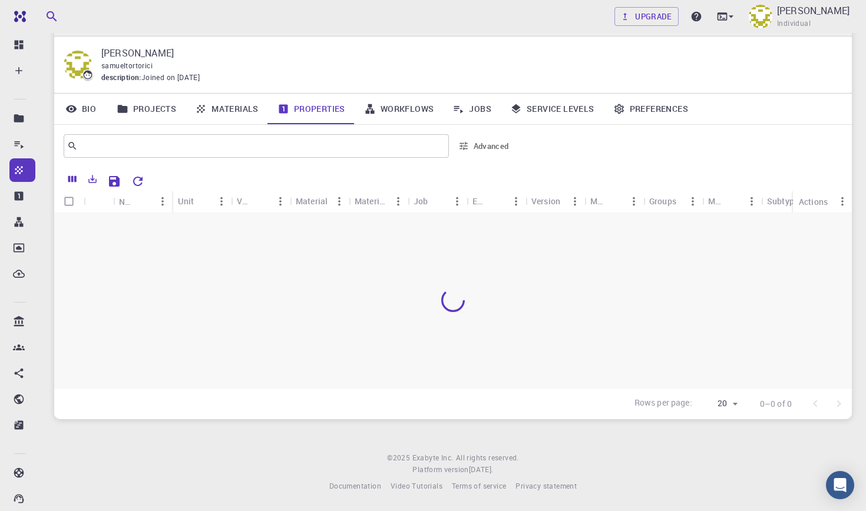
scroll to position [26, 0]
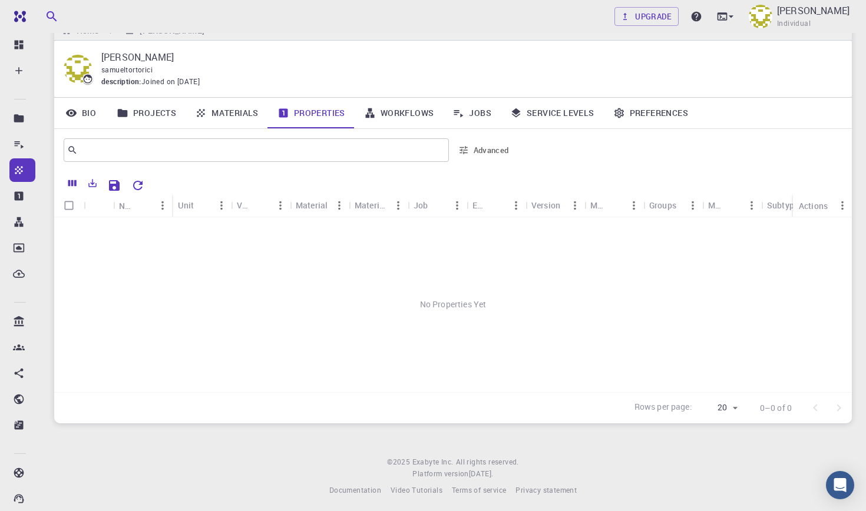
click at [405, 113] on link "Workflows" at bounding box center [399, 113] width 89 height 31
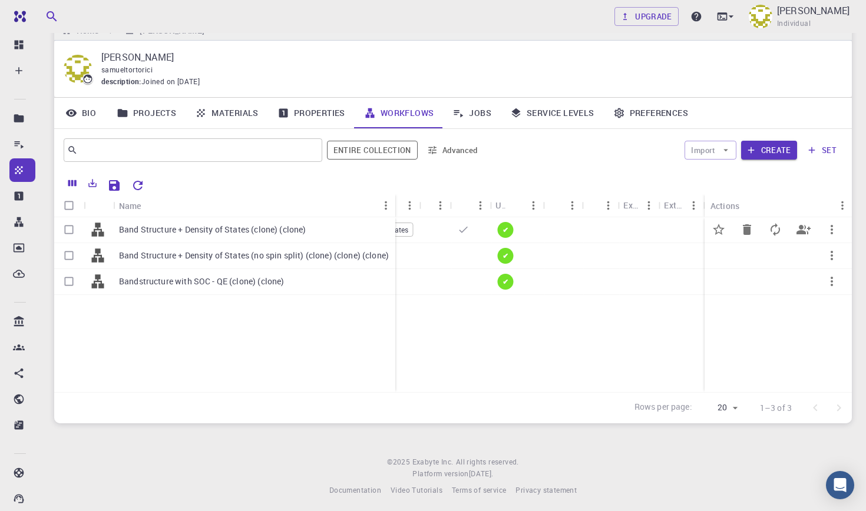
scroll to position [0, 362]
click at [537, 203] on icon "Menu" at bounding box center [534, 205] width 13 height 13
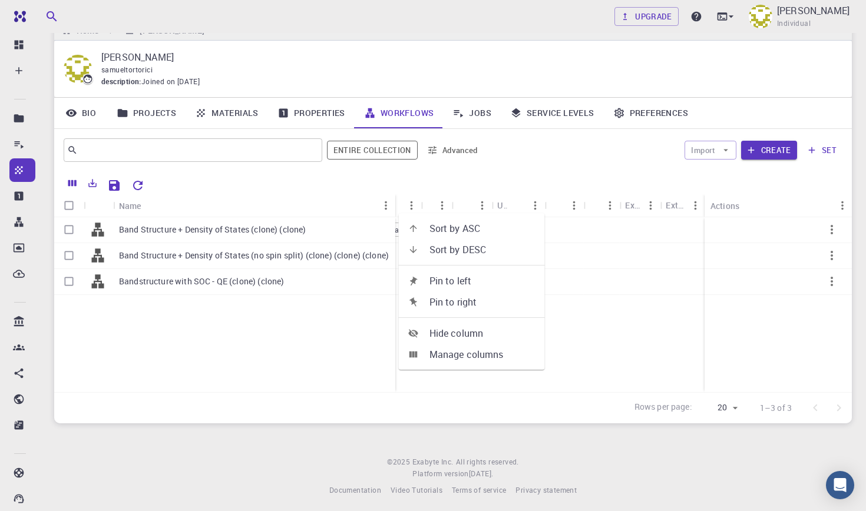
click at [538, 203] on icon "Menu" at bounding box center [534, 205] width 13 height 13
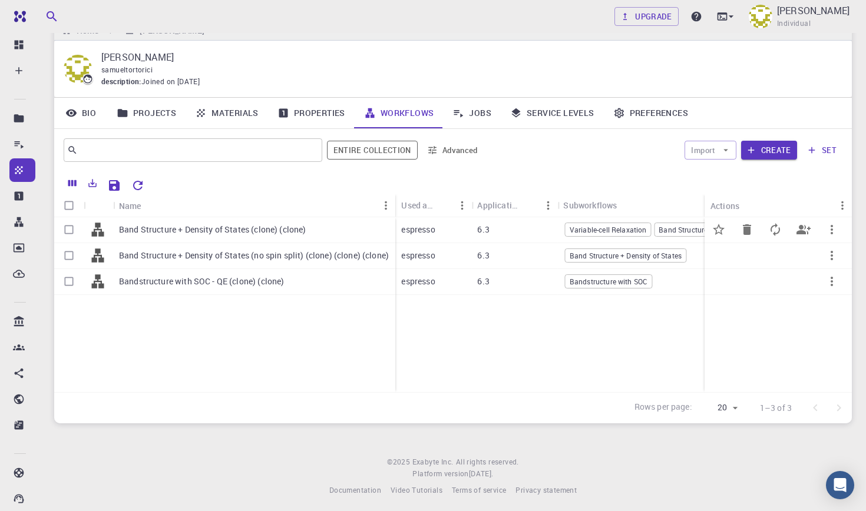
scroll to position [0, 0]
click at [487, 103] on link "Jobs" at bounding box center [472, 113] width 58 height 31
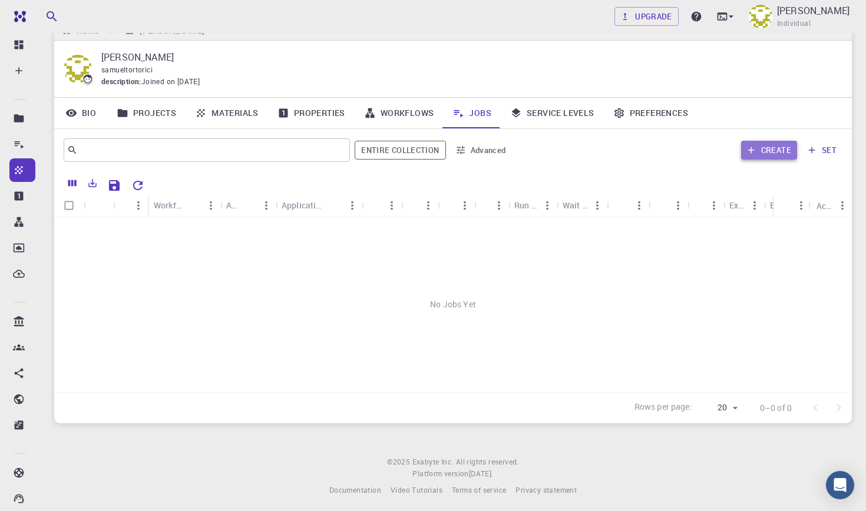
click at [753, 145] on icon "button" at bounding box center [751, 150] width 11 height 11
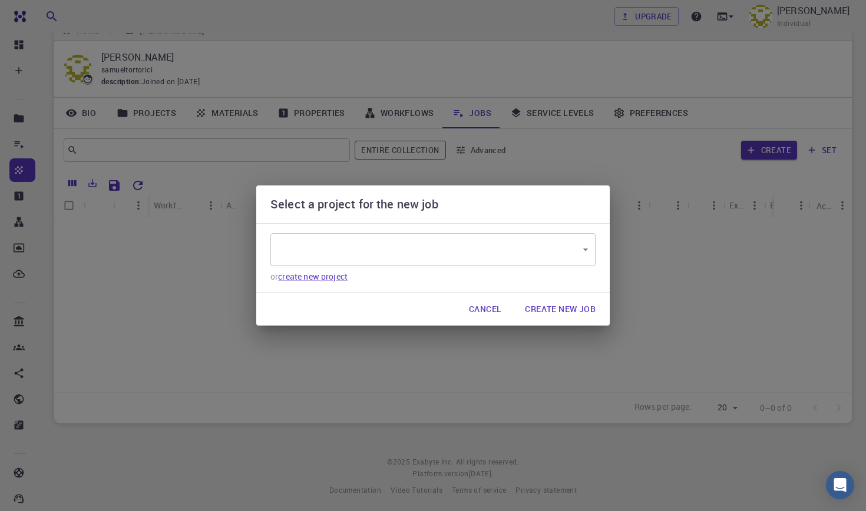
type input "YYZLqKDh8uEvk5vF7"
click at [478, 232] on div "Default YYZLqKDh8uEvk5vF7 ​ or create new project" at bounding box center [432, 258] width 353 height 70
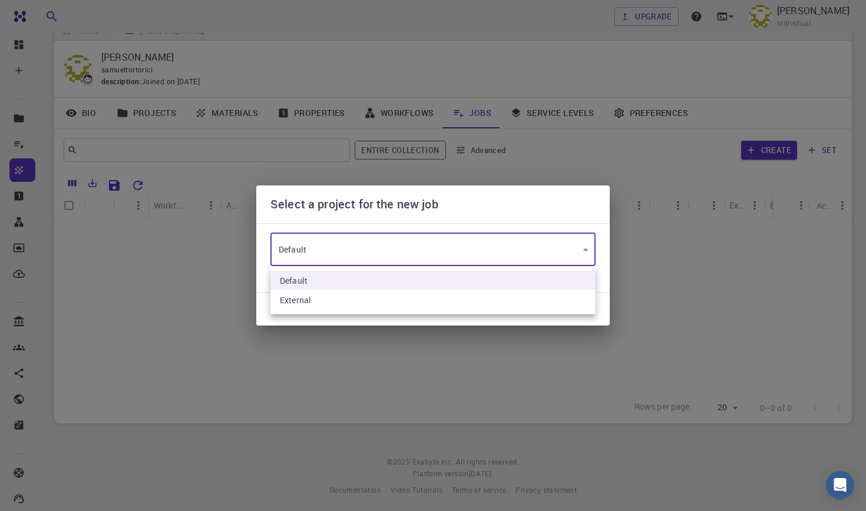
click at [474, 242] on body "Free Dashboard Create New Job New Material Create Material Upload File Import f…" at bounding box center [433, 244] width 866 height 541
click at [474, 242] on div at bounding box center [433, 255] width 866 height 511
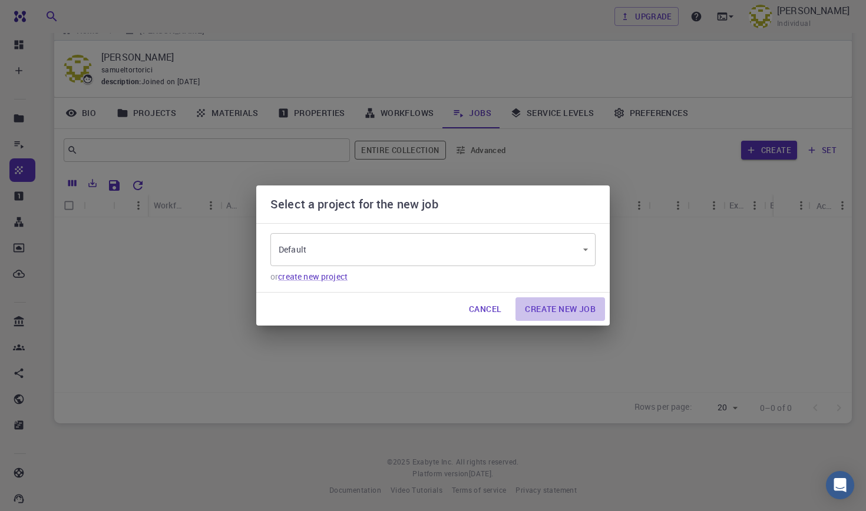
click at [555, 309] on button "Create New Job" at bounding box center [560, 309] width 90 height 24
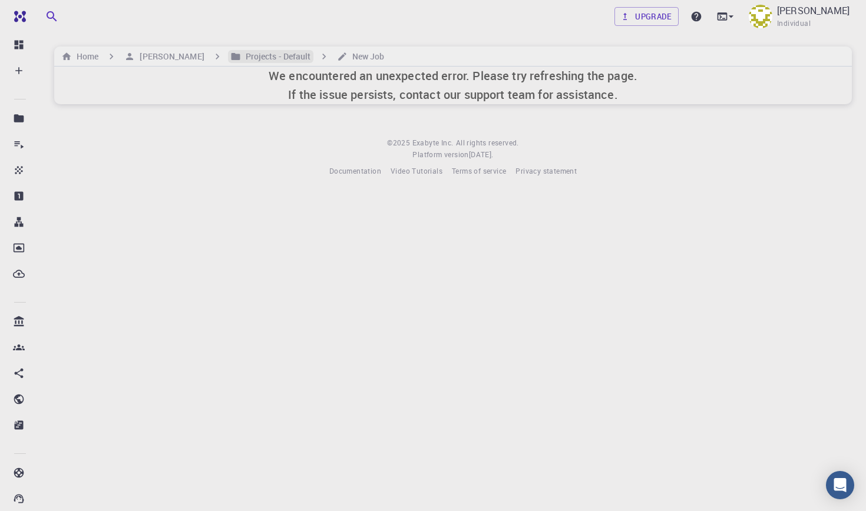
click at [297, 54] on h6 "Projects - Default" at bounding box center [276, 56] width 70 height 13
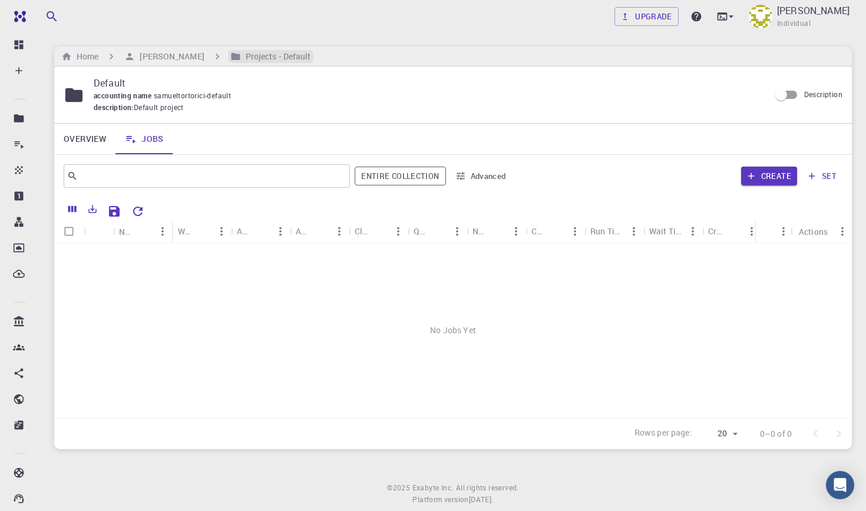
click at [250, 52] on h6 "Projects - Default" at bounding box center [276, 56] width 70 height 13
click at [163, 51] on h6 "[PERSON_NAME]" at bounding box center [169, 56] width 69 height 13
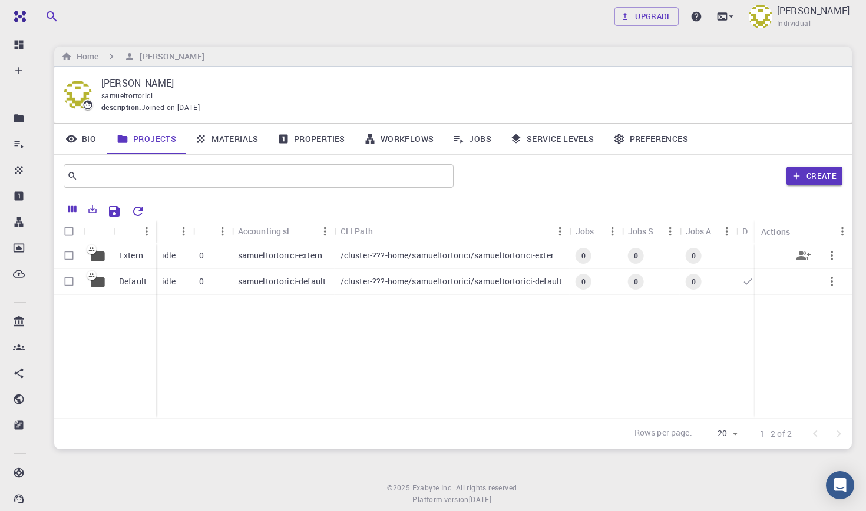
click at [136, 259] on p "External" at bounding box center [134, 256] width 31 height 12
click at [128, 276] on p "Default" at bounding box center [133, 282] width 28 height 12
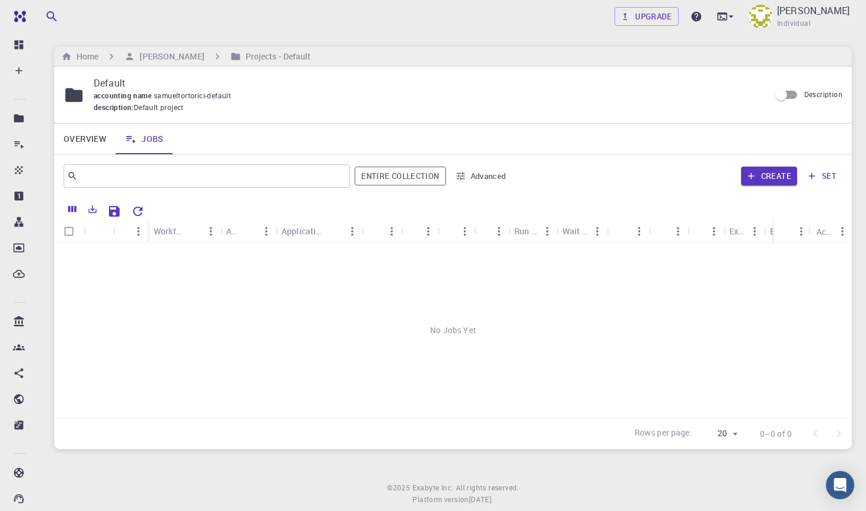
click at [107, 143] on link "Overview" at bounding box center [84, 139] width 61 height 31
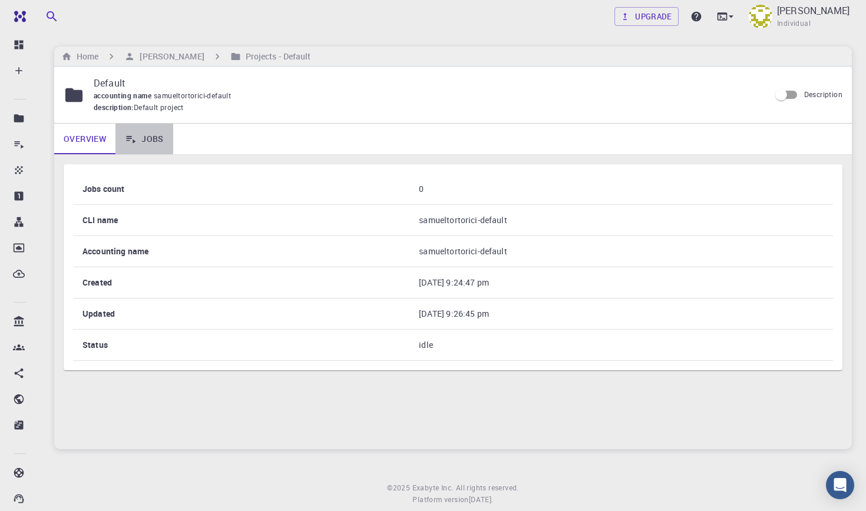
click at [137, 124] on link "Jobs" at bounding box center [144, 139] width 58 height 31
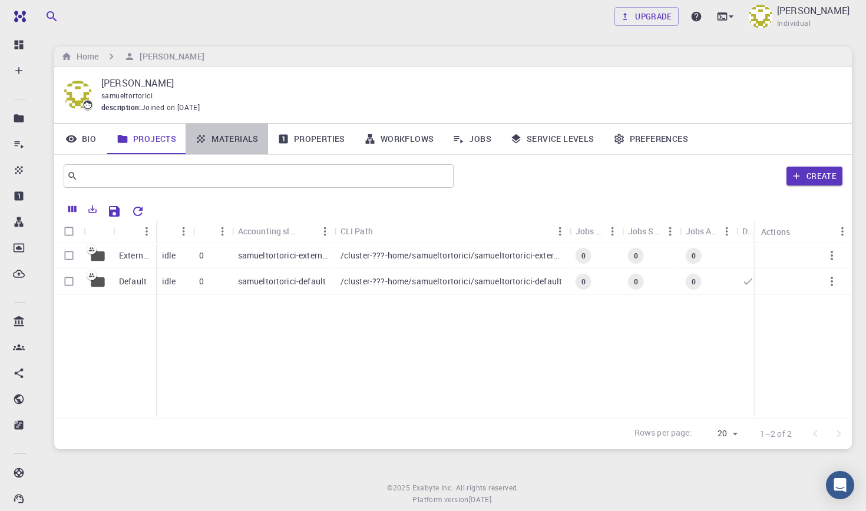
click at [242, 126] on link "Materials" at bounding box center [227, 139] width 82 height 31
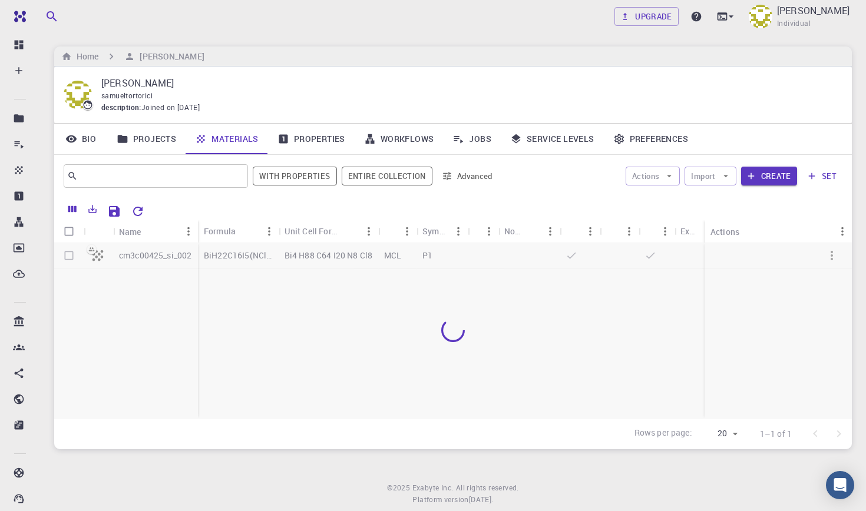
click at [285, 121] on div "[PERSON_NAME] samueltortorici description : Joined on [DATE]" at bounding box center [453, 95] width 798 height 57
click at [295, 136] on link "Properties" at bounding box center [311, 139] width 87 height 31
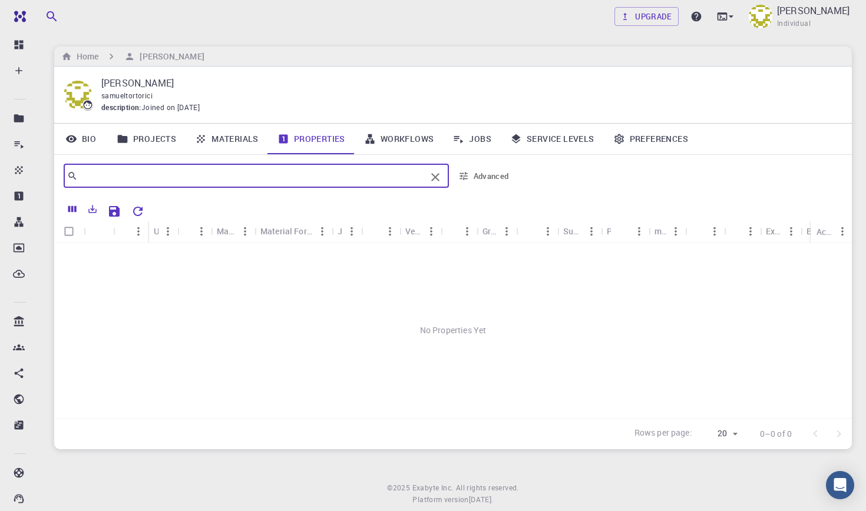
click at [316, 180] on input "text" at bounding box center [252, 176] width 348 height 16
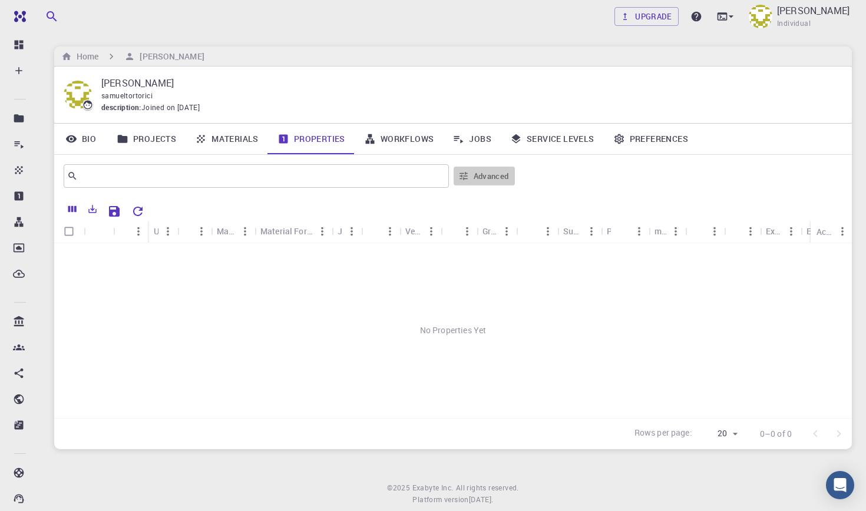
click at [471, 178] on button "Advanced" at bounding box center [484, 176] width 61 height 19
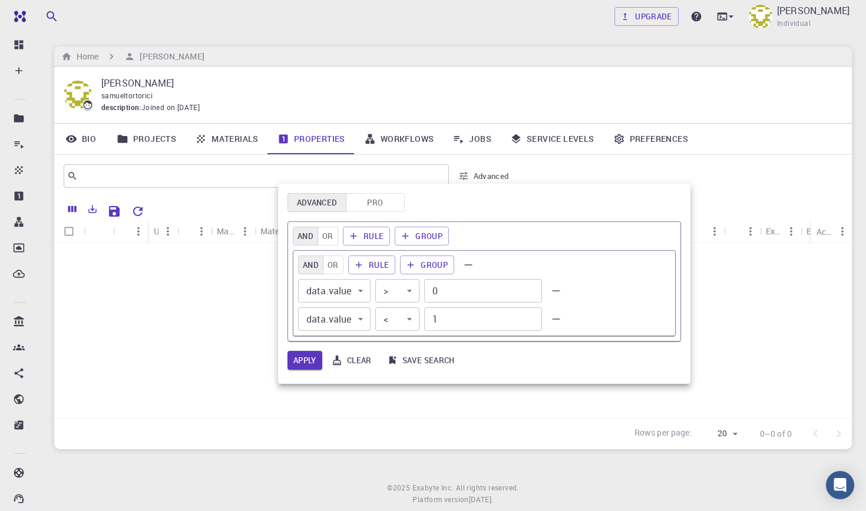
click at [471, 178] on div at bounding box center [433, 255] width 866 height 511
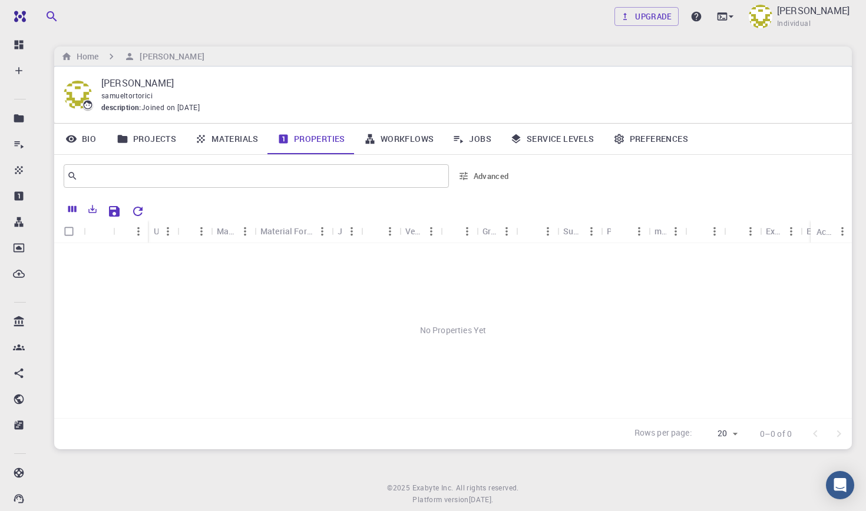
click at [406, 136] on link "Workflows" at bounding box center [399, 139] width 89 height 31
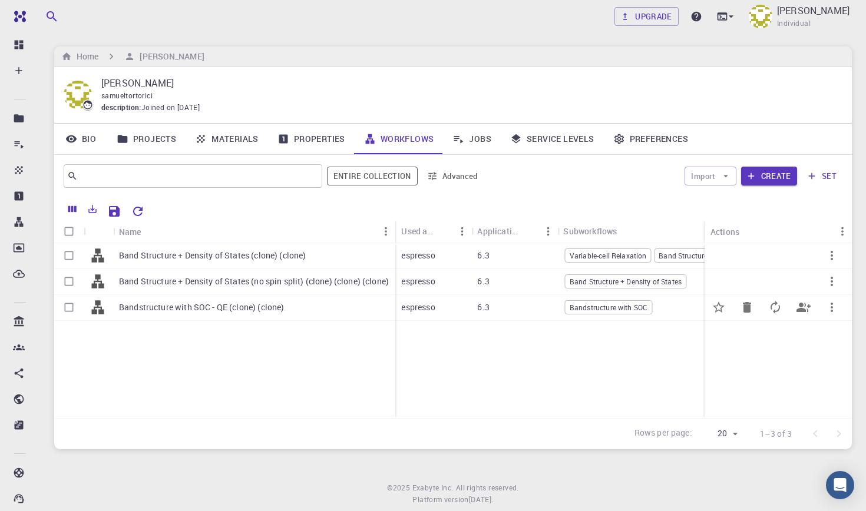
click at [218, 311] on p "Bandstructure with SOC - QE (clone) (clone)" at bounding box center [201, 308] width 165 height 12
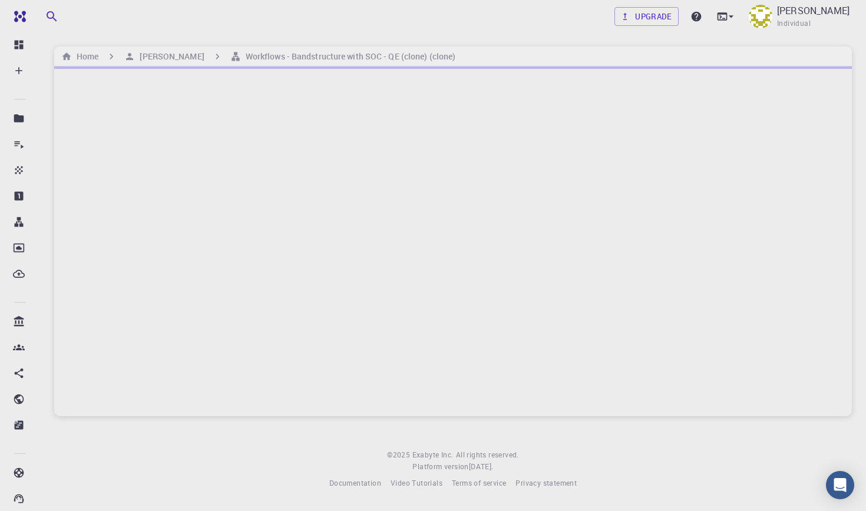
click at [709, 240] on div at bounding box center [453, 242] width 798 height 350
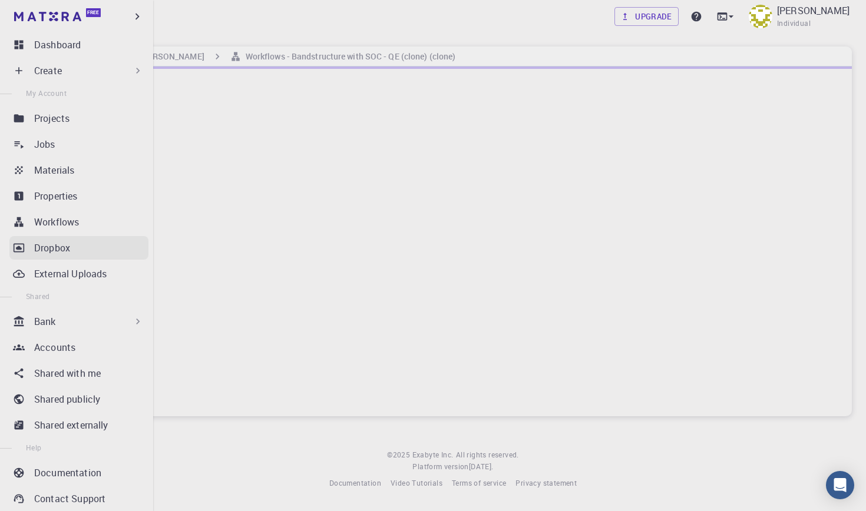
click at [67, 250] on p "Dropbox" at bounding box center [52, 248] width 36 height 14
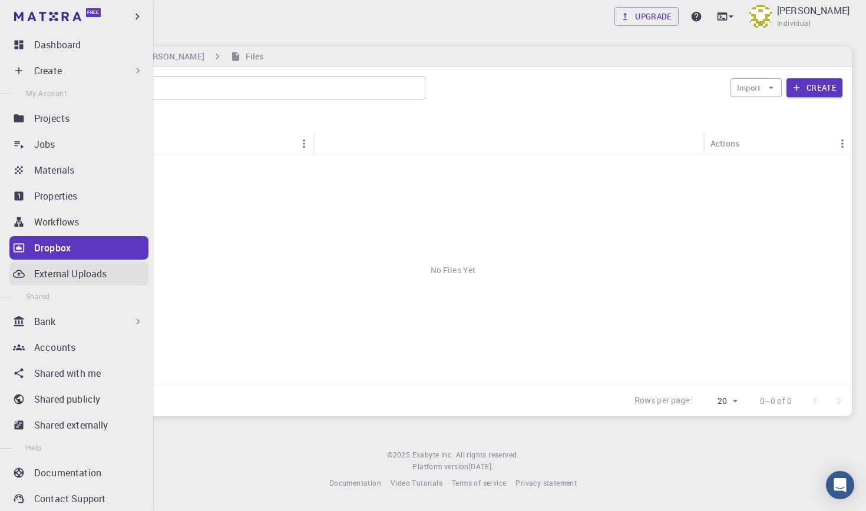
click at [68, 275] on p "External Uploads" at bounding box center [70, 274] width 72 height 14
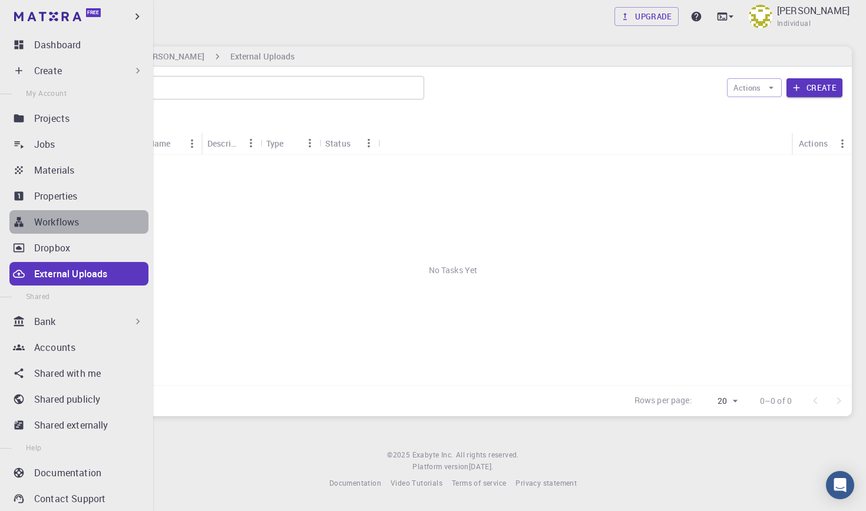
click at [71, 233] on link "Workflows" at bounding box center [78, 222] width 139 height 24
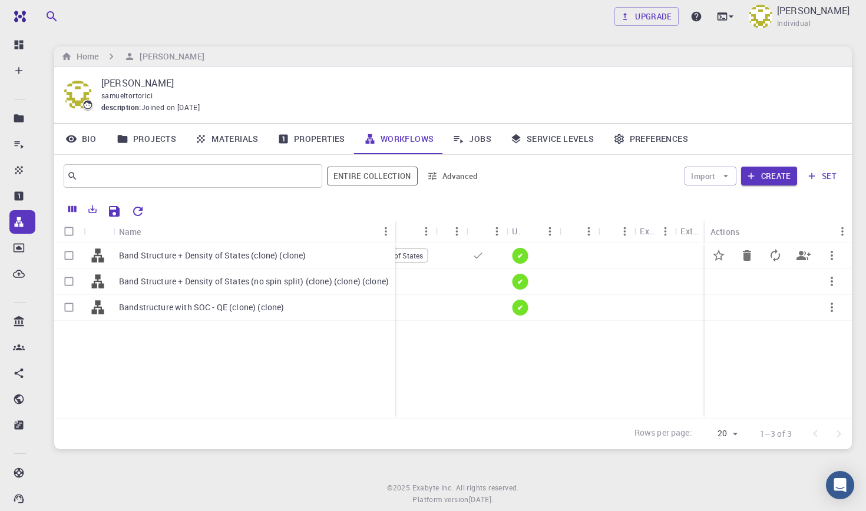
scroll to position [0, 362]
click at [477, 247] on div at bounding box center [471, 256] width 40 height 26
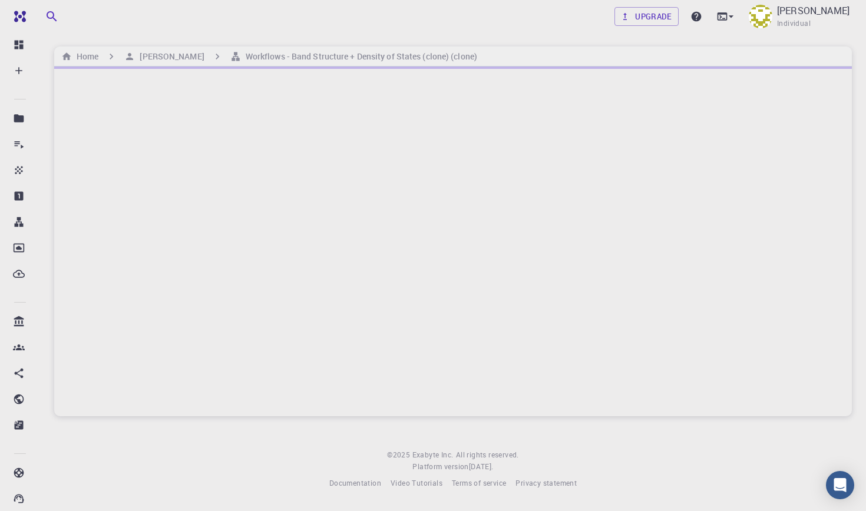
click at [836, 470] on footer "© 2025 Exabyte Inc. All rights reserved. Platform version [DATE] . Documentatio…" at bounding box center [453, 469] width 826 height 40
click at [837, 478] on div "Open Intercom Messenger" at bounding box center [840, 485] width 31 height 31
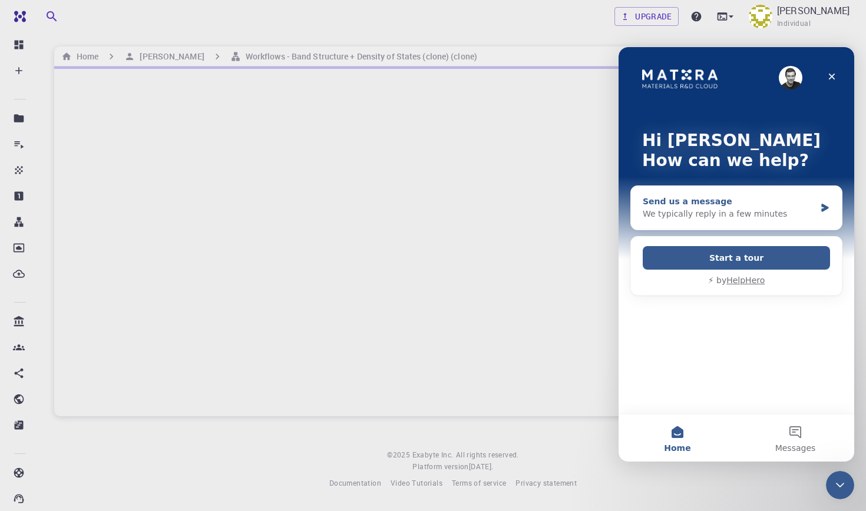
click at [723, 217] on div "We typically reply in a few minutes" at bounding box center [729, 214] width 173 height 12
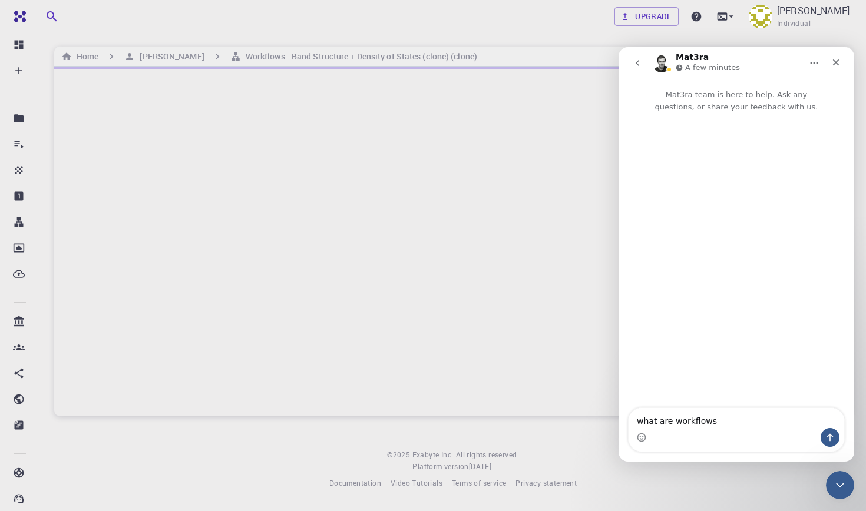
type textarea "what are workflows?"
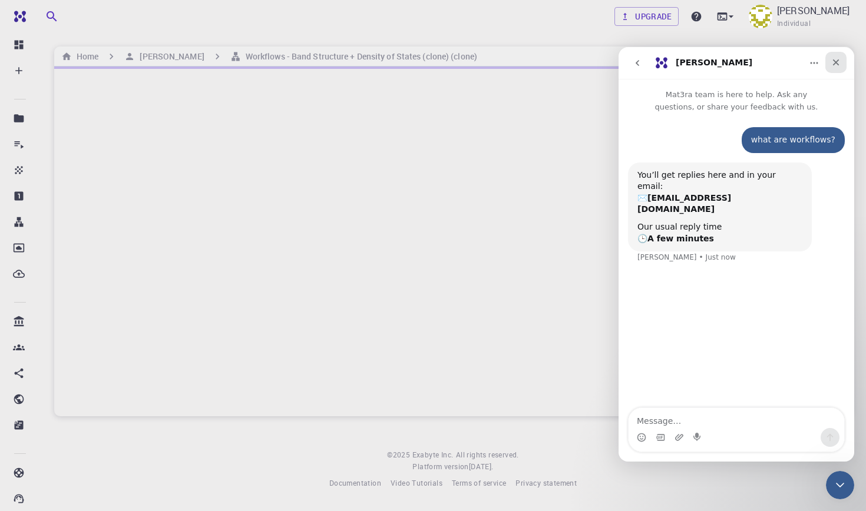
click at [835, 69] on div "Close" at bounding box center [835, 62] width 21 height 21
